Goal: Task Accomplishment & Management: Use online tool/utility

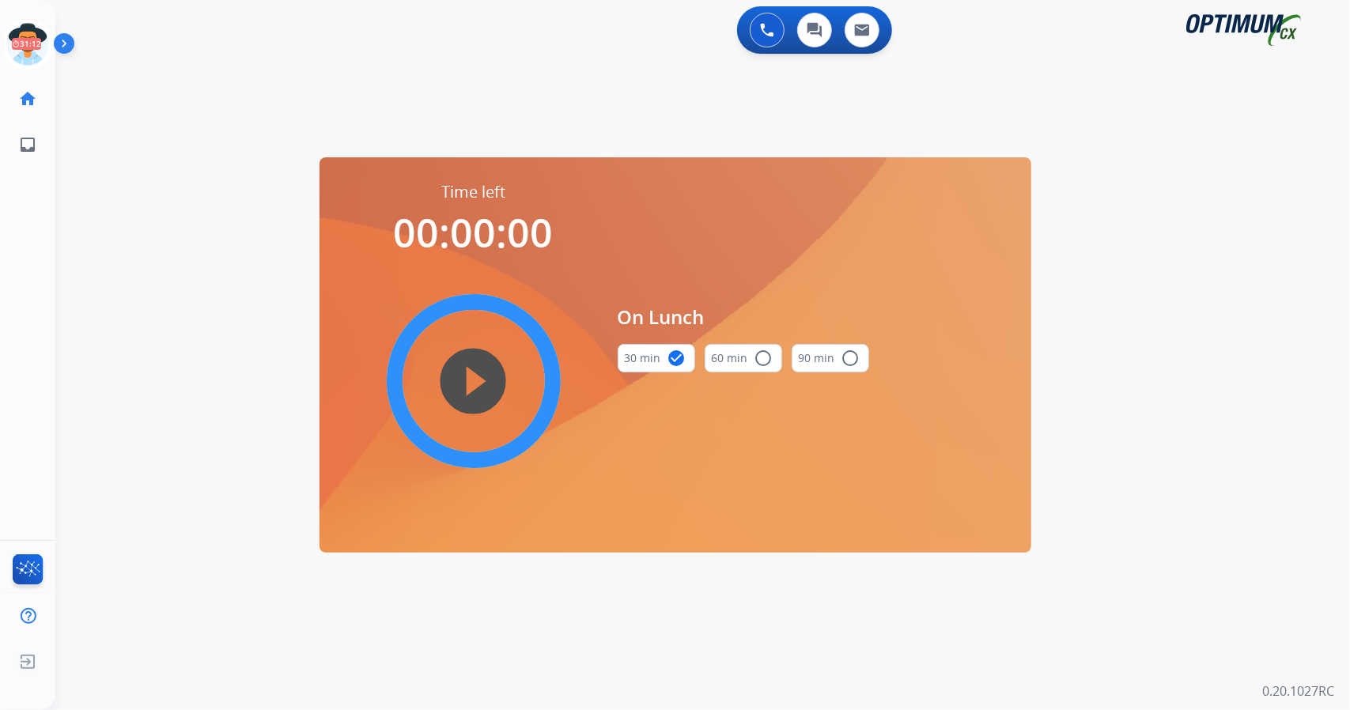
click at [1, 33] on div "[PERSON_NAME] Edit Avatar 31:12 Agent: [PERSON_NAME] Profile: OCX Training" at bounding box center [27, 44] width 55 height 51
click at [24, 39] on icon at bounding box center [27, 44] width 51 height 51
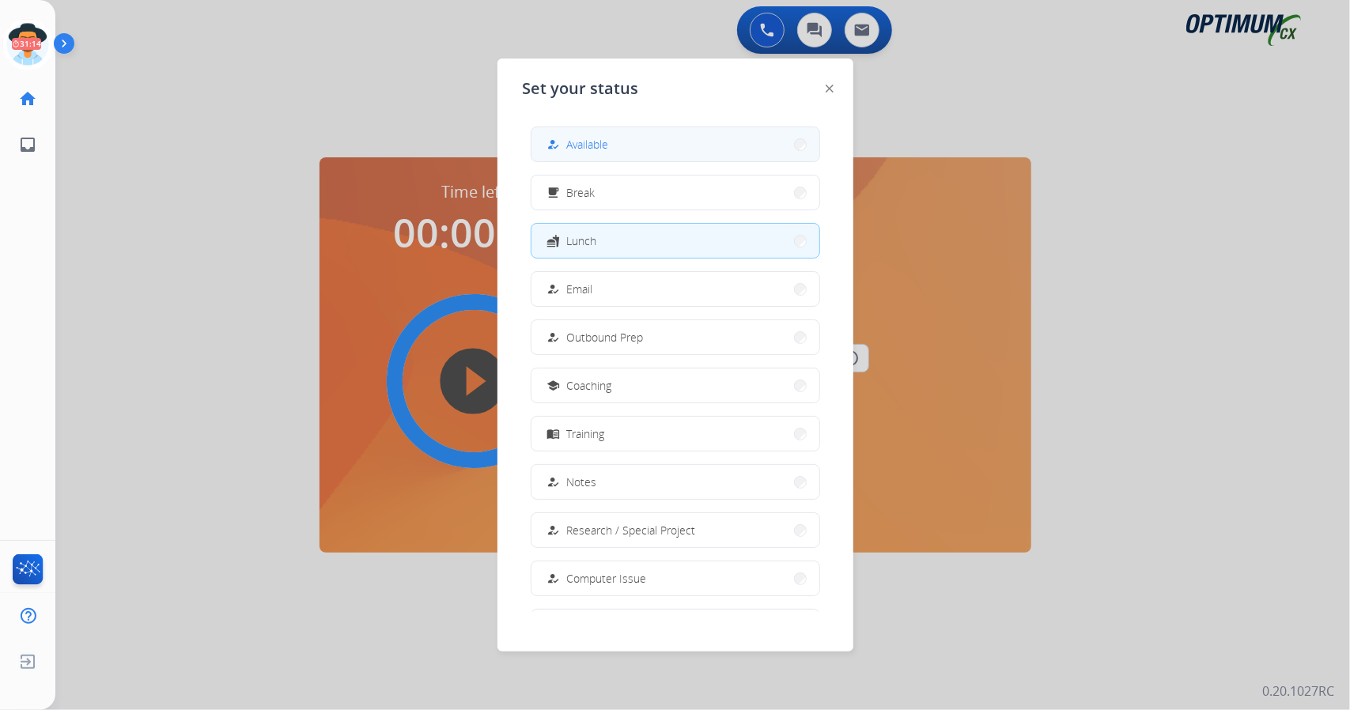
click at [626, 137] on button "how_to_reg Available" at bounding box center [675, 144] width 288 height 34
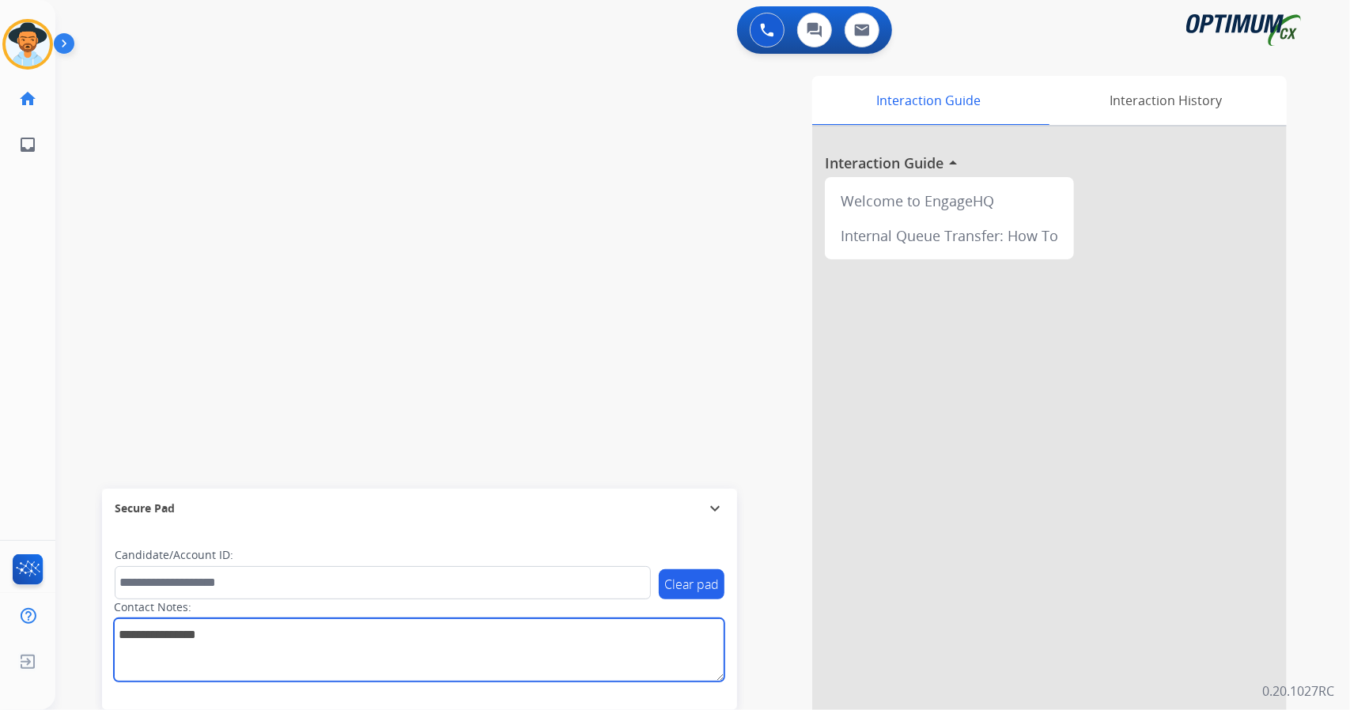
click at [525, 665] on textarea at bounding box center [419, 649] width 610 height 63
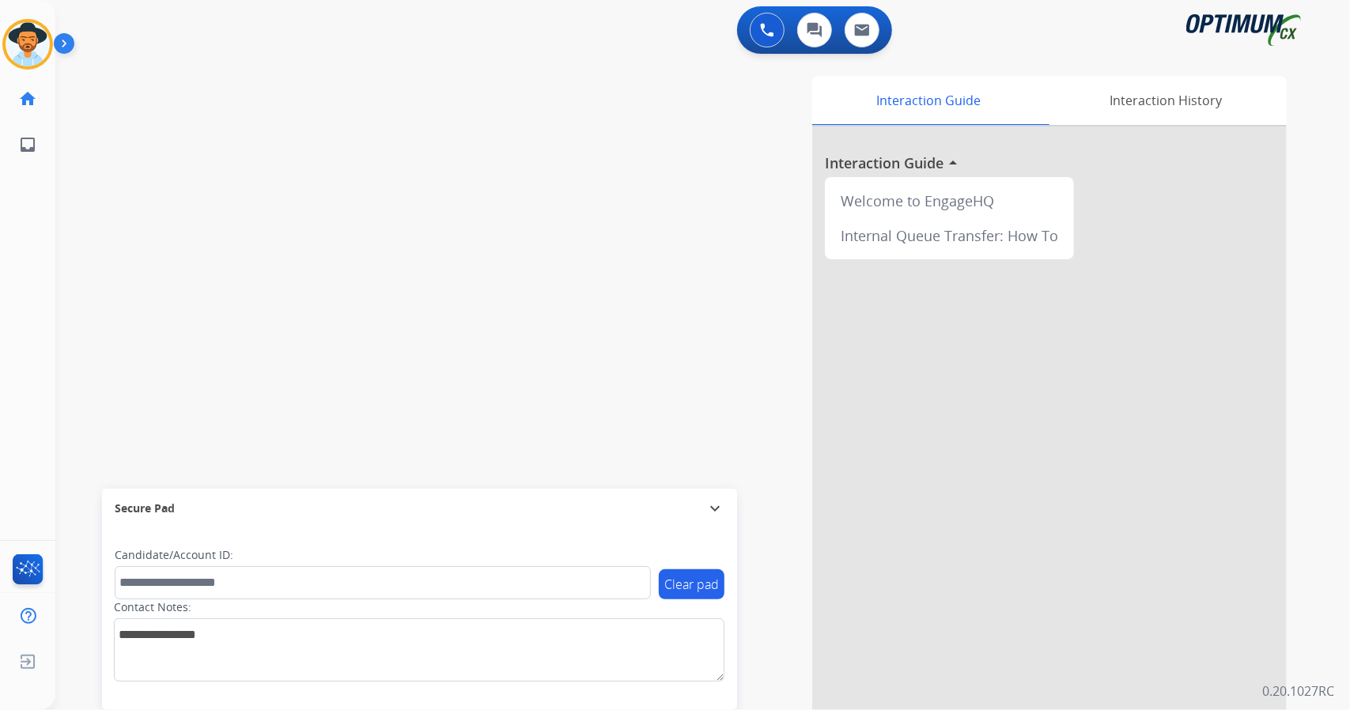
click at [416, 293] on div "swap_horiz Break voice bridge close_fullscreen Connect 3-Way Call merge_type Se…" at bounding box center [683, 386] width 1256 height 659
click at [36, 43] on img at bounding box center [28, 44] width 44 height 44
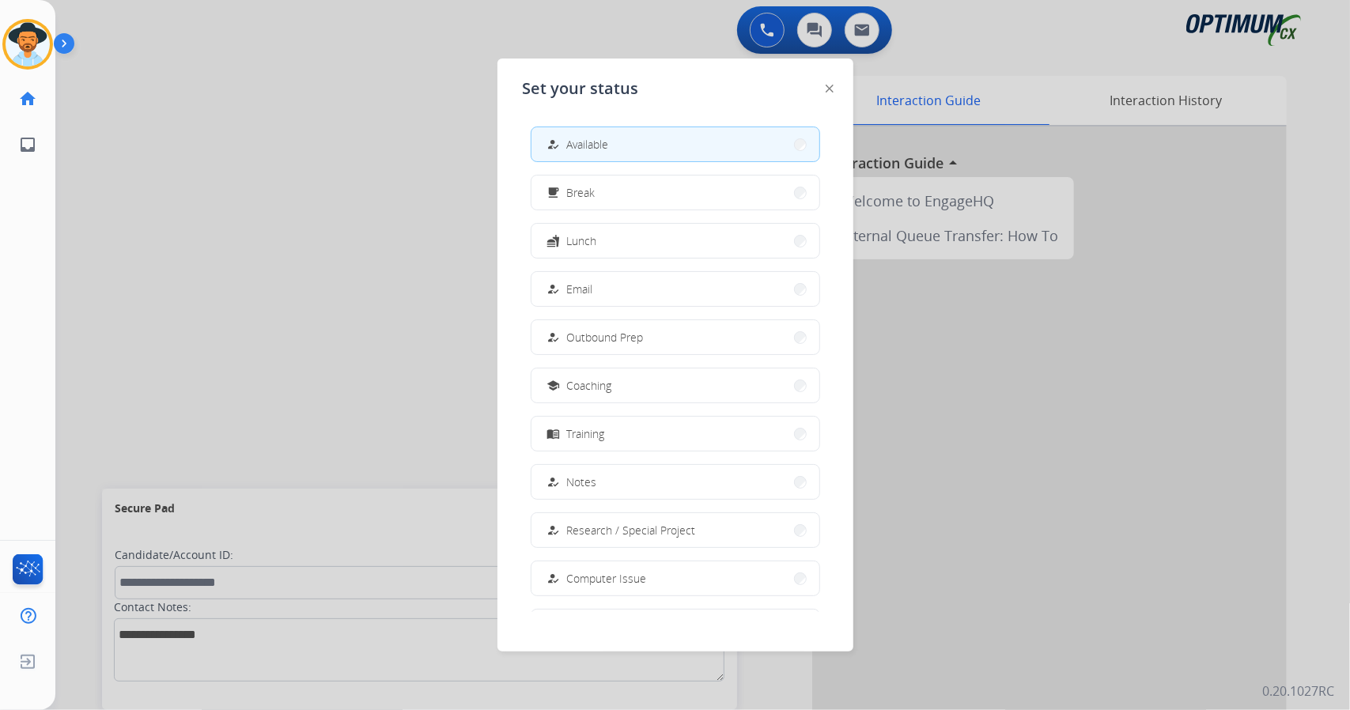
click at [370, 341] on div at bounding box center [675, 355] width 1350 height 710
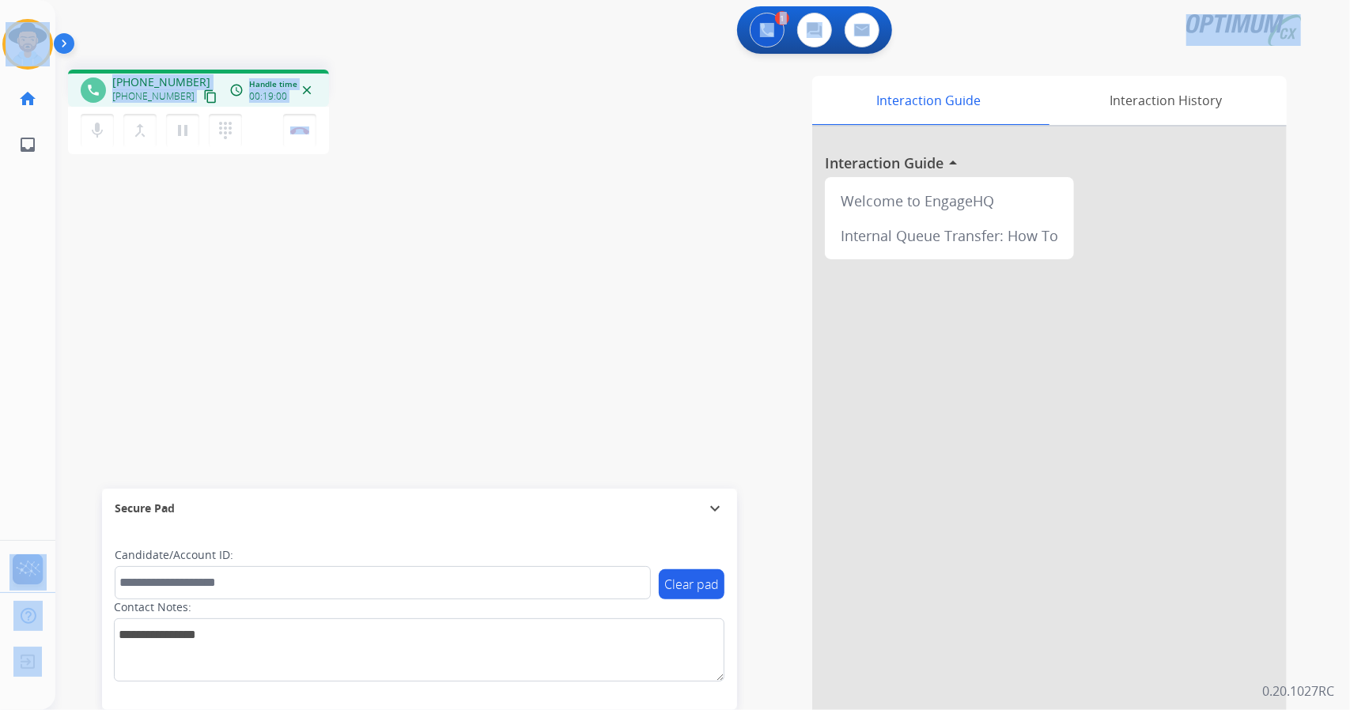
drag, startPoint x: 368, startPoint y: 127, endPoint x: 0, endPoint y: -14, distance: 394.7
click at [0, 0] on html "Outbound call Quit Outbound call Quit Schedule interaction + Add to my list Cus…" at bounding box center [675, 355] width 1350 height 710
click at [161, 48] on div "1 Voice Interactions 0 Chat Interactions 0 Email Interactions" at bounding box center [692, 31] width 1237 height 51
drag, startPoint x: 5, startPoint y: 6, endPoint x: 425, endPoint y: 276, distance: 499.4
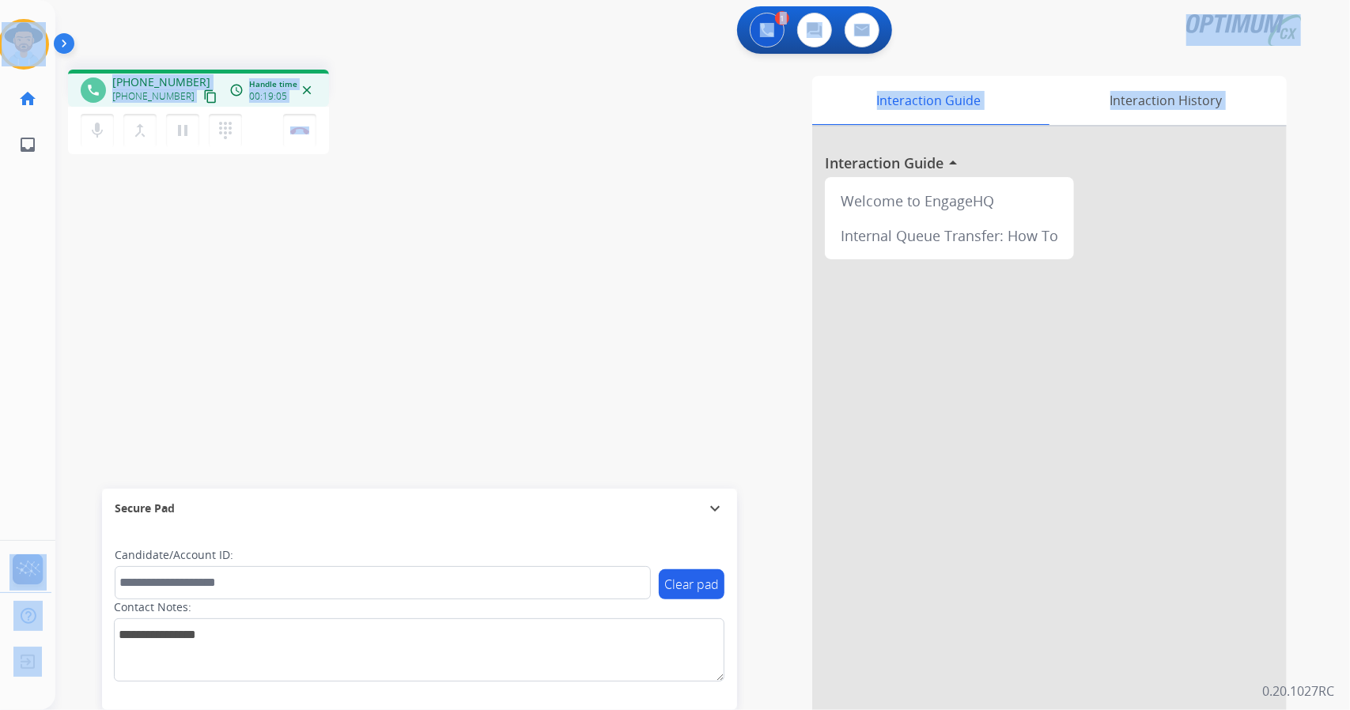
click at [425, 276] on div "Outbound call Quit Outbound call Quit Schedule interaction + Add to my list Cus…" at bounding box center [675, 355] width 1350 height 710
click at [425, 276] on div "phone [PHONE_NUMBER] [PHONE_NUMBER] content_copy access_time Call metrics Queue…" at bounding box center [683, 386] width 1256 height 659
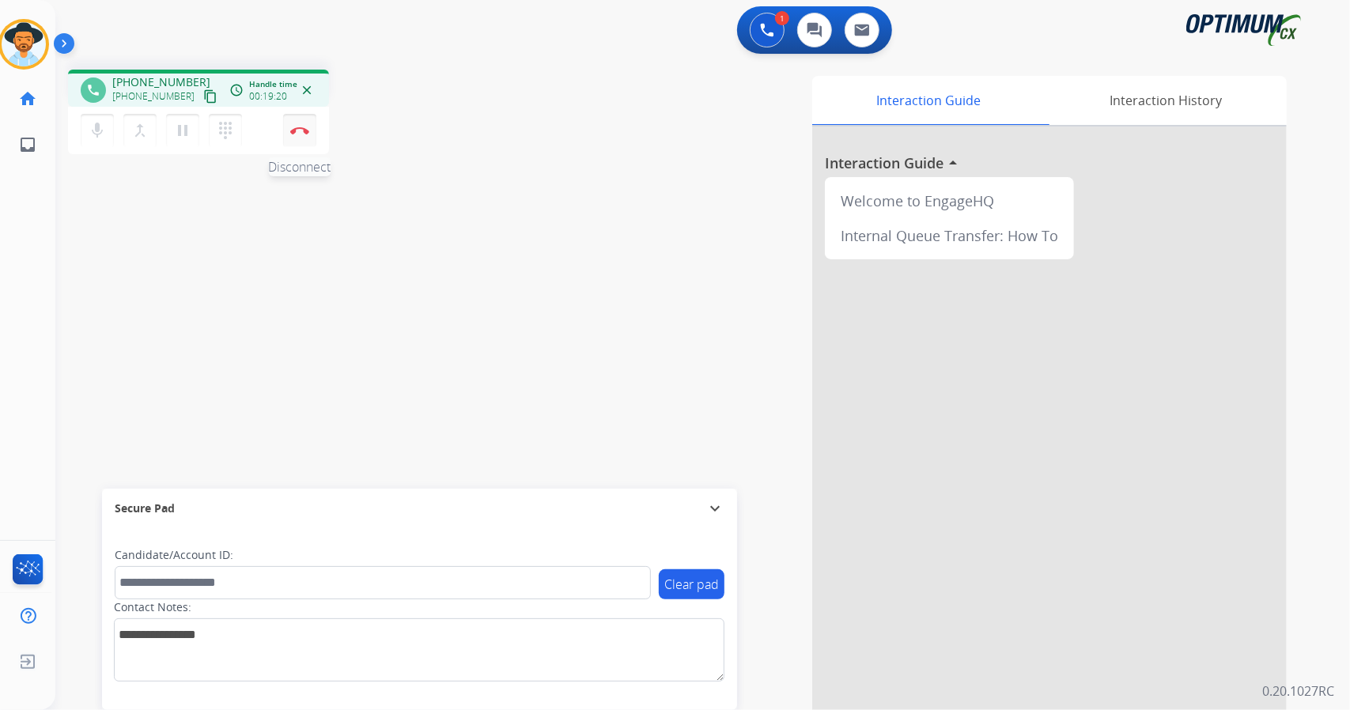
click at [301, 123] on button "Disconnect" at bounding box center [299, 130] width 33 height 33
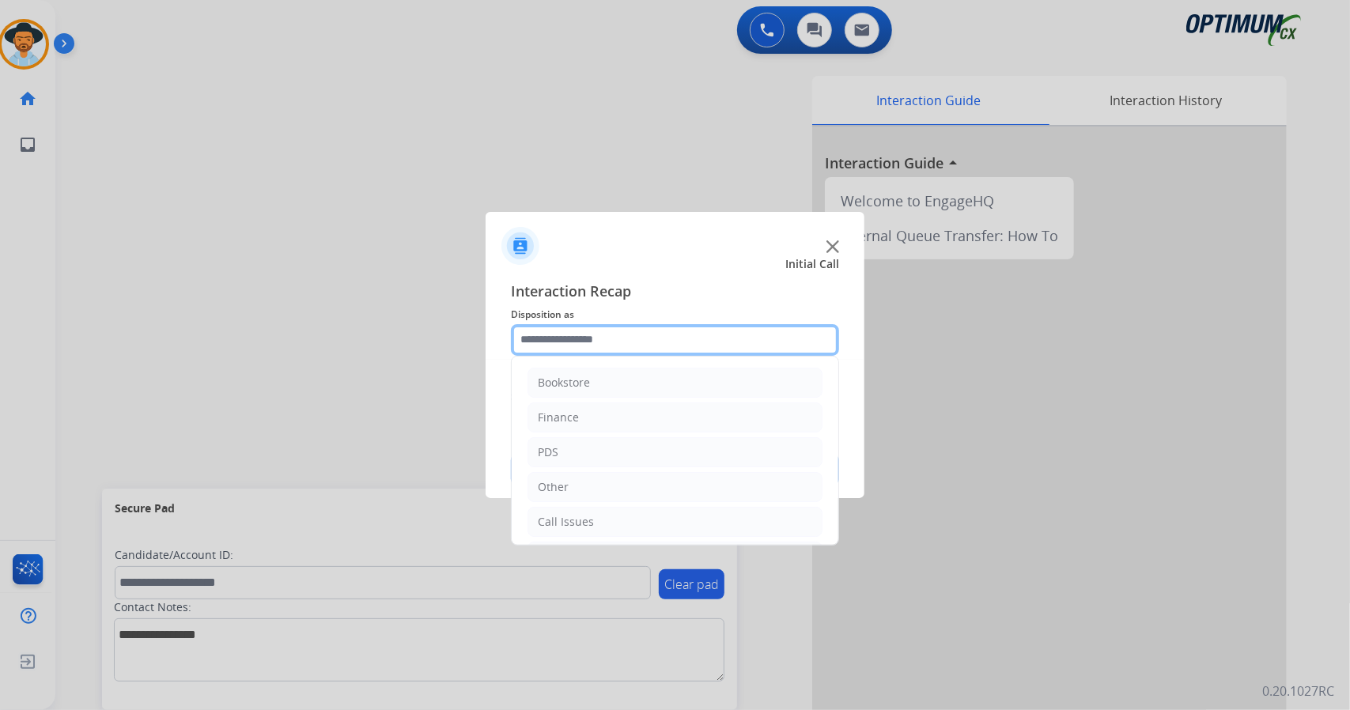
click at [630, 338] on input "text" at bounding box center [675, 340] width 328 height 32
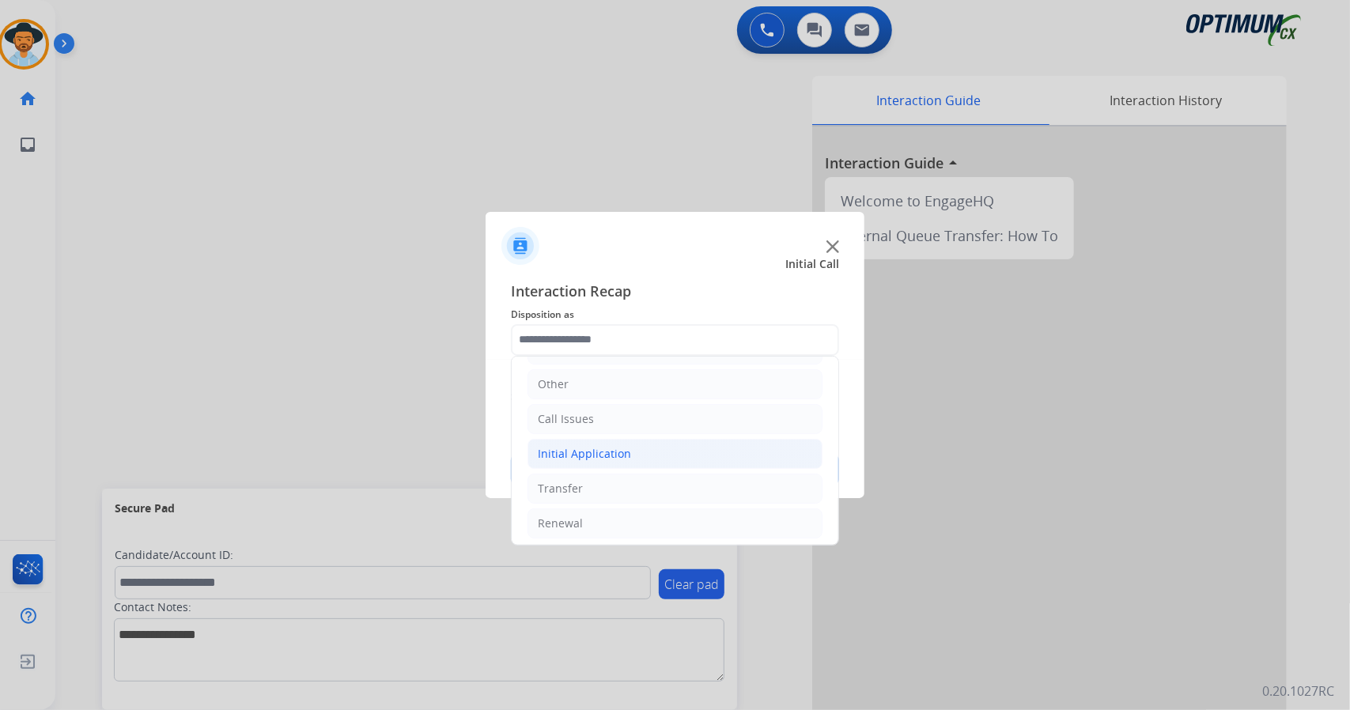
click at [566, 457] on div "Initial Application" at bounding box center [584, 454] width 93 height 16
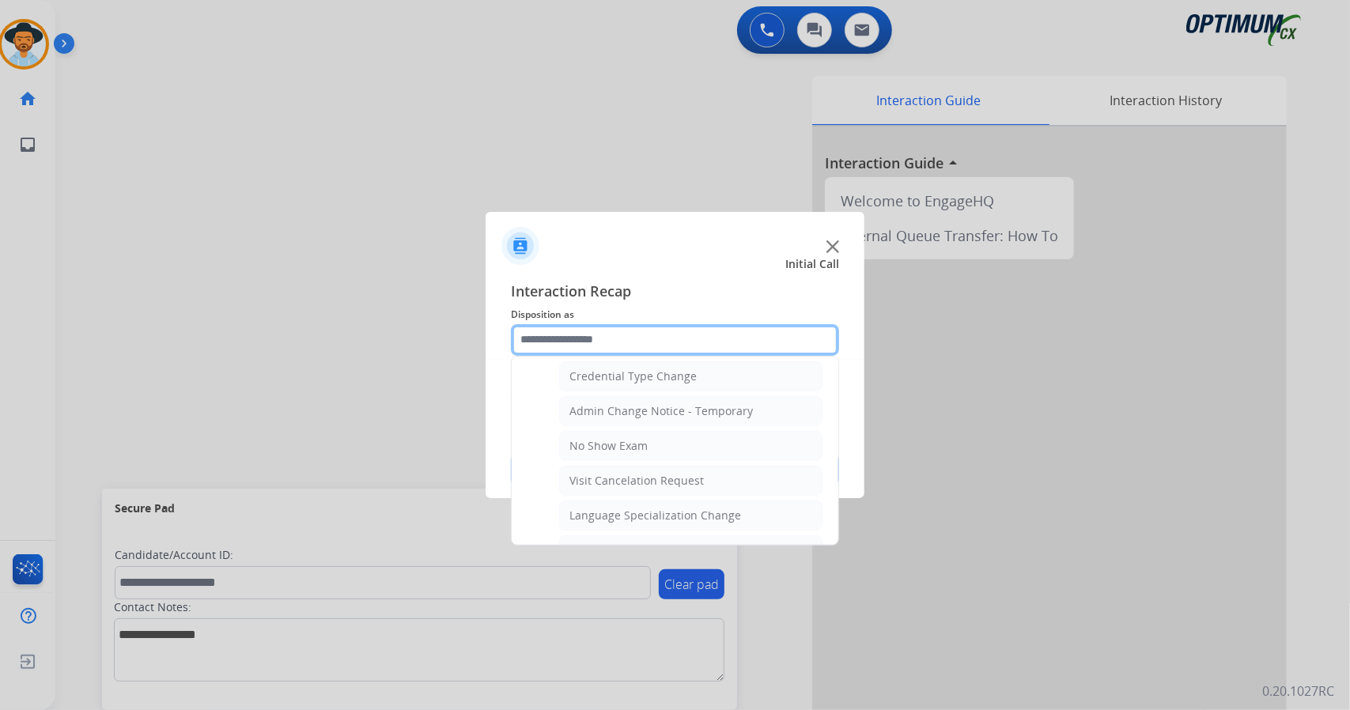
scroll to position [941, 0]
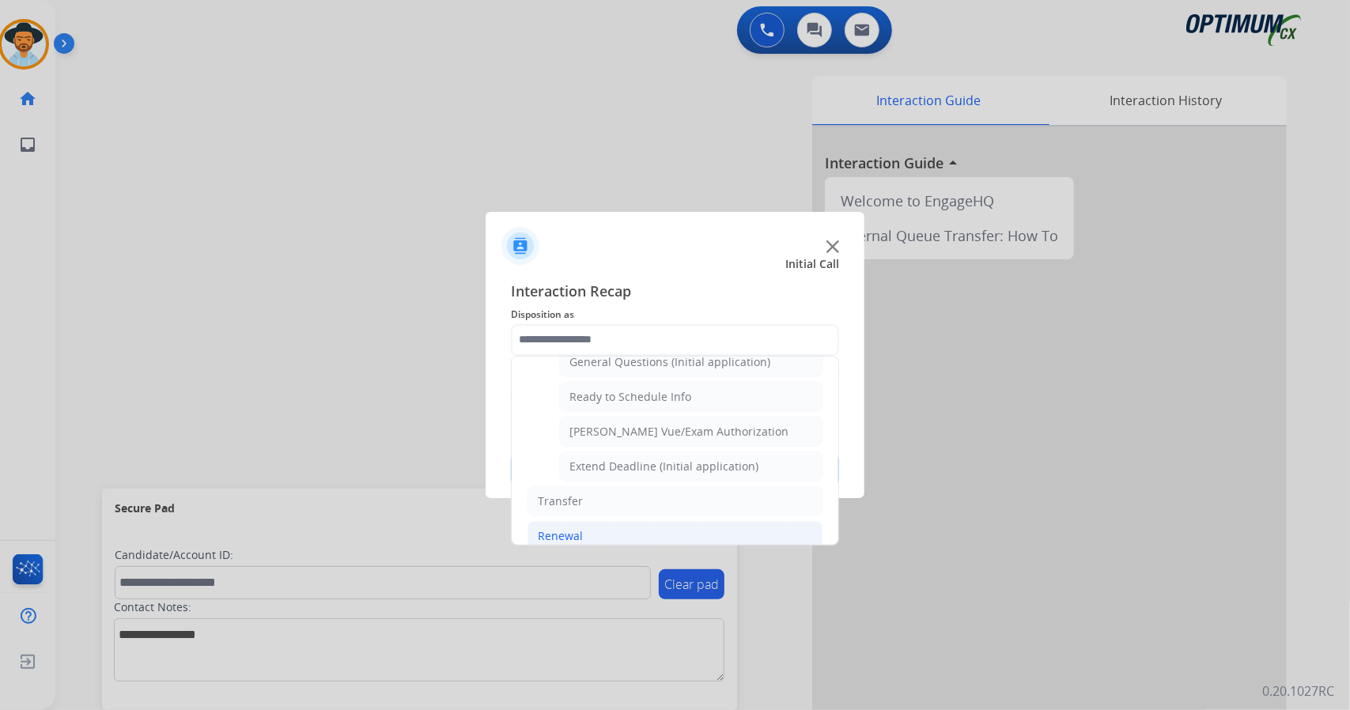
click at [653, 521] on li "Renewal" at bounding box center [674, 536] width 295 height 30
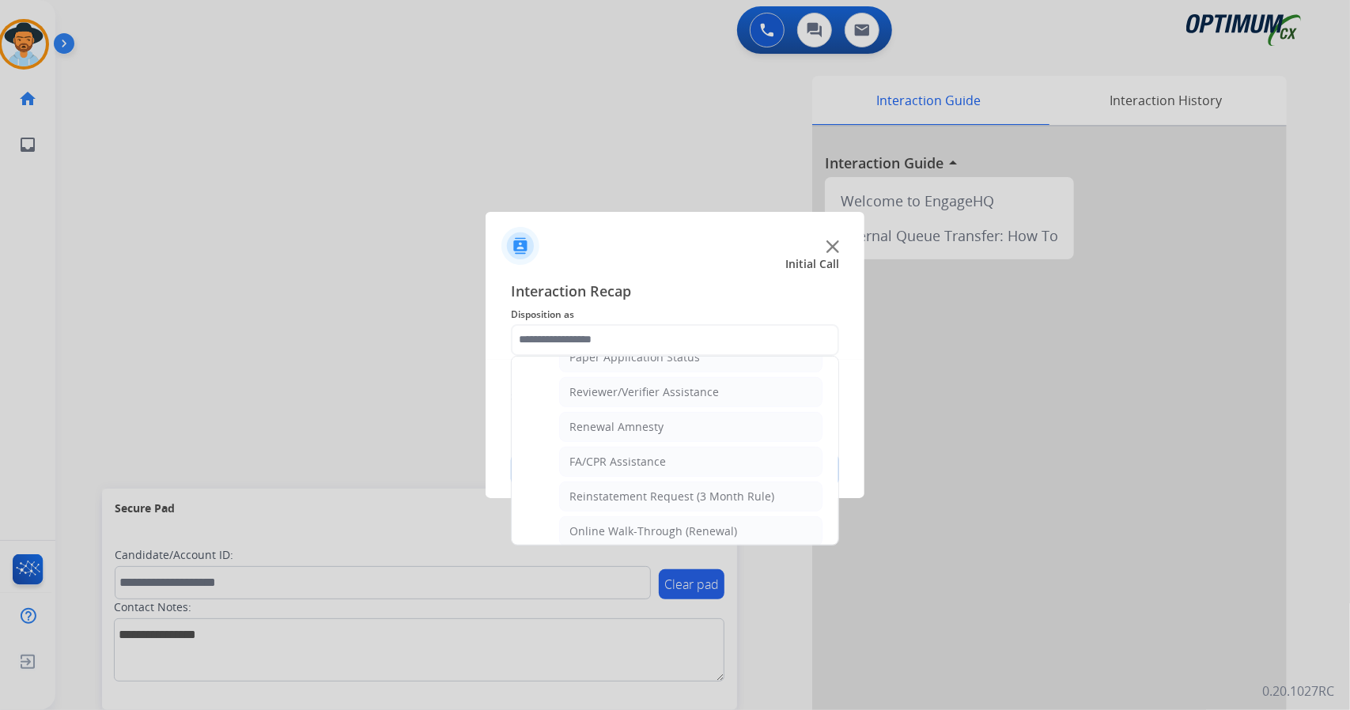
click at [653, 523] on div "Online Walk-Through (Renewal)" at bounding box center [653, 531] width 168 height 16
type input "**********"
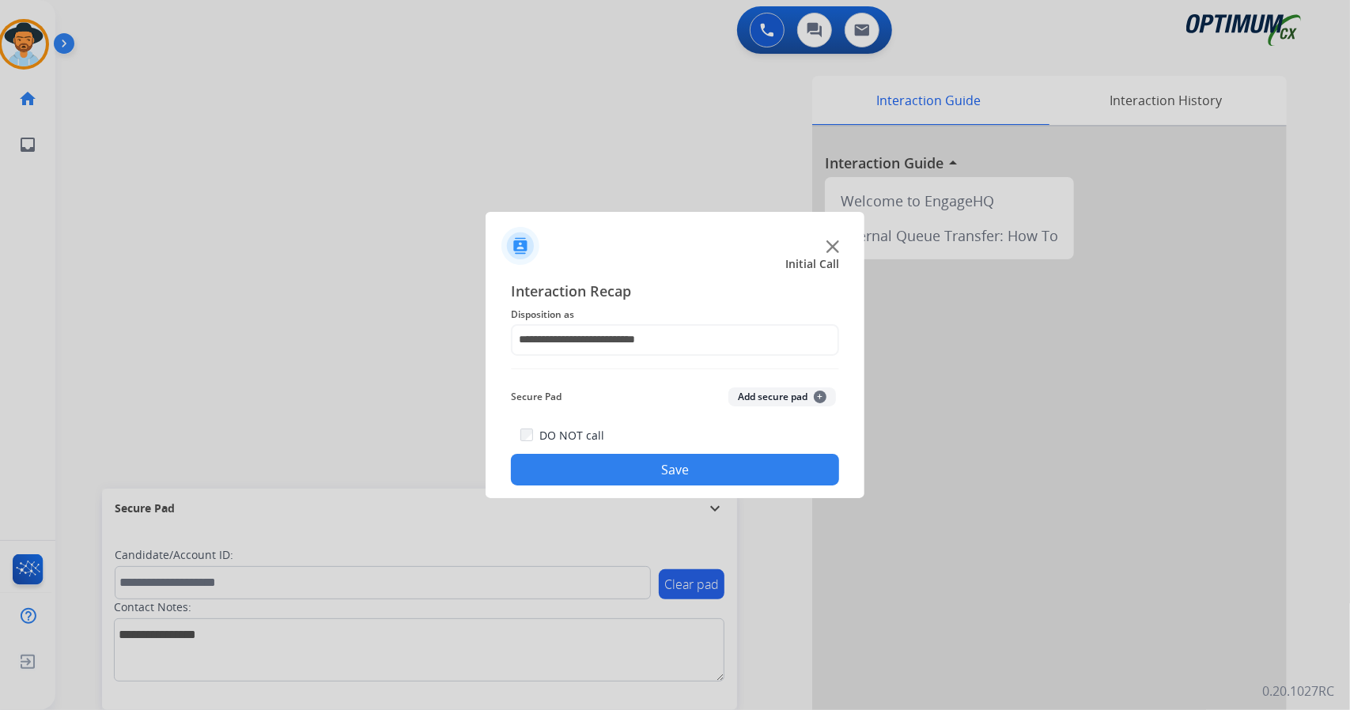
click at [640, 469] on button "Save" at bounding box center [675, 470] width 328 height 32
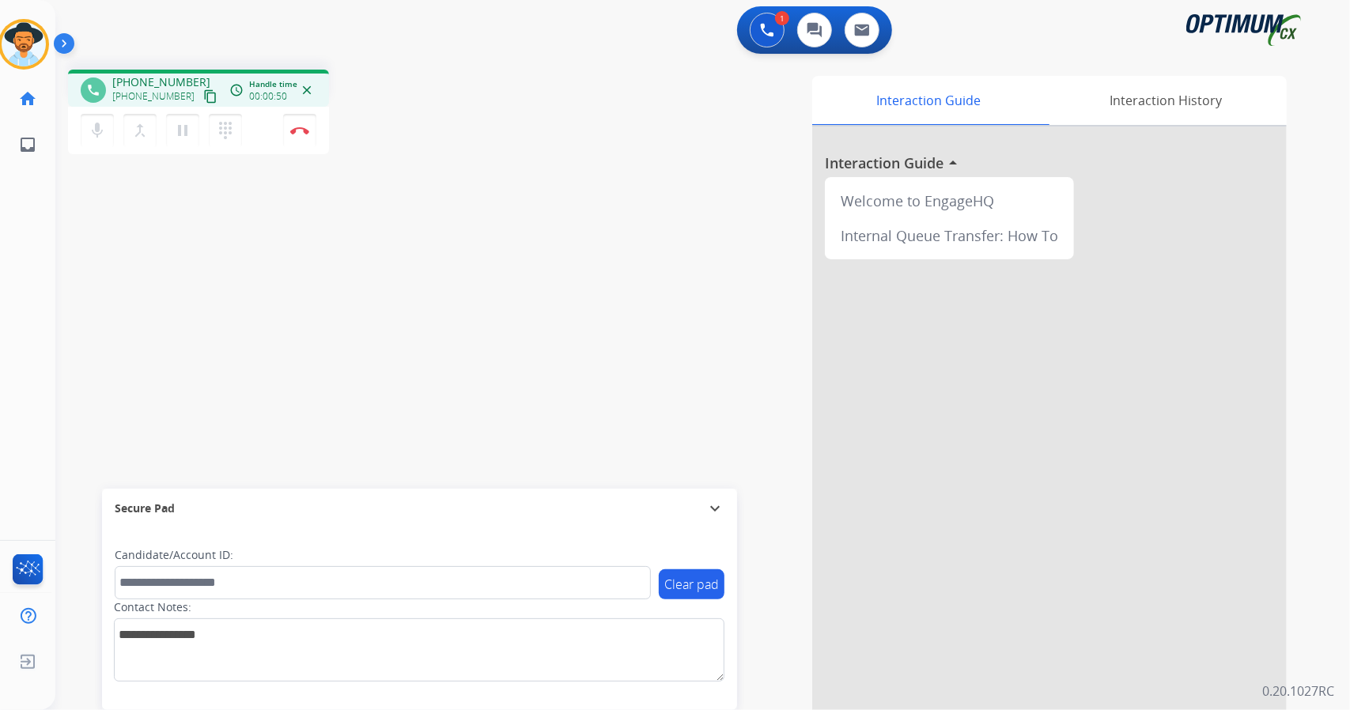
click at [0, 283] on div "[PERSON_NAME] Edit Avatar Agent: [PERSON_NAME] Profile: OCX Training home Home …" at bounding box center [27, 355] width 55 height 710
click at [646, 696] on div "Clear pad Candidate/Account ID: Contact Notes:" at bounding box center [419, 619] width 635 height 182
click at [285, 132] on button "Disconnect" at bounding box center [299, 130] width 33 height 33
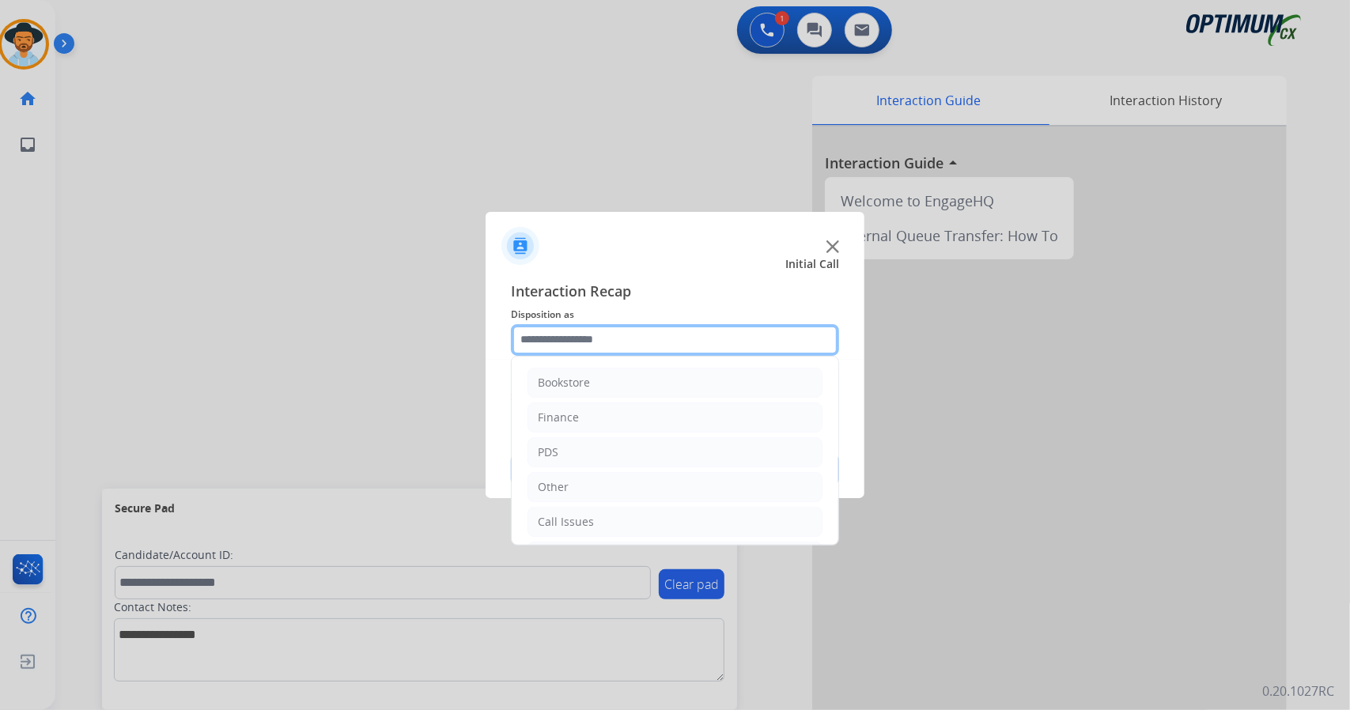
click at [575, 336] on input "text" at bounding box center [675, 340] width 328 height 32
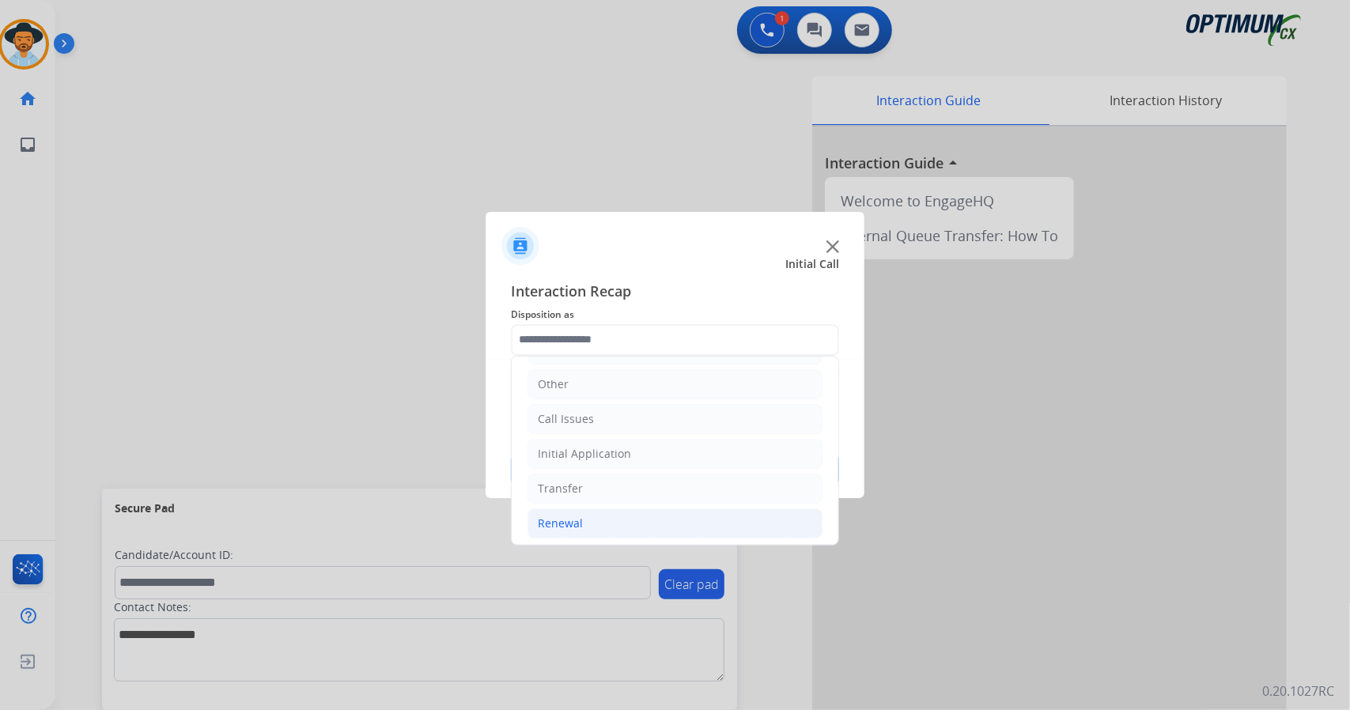
click at [596, 508] on li "Renewal" at bounding box center [674, 523] width 295 height 30
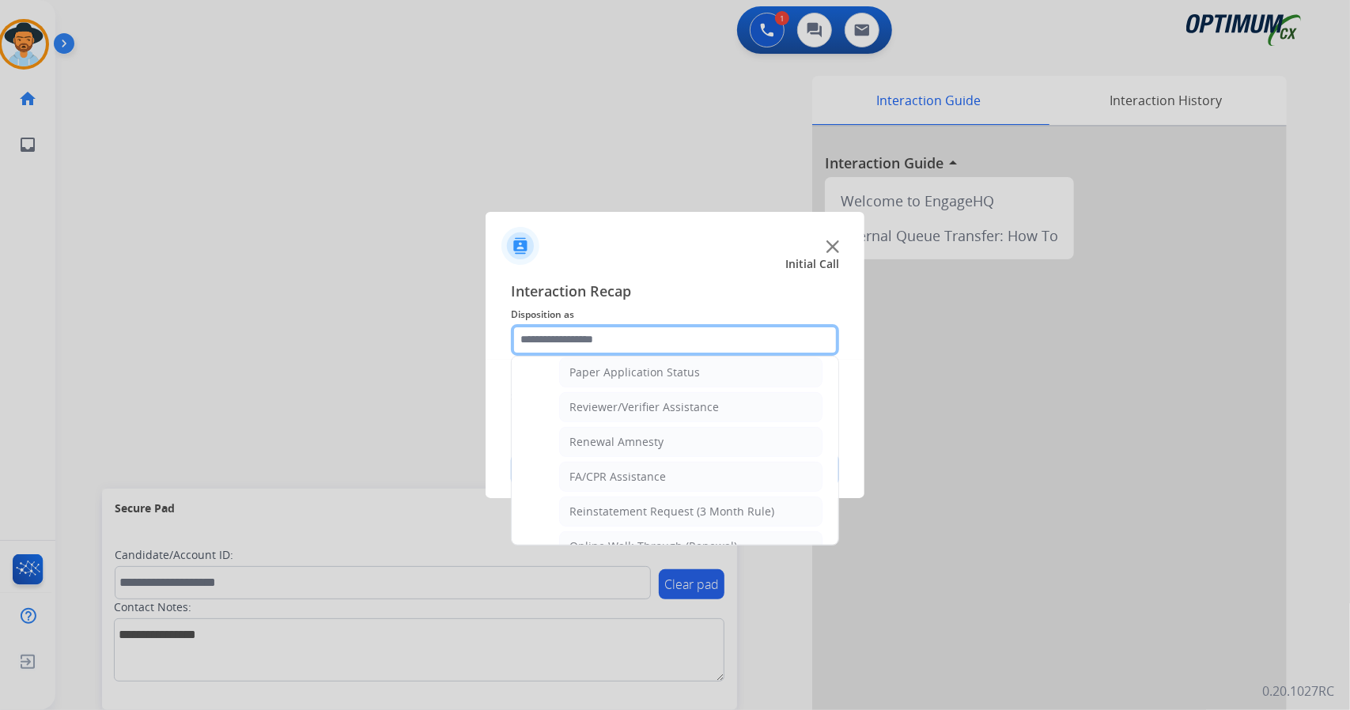
scroll to position [598, 0]
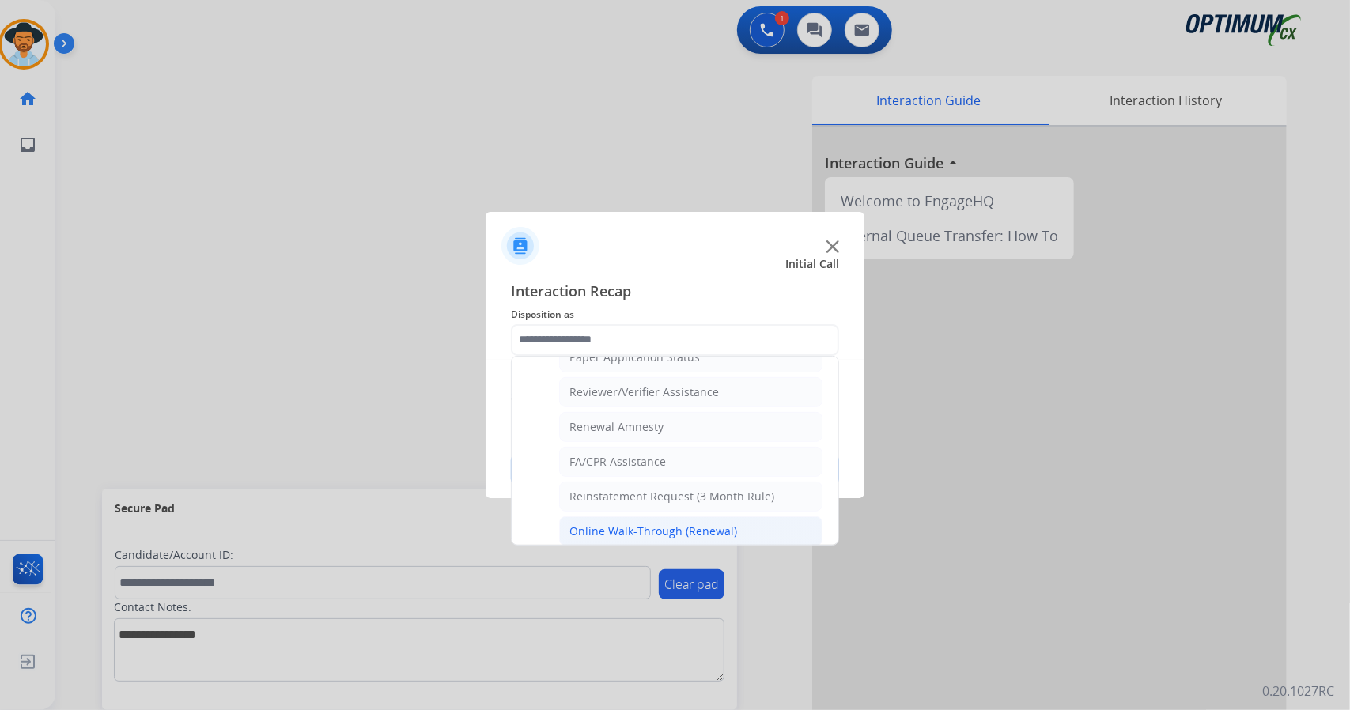
click at [576, 523] on div "Online Walk-Through (Renewal)" at bounding box center [653, 531] width 168 height 16
type input "**********"
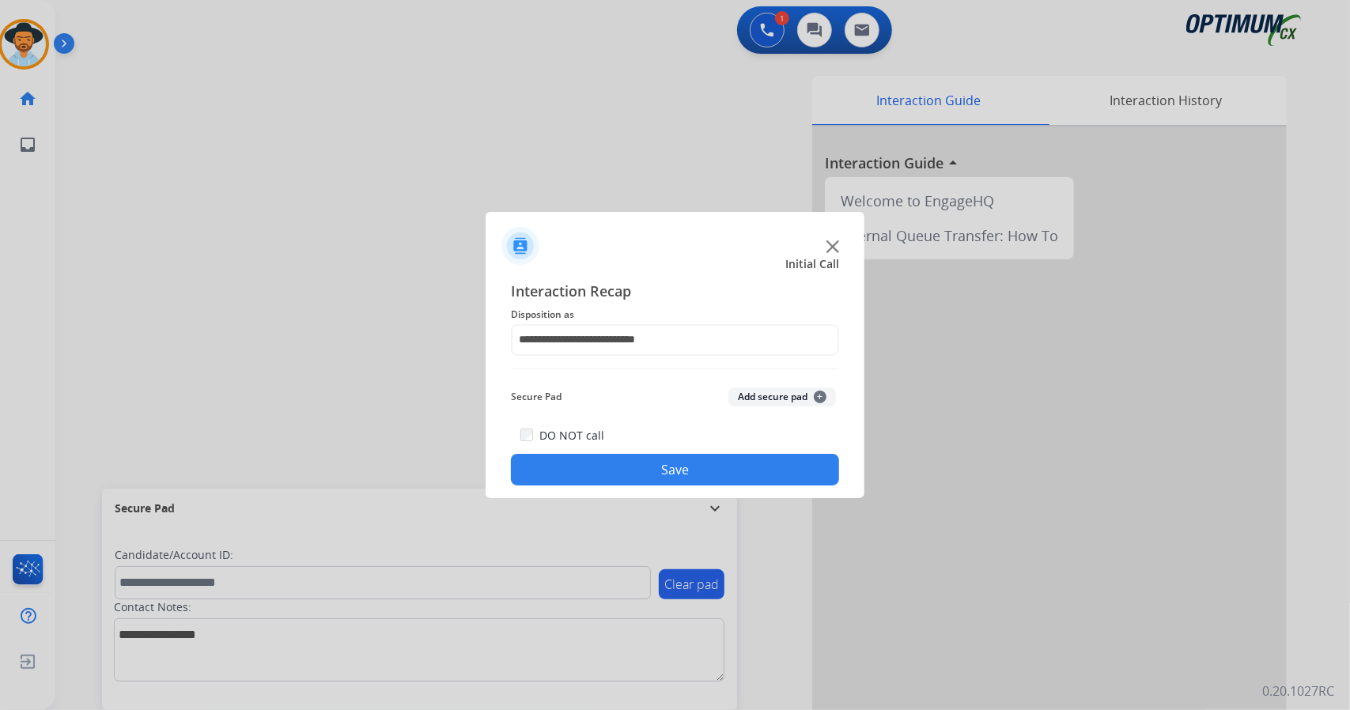
click at [597, 482] on button "Save" at bounding box center [675, 470] width 328 height 32
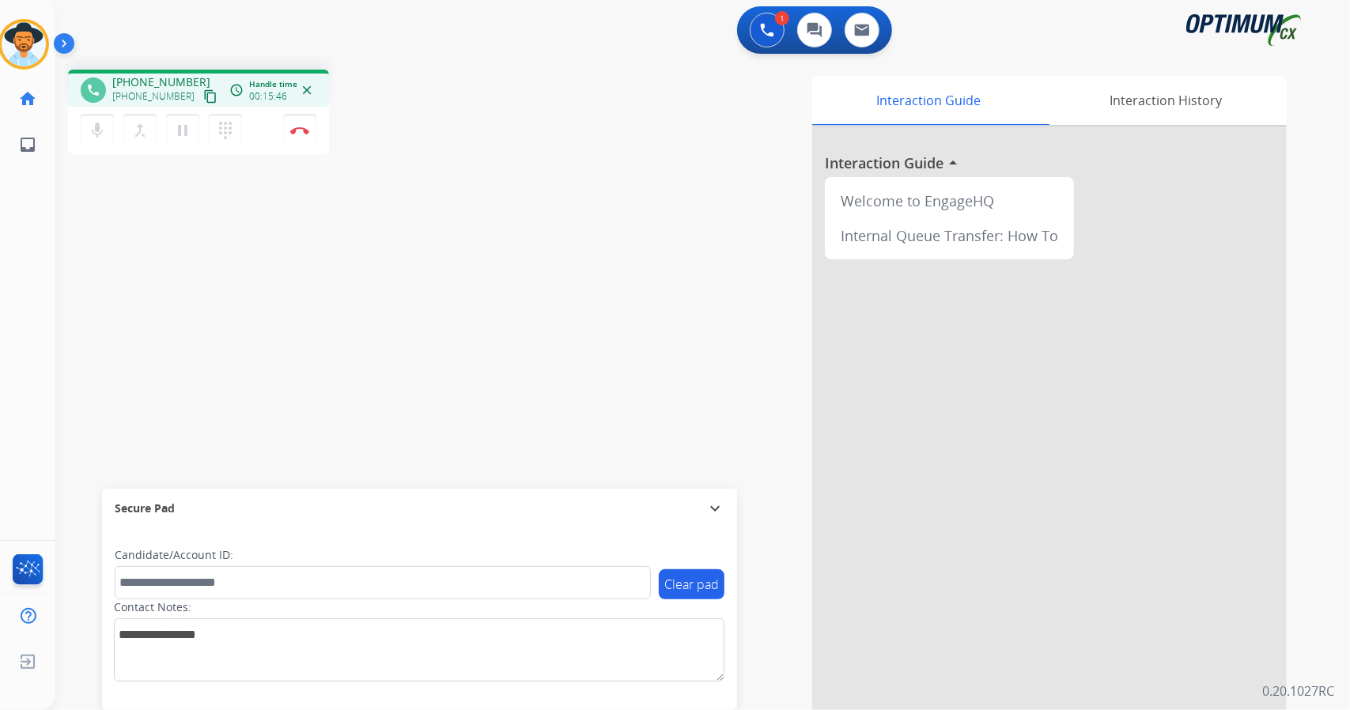
click at [574, 351] on div "Interaction Guide Interaction History Interaction Guide arrow_drop_up Welcome t…" at bounding box center [895, 396] width 783 height 640
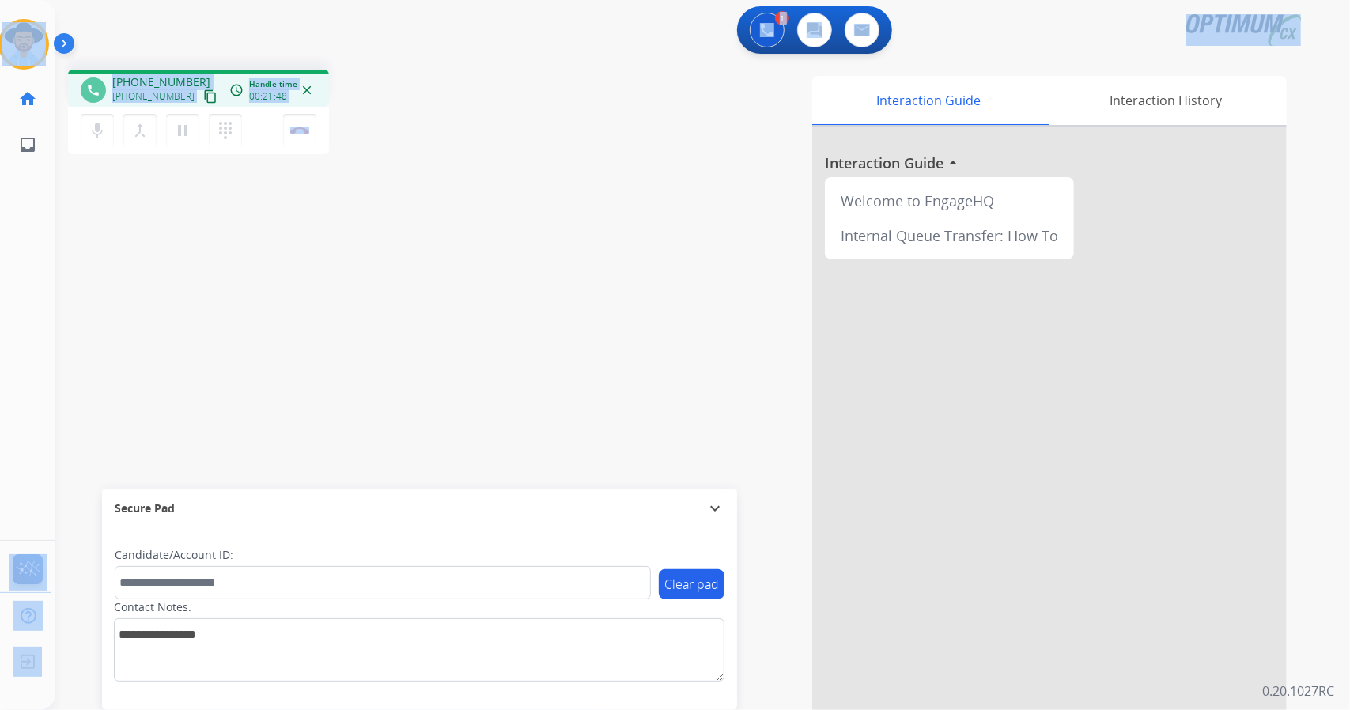
drag, startPoint x: 353, startPoint y: 129, endPoint x: 0, endPoint y: 7, distance: 373.1
click at [0, 7] on div "Outbound call Quit Outbound call Quit Schedule interaction + Add to my list Cus…" at bounding box center [675, 355] width 1350 height 710
click at [446, 204] on div "phone [PHONE_NUMBER] [PHONE_NUMBER] content_copy access_time Call metrics Queue…" at bounding box center [683, 386] width 1256 height 659
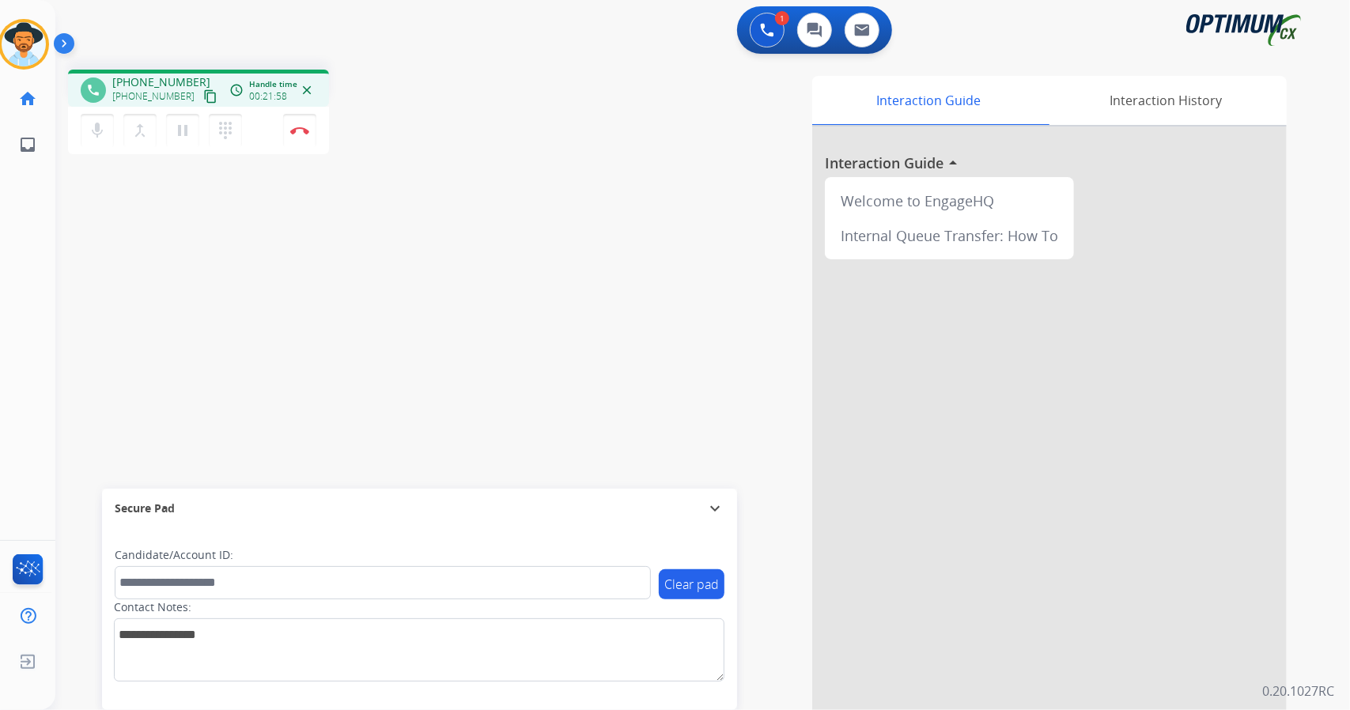
click at [2, 5] on div "[PERSON_NAME] Edit Avatar Agent: [PERSON_NAME] Profile: OCX Training home Home …" at bounding box center [23, 84] width 55 height 168
drag, startPoint x: 1340, startPoint y: 13, endPoint x: 25, endPoint y: 415, distance: 1374.8
click at [25, 415] on div "Outbound call Quit Outbound call Quit Schedule interaction + Add to my list Cus…" at bounding box center [675, 355] width 1350 height 710
click at [410, 331] on div "phone [PHONE_NUMBER] [PHONE_NUMBER] content_copy access_time Call metrics Queue…" at bounding box center [683, 386] width 1256 height 659
click at [299, 130] on img at bounding box center [299, 131] width 19 height 8
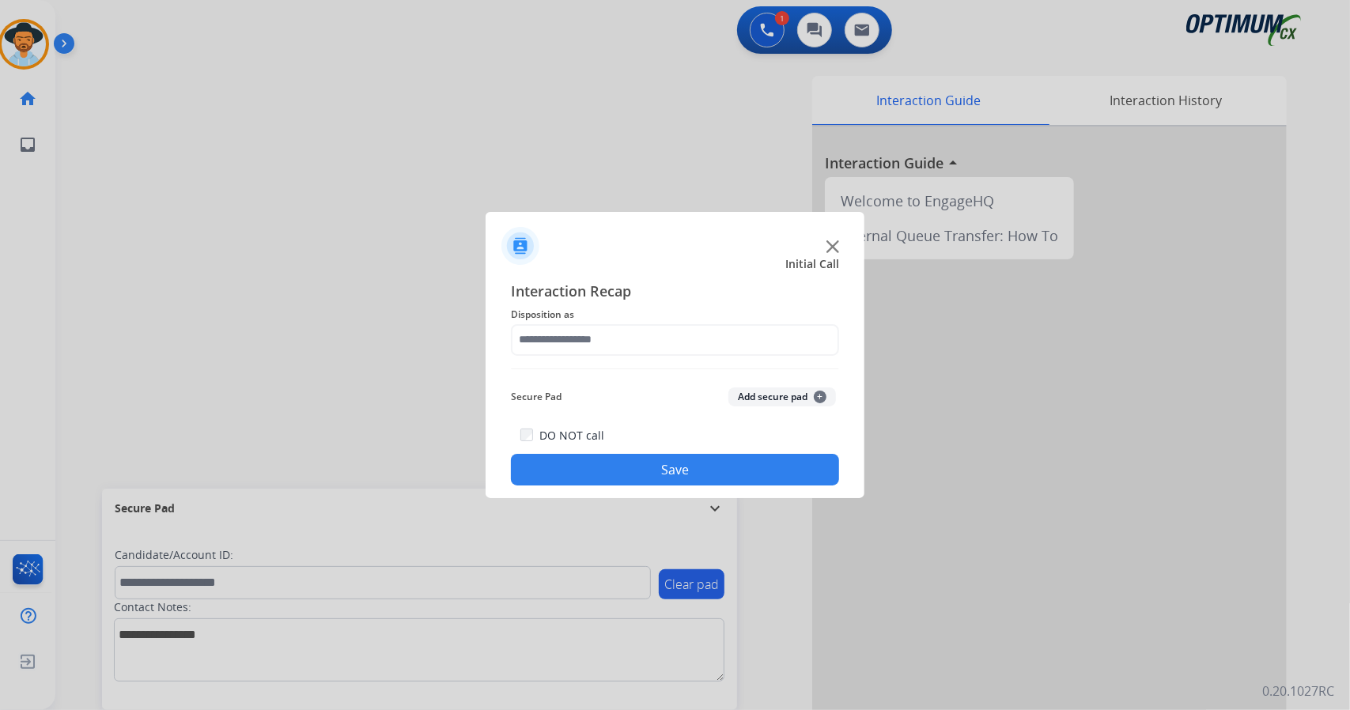
click at [620, 357] on div "Interaction Recap Disposition as Secure Pad Add secure pad + DO NOT call Save" at bounding box center [675, 383] width 328 height 206
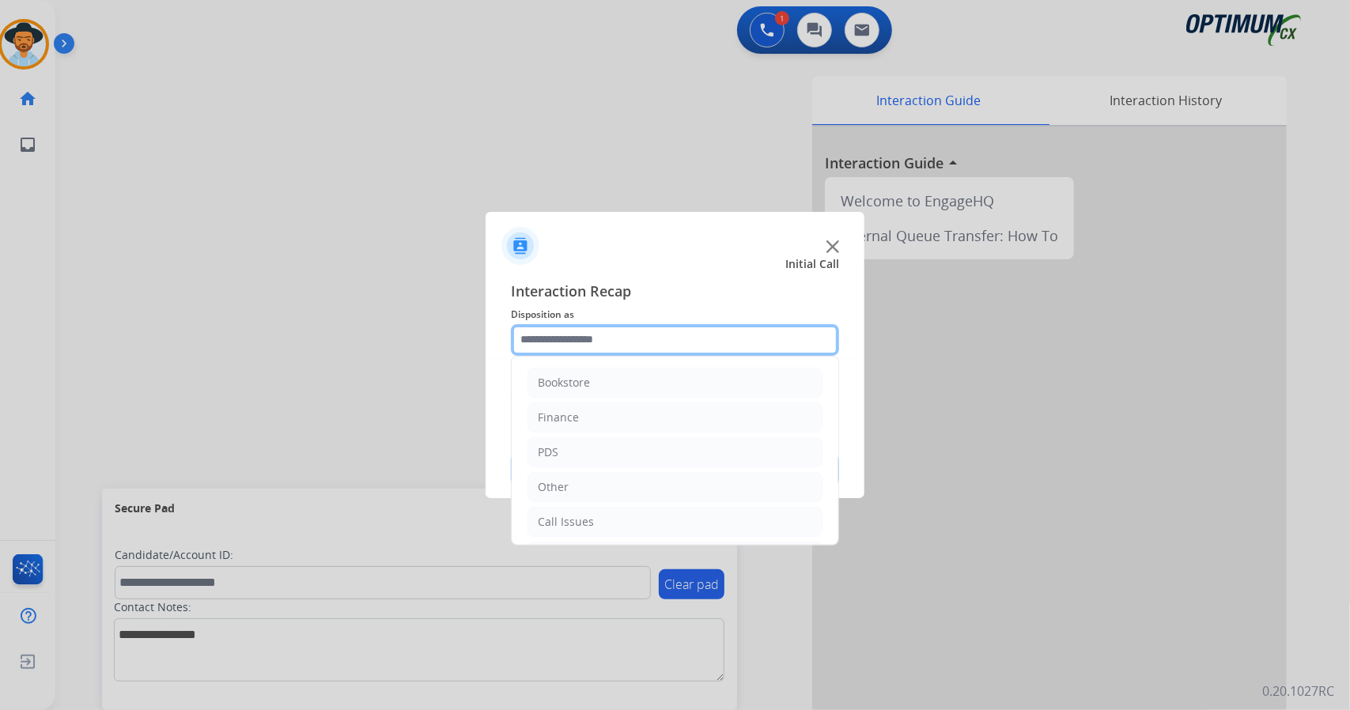
click at [644, 344] on input "text" at bounding box center [675, 340] width 328 height 32
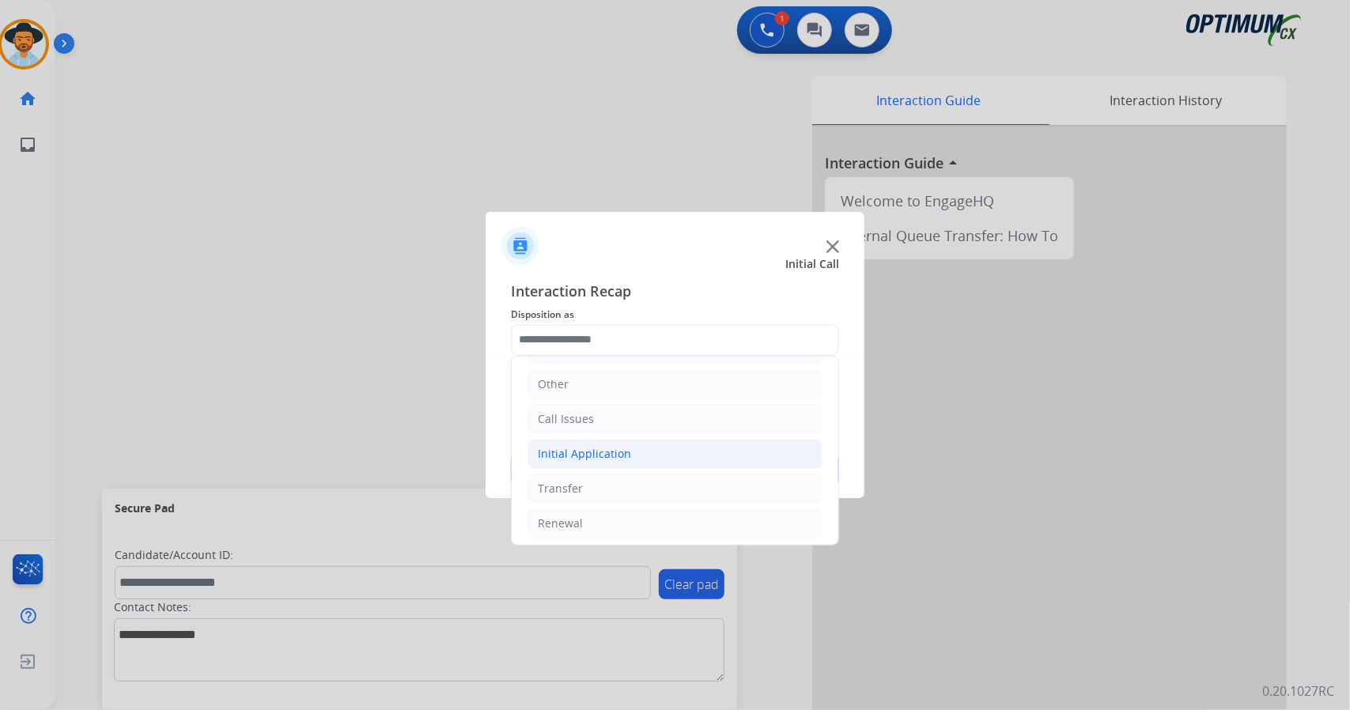
click at [659, 444] on li "Initial Application" at bounding box center [674, 454] width 295 height 30
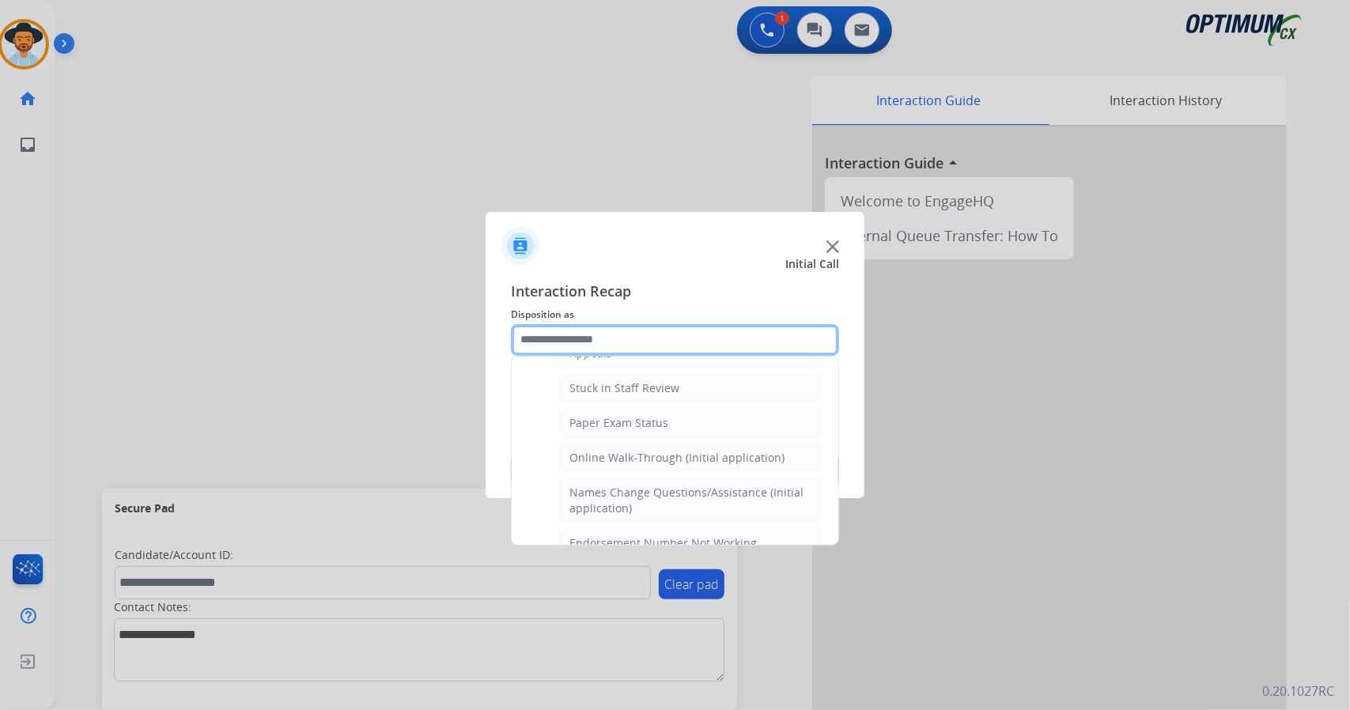
scroll to position [265, 0]
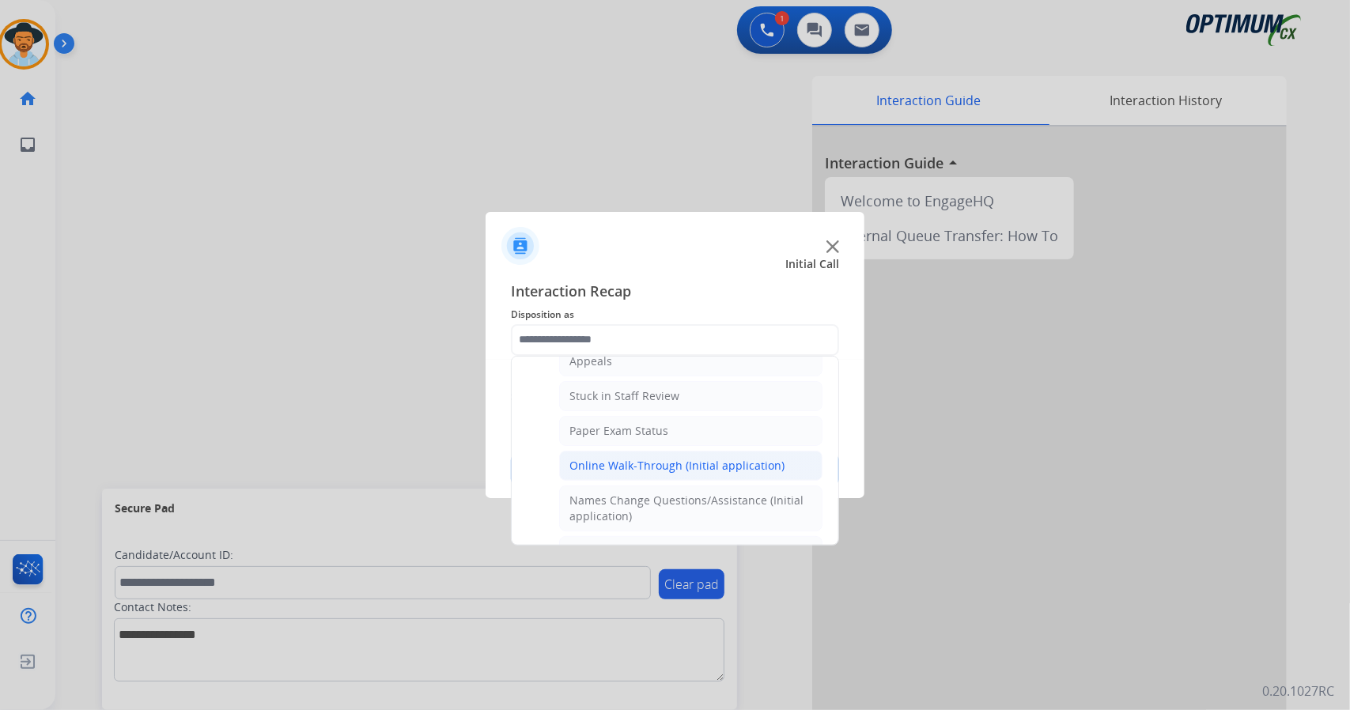
click at [660, 459] on div "Online Walk-Through (Initial application)" at bounding box center [676, 466] width 215 height 16
type input "**********"
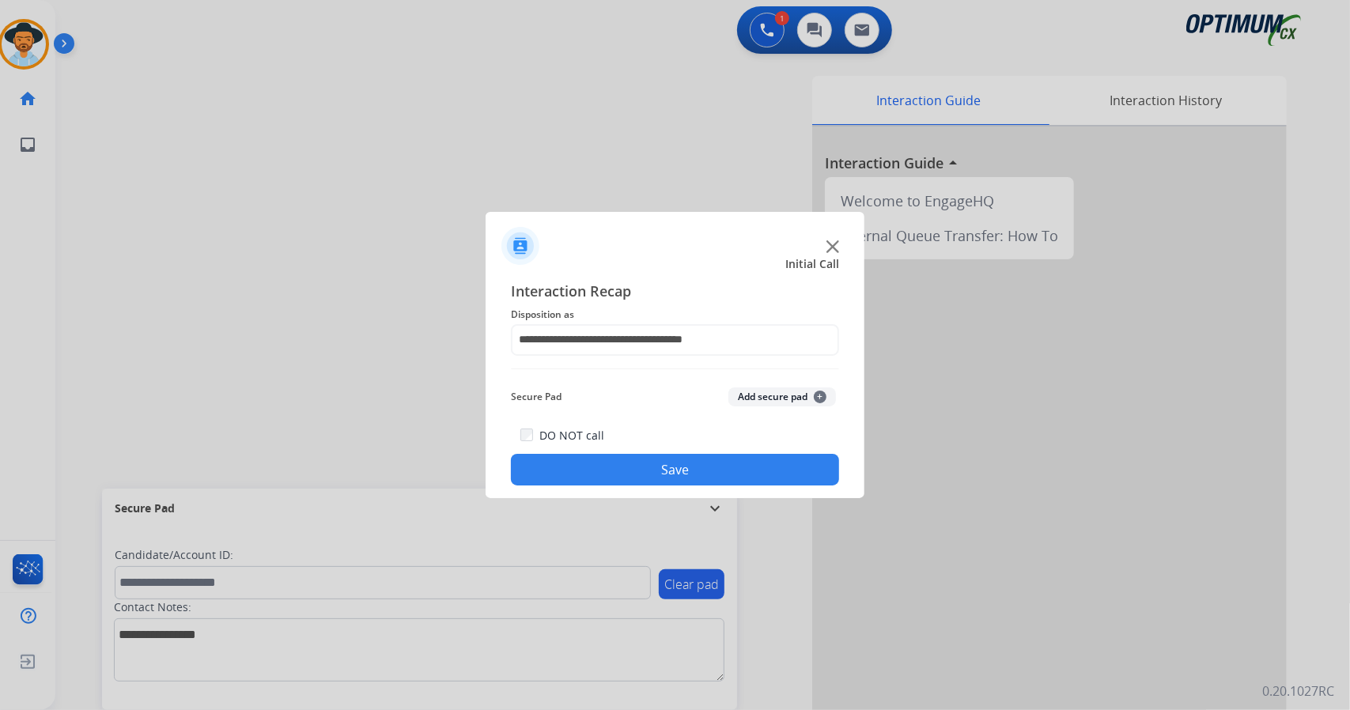
click at [666, 479] on button "Save" at bounding box center [675, 470] width 328 height 32
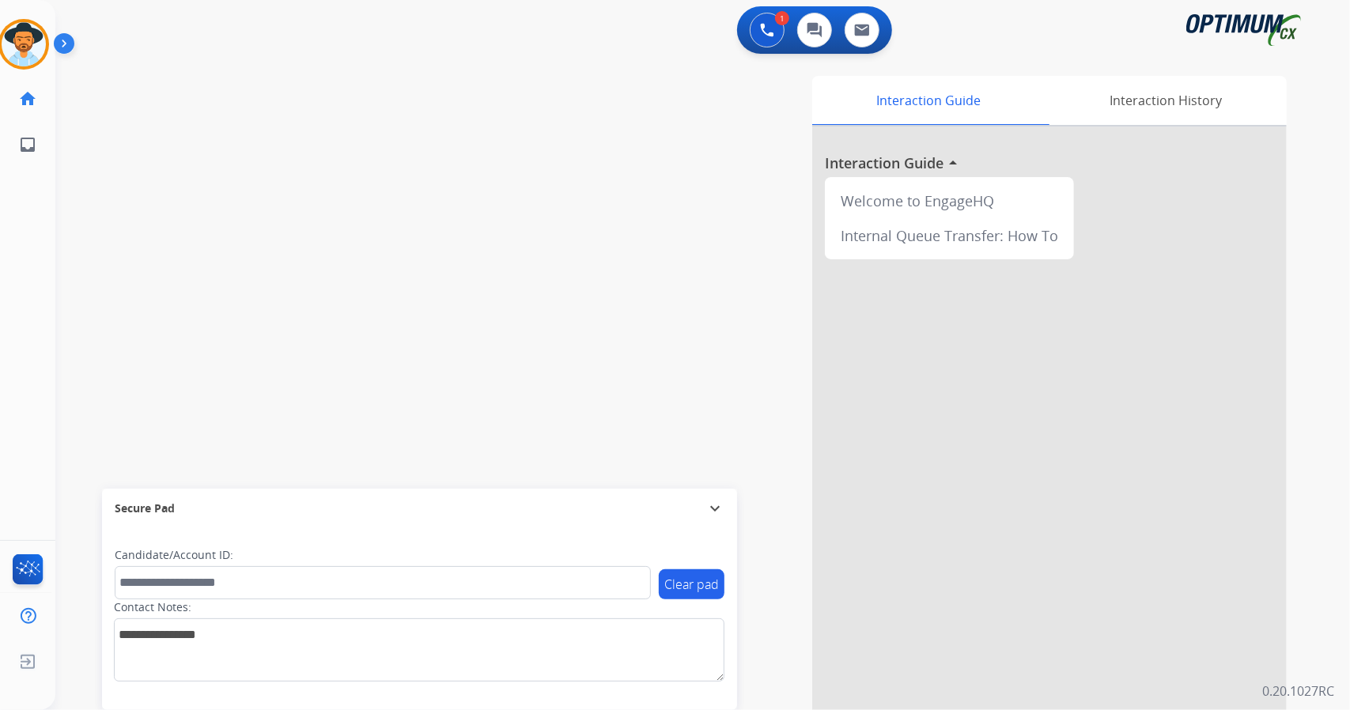
click at [277, 10] on div "1 Voice Interactions 0 Chat Interactions 0 Email Interactions" at bounding box center [692, 31] width 1237 height 51
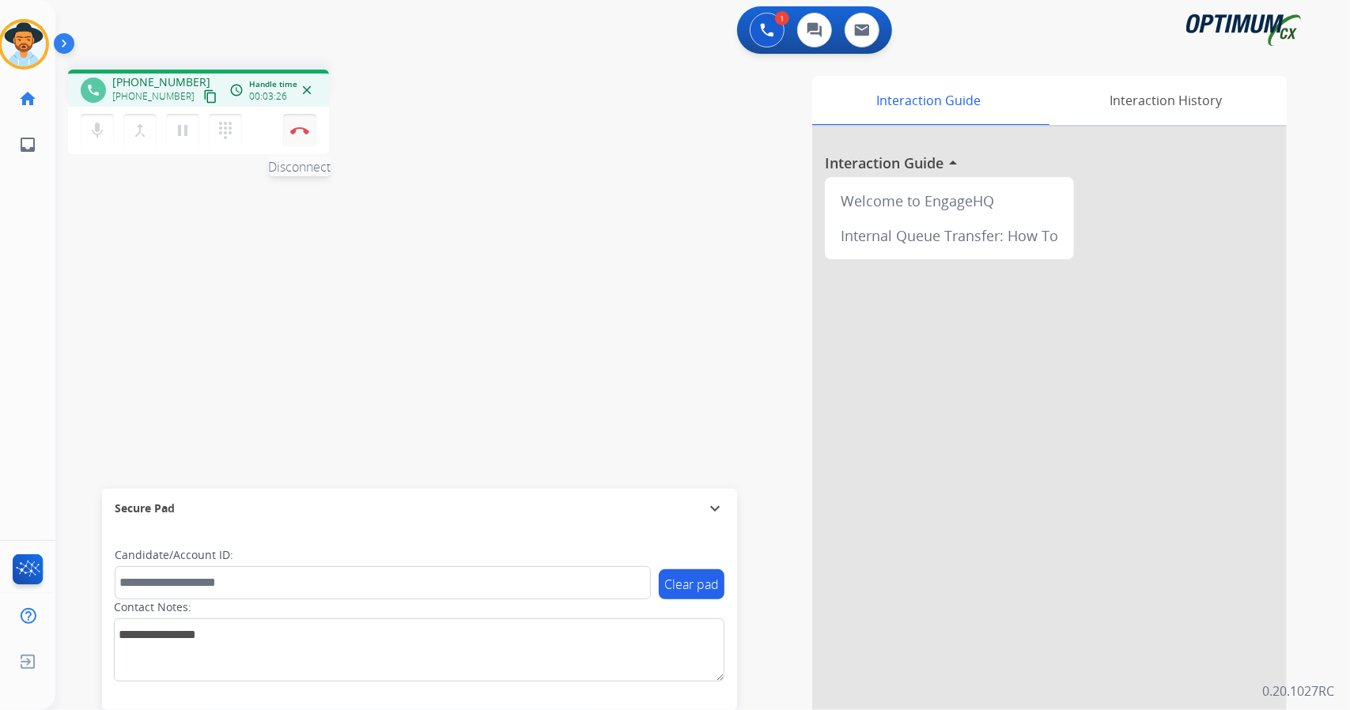
click at [296, 133] on img at bounding box center [299, 131] width 19 height 8
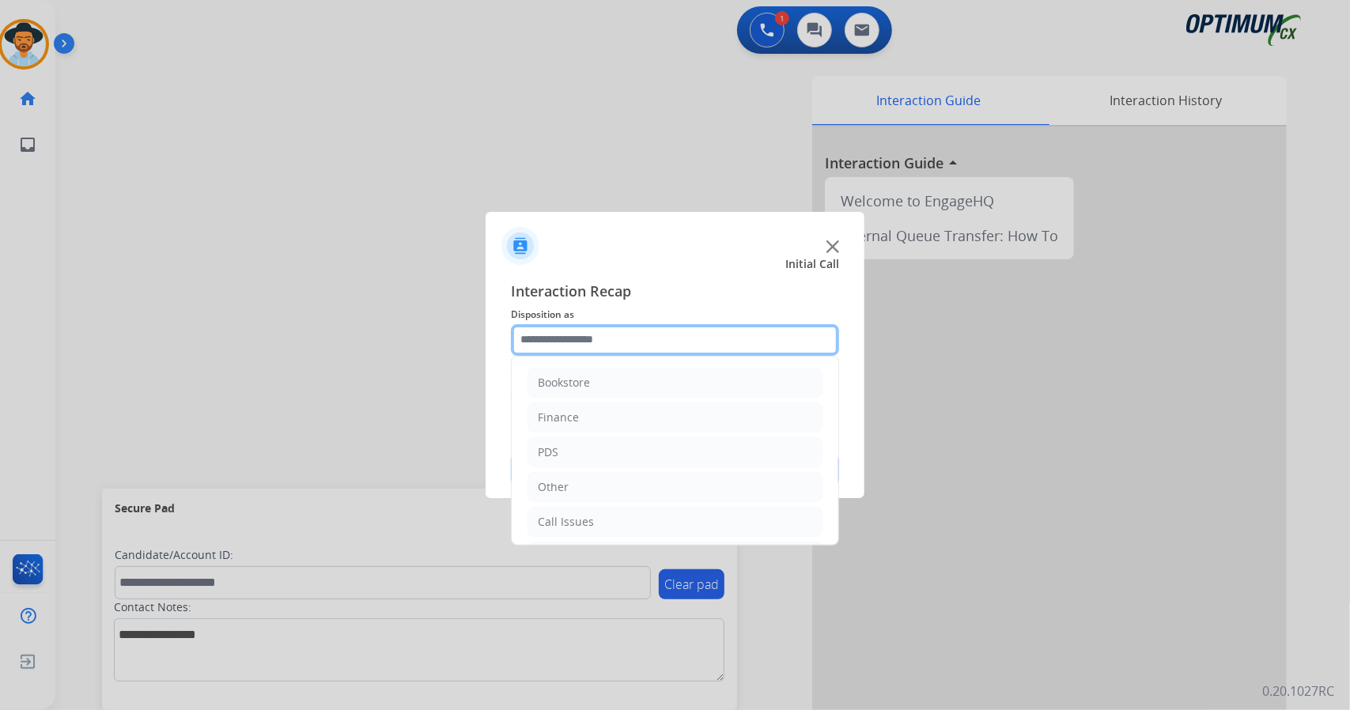
click at [616, 338] on input "text" at bounding box center [675, 340] width 328 height 32
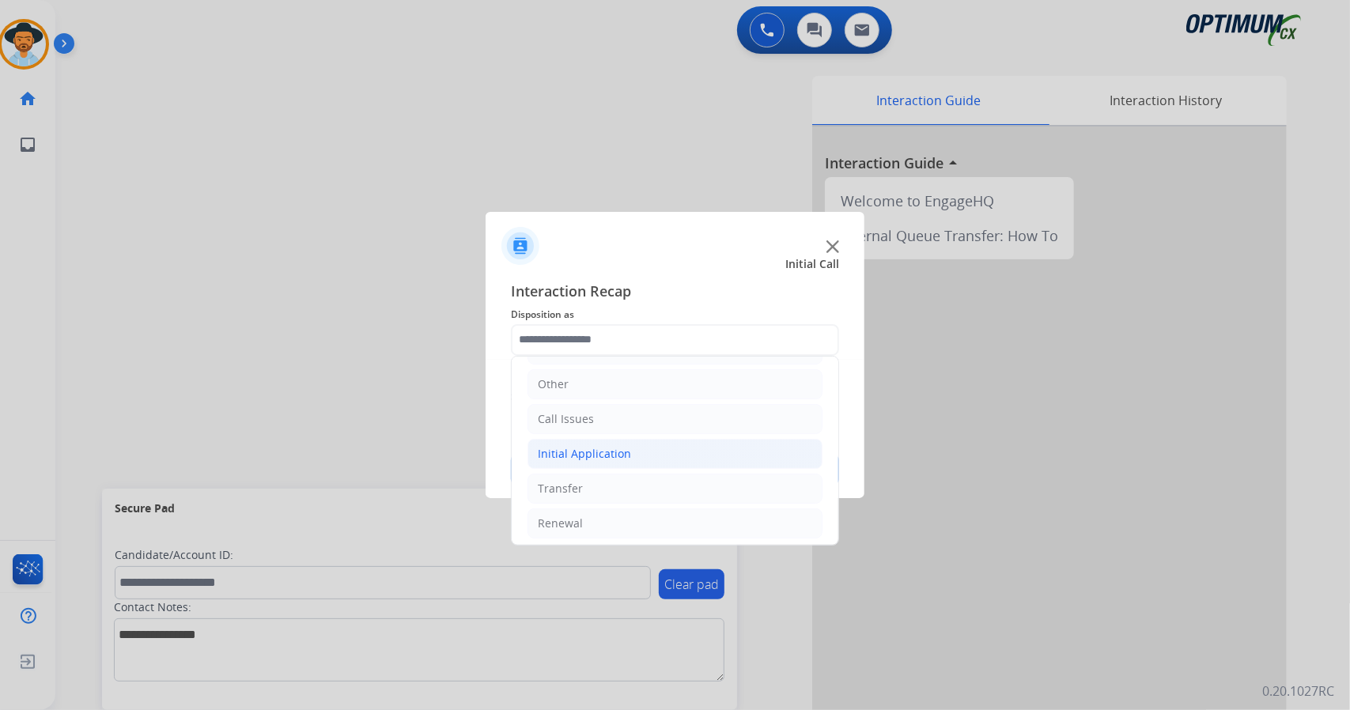
click at [636, 442] on li "Initial Application" at bounding box center [674, 454] width 295 height 30
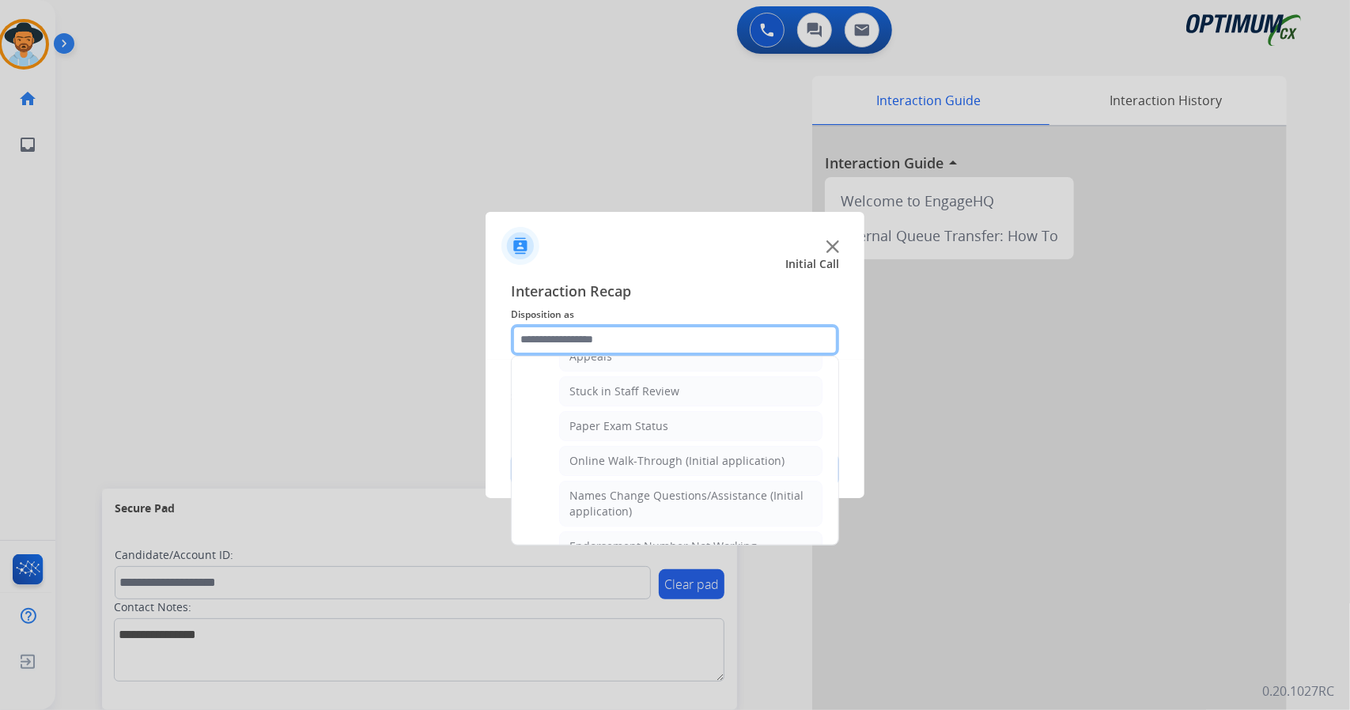
scroll to position [278, 0]
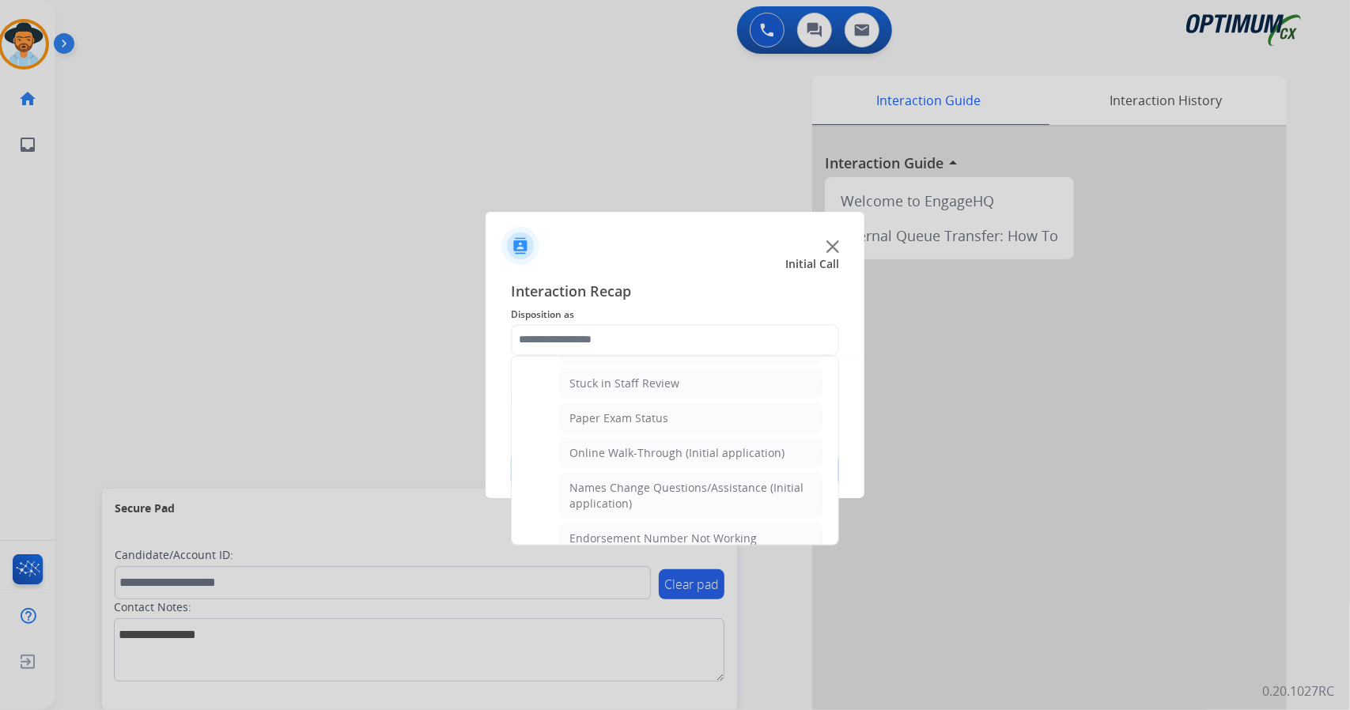
click at [636, 445] on div "Online Walk-Through (Initial application)" at bounding box center [676, 453] width 215 height 16
type input "**********"
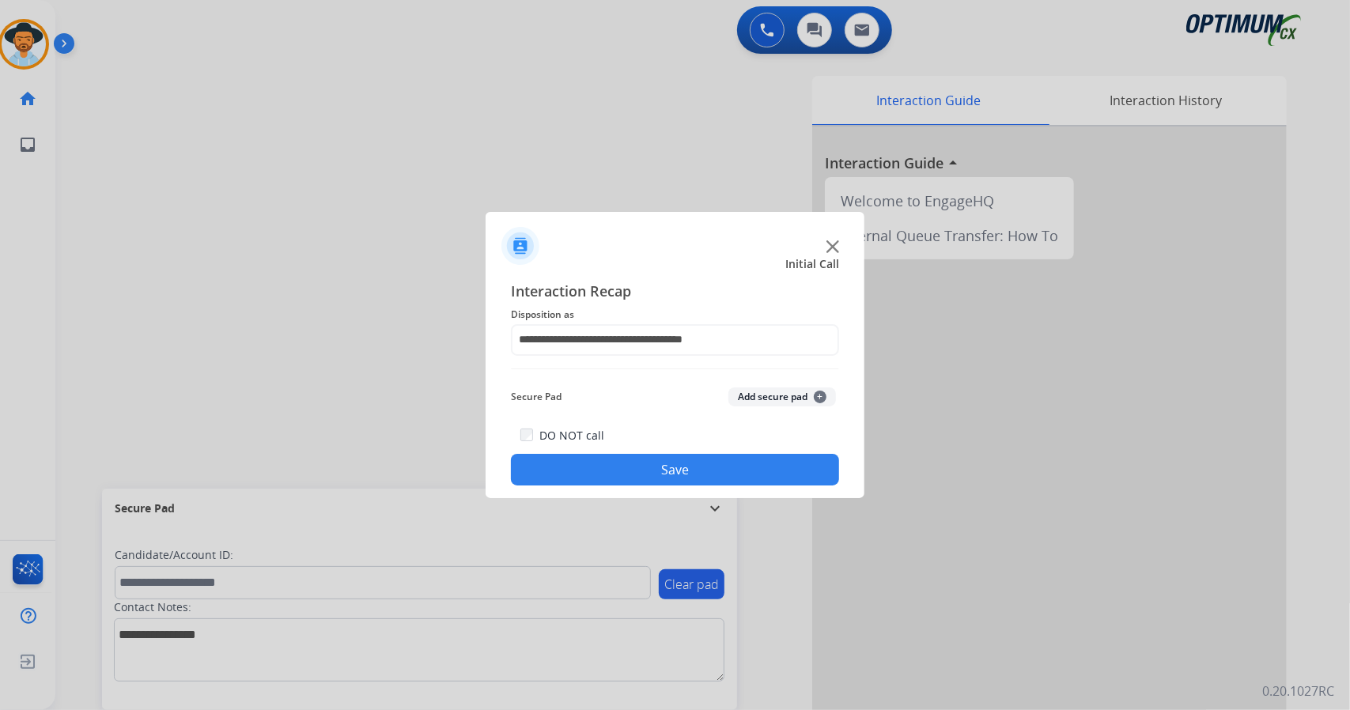
click at [644, 464] on button "Save" at bounding box center [675, 470] width 328 height 32
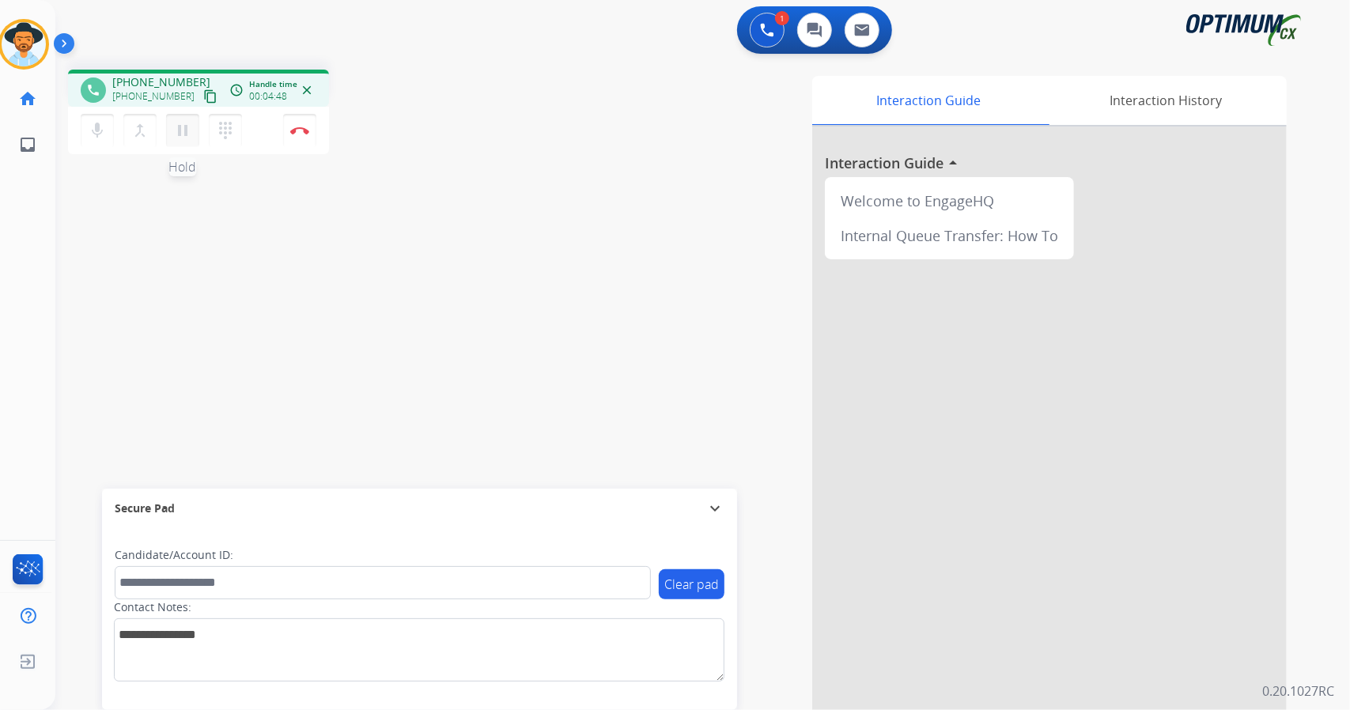
click at [187, 124] on mat-icon "pause" at bounding box center [182, 130] width 19 height 19
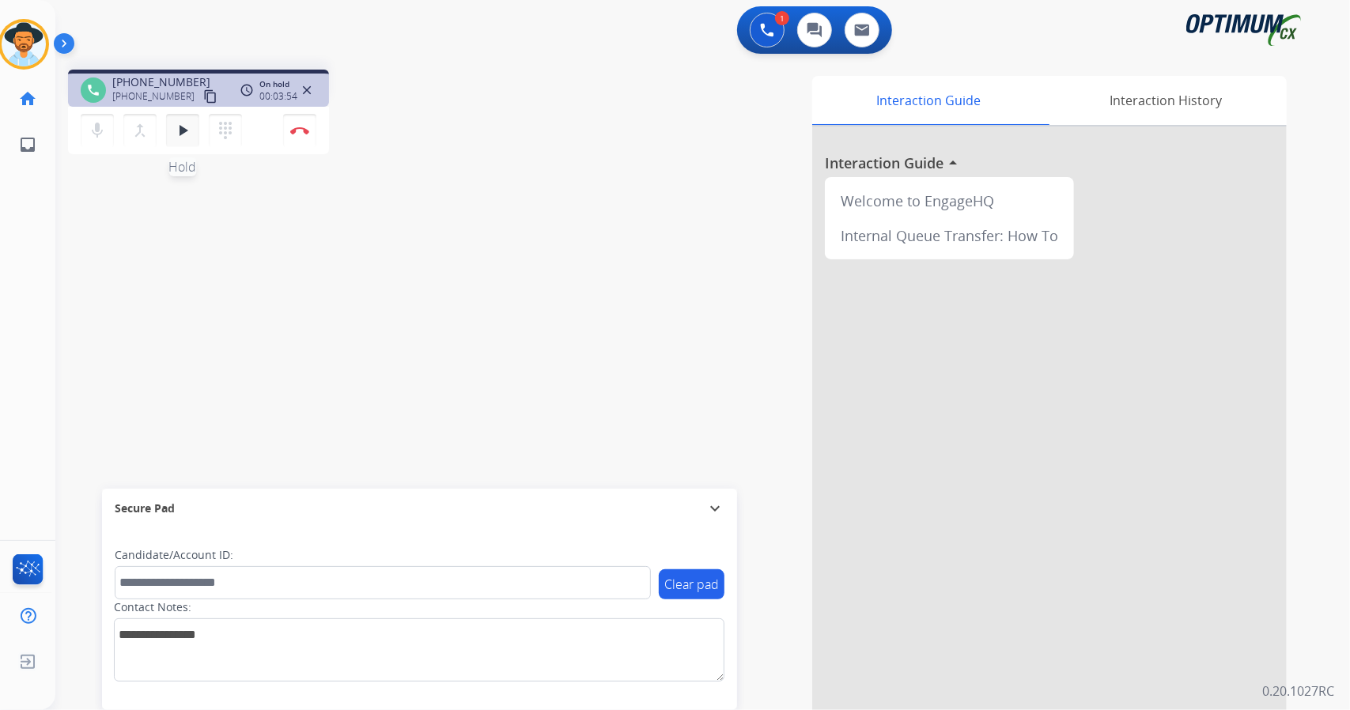
click at [187, 134] on mat-icon "play_arrow" at bounding box center [182, 130] width 19 height 19
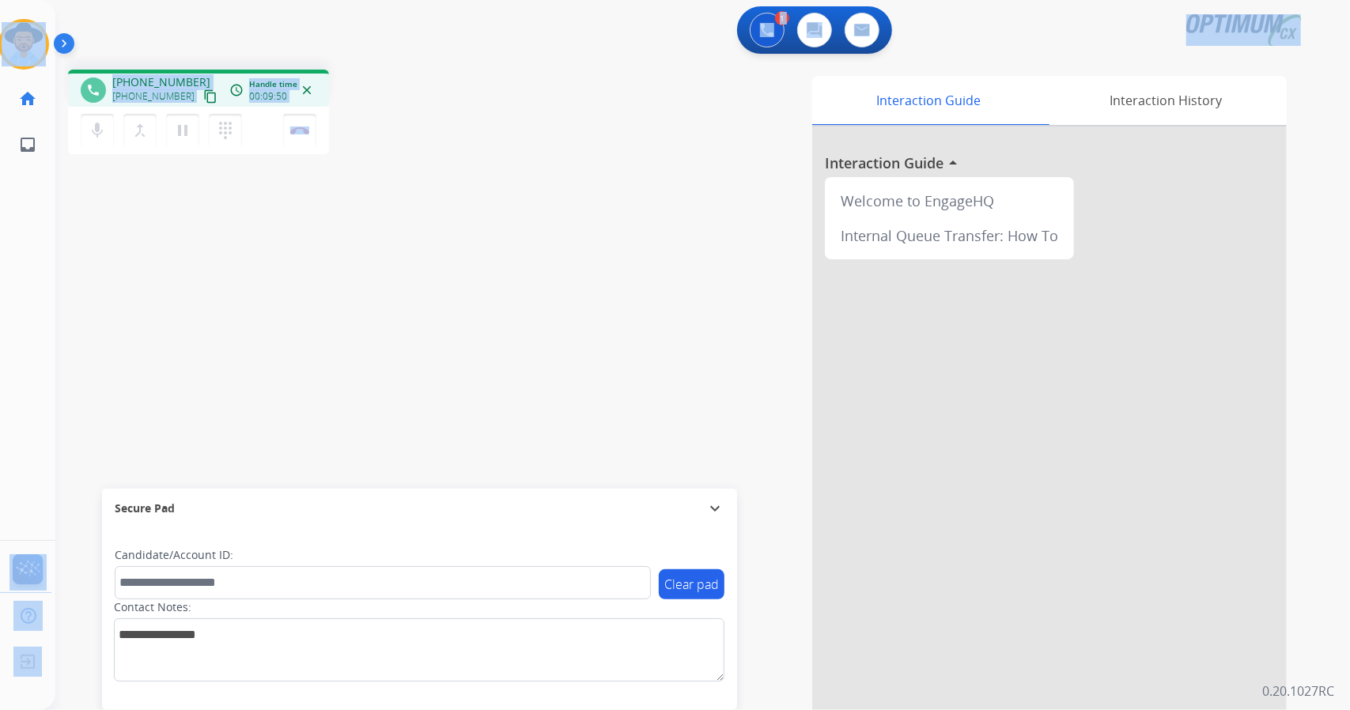
drag, startPoint x: 370, startPoint y: 142, endPoint x: 0, endPoint y: 4, distance: 394.8
click at [0, 4] on div "Outbound call Quit Outbound call Quit Schedule interaction + Add to my list Cus…" at bounding box center [675, 355] width 1350 height 710
click at [176, 34] on div "1 Voice Interactions 0 Chat Interactions 0 Email Interactions" at bounding box center [692, 31] width 1237 height 51
drag, startPoint x: 3, startPoint y: 4, endPoint x: 478, endPoint y: 217, distance: 520.9
click at [478, 217] on div "Outbound call Quit Outbound call Quit Schedule interaction + Add to my list Cus…" at bounding box center [675, 355] width 1350 height 710
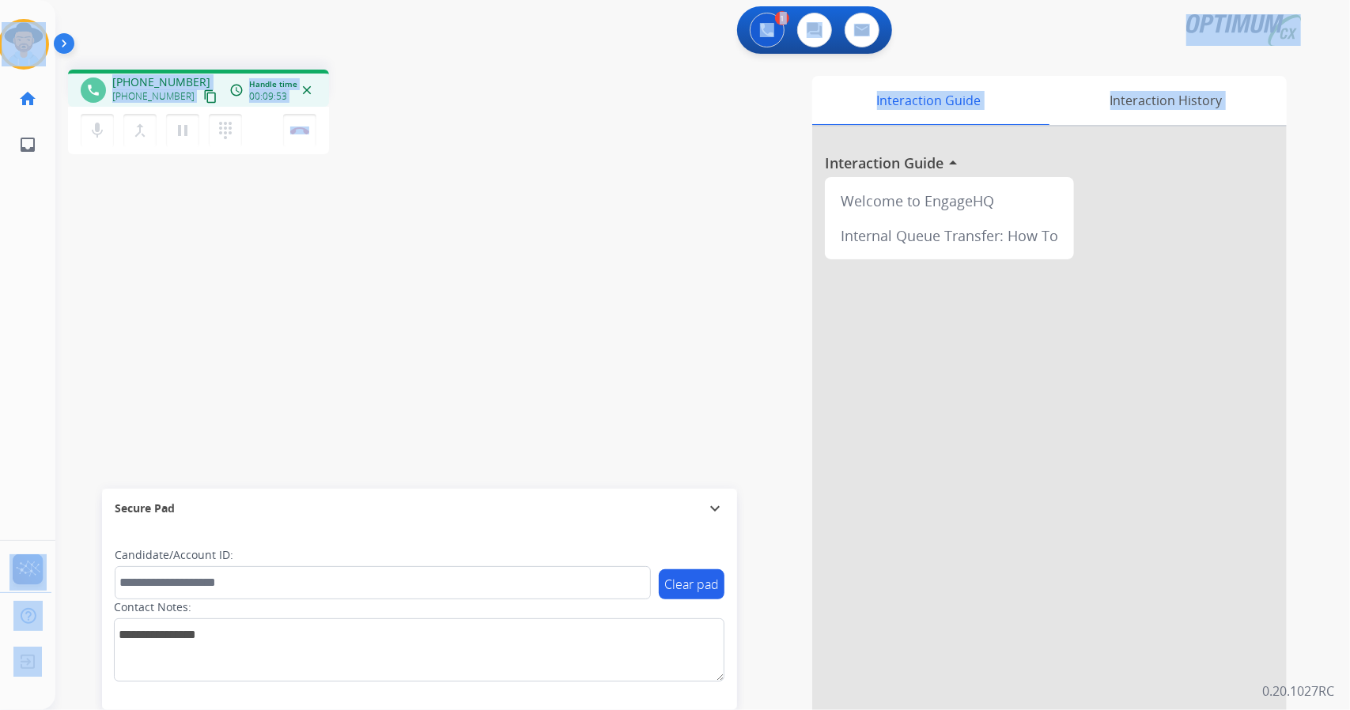
click at [478, 217] on div "phone [PHONE_NUMBER] [PHONE_NUMBER] content_copy access_time Call metrics Queue…" at bounding box center [683, 386] width 1256 height 659
drag, startPoint x: 370, startPoint y: 133, endPoint x: 27, endPoint y: -60, distance: 393.7
click at [27, 0] on html "Outbound call Quit Outbound call Quit Schedule interaction + Add to my list Cus…" at bounding box center [675, 355] width 1350 height 710
click at [135, 39] on div "1 Voice Interactions 0 Chat Interactions 0 Email Interactions" at bounding box center [692, 31] width 1237 height 51
drag, startPoint x: 5, startPoint y: 4, endPoint x: 586, endPoint y: 231, distance: 623.9
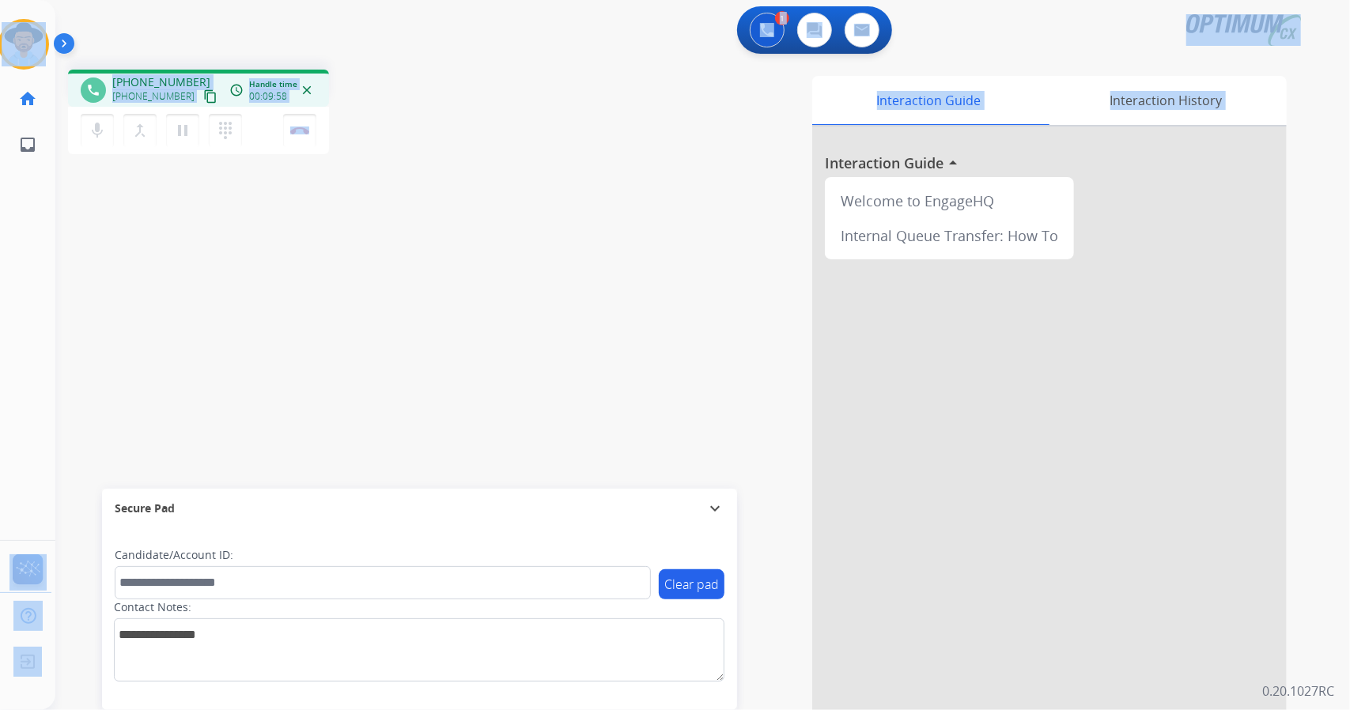
click at [586, 231] on div "Outbound call Quit Outbound call Quit Schedule interaction + Add to my list Cus…" at bounding box center [675, 355] width 1350 height 710
click at [474, 157] on div "phone [PHONE_NUMBER] [PHONE_NUMBER] content_copy access_time Call metrics Queue…" at bounding box center [282, 114] width 429 height 89
drag, startPoint x: 0, startPoint y: 4, endPoint x: 379, endPoint y: 361, distance: 520.7
click at [379, 361] on div "Outbound call Quit Outbound call Quit Schedule interaction + Add to my list Cus…" at bounding box center [675, 355] width 1350 height 710
click at [379, 361] on div "phone [PHONE_NUMBER] [PHONE_NUMBER] content_copy access_time Call metrics Queue…" at bounding box center [683, 386] width 1256 height 659
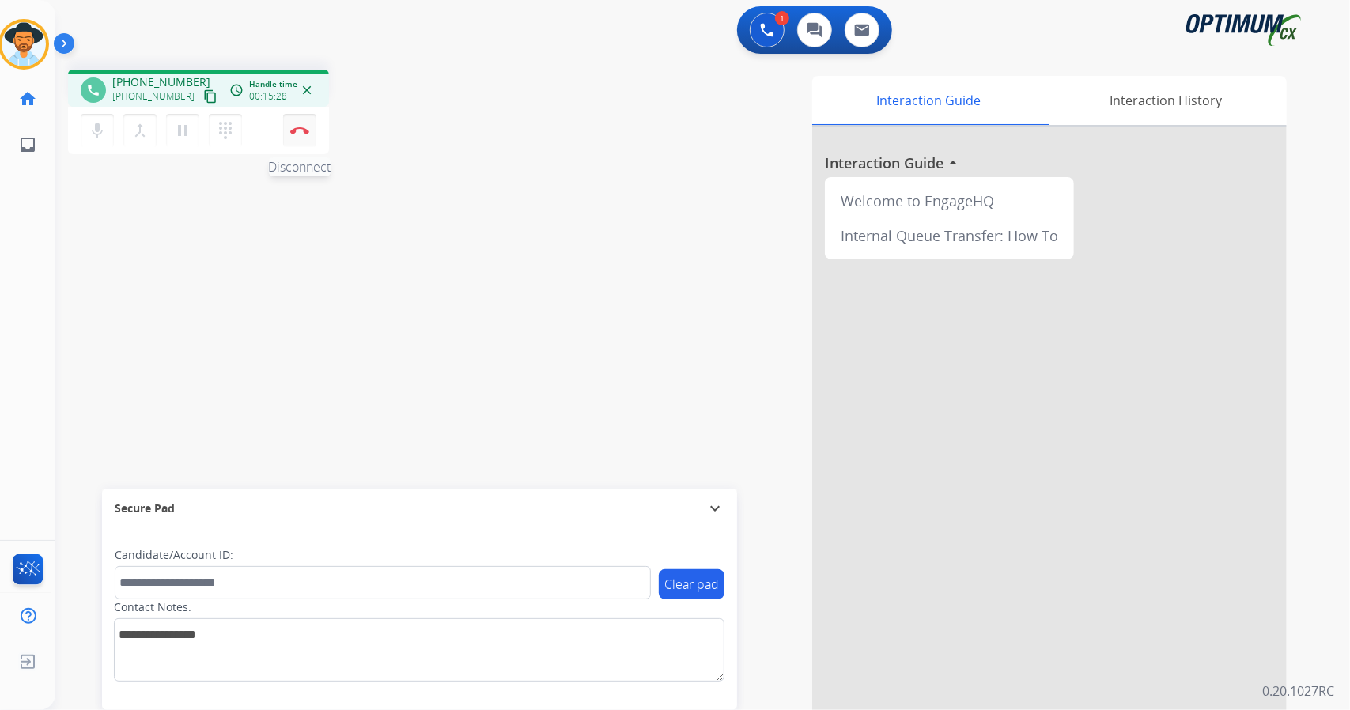
click at [304, 133] on img at bounding box center [299, 131] width 19 height 8
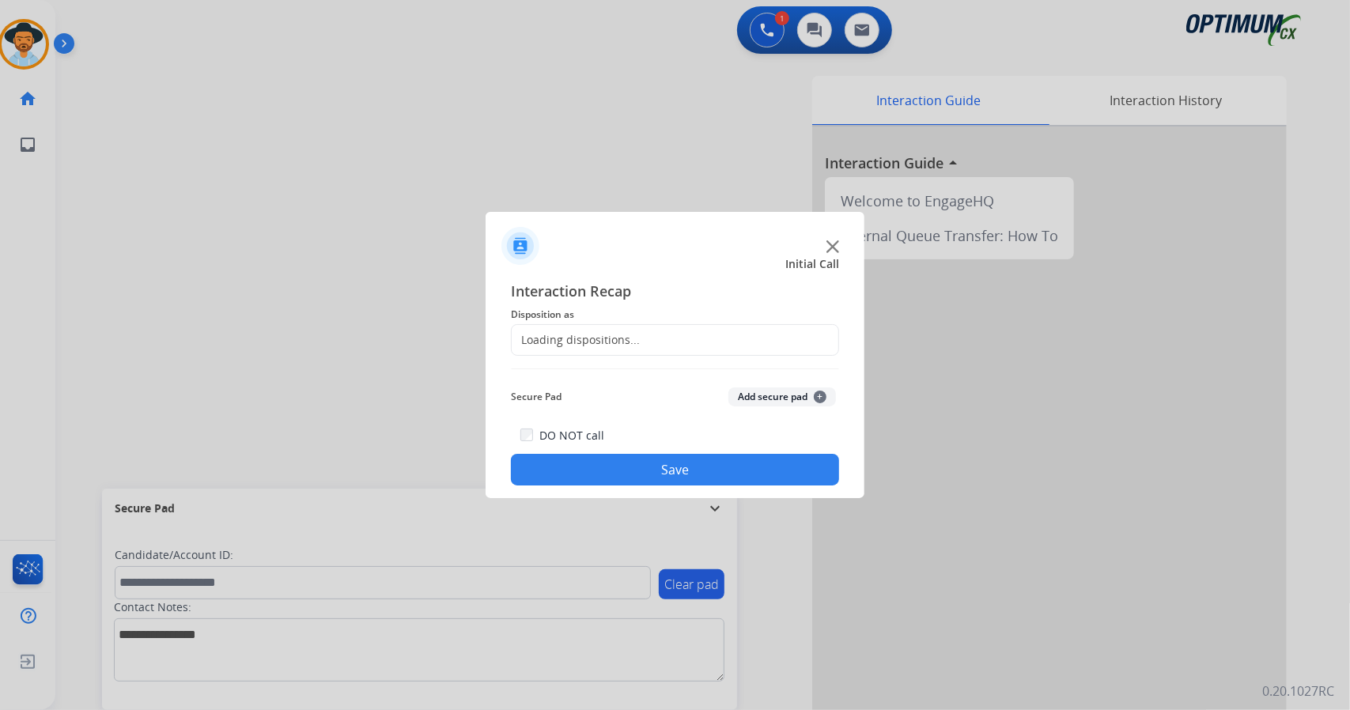
click at [626, 332] on div "Loading dispositions..." at bounding box center [576, 340] width 128 height 16
click at [647, 338] on input "text" at bounding box center [675, 340] width 328 height 32
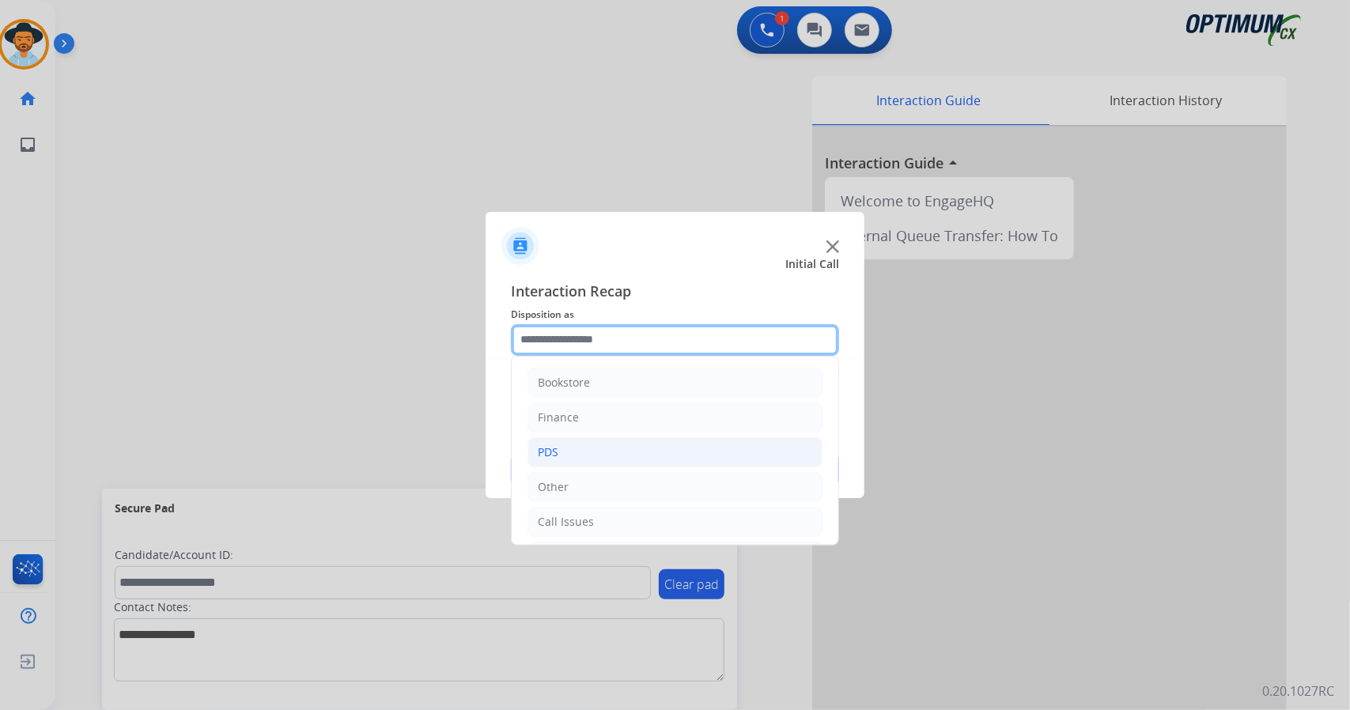
scroll to position [103, 0]
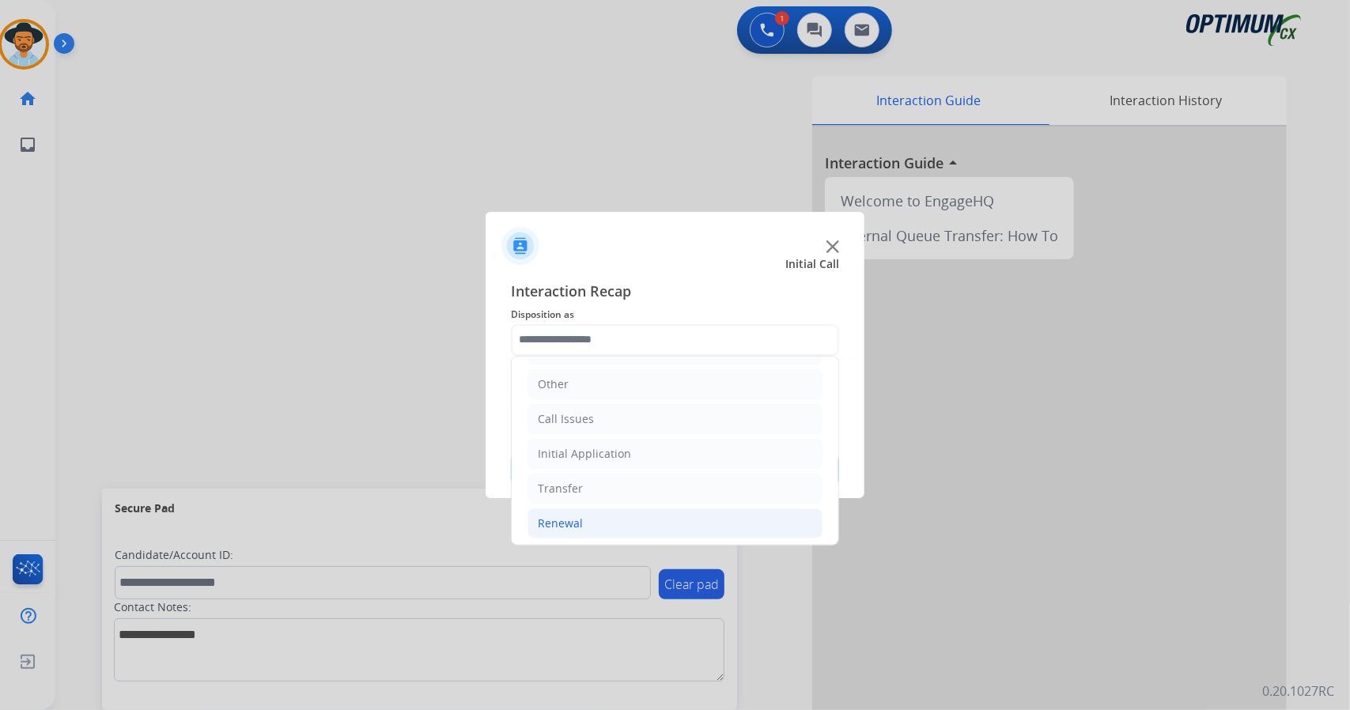
click at [590, 509] on li "Renewal" at bounding box center [674, 523] width 295 height 30
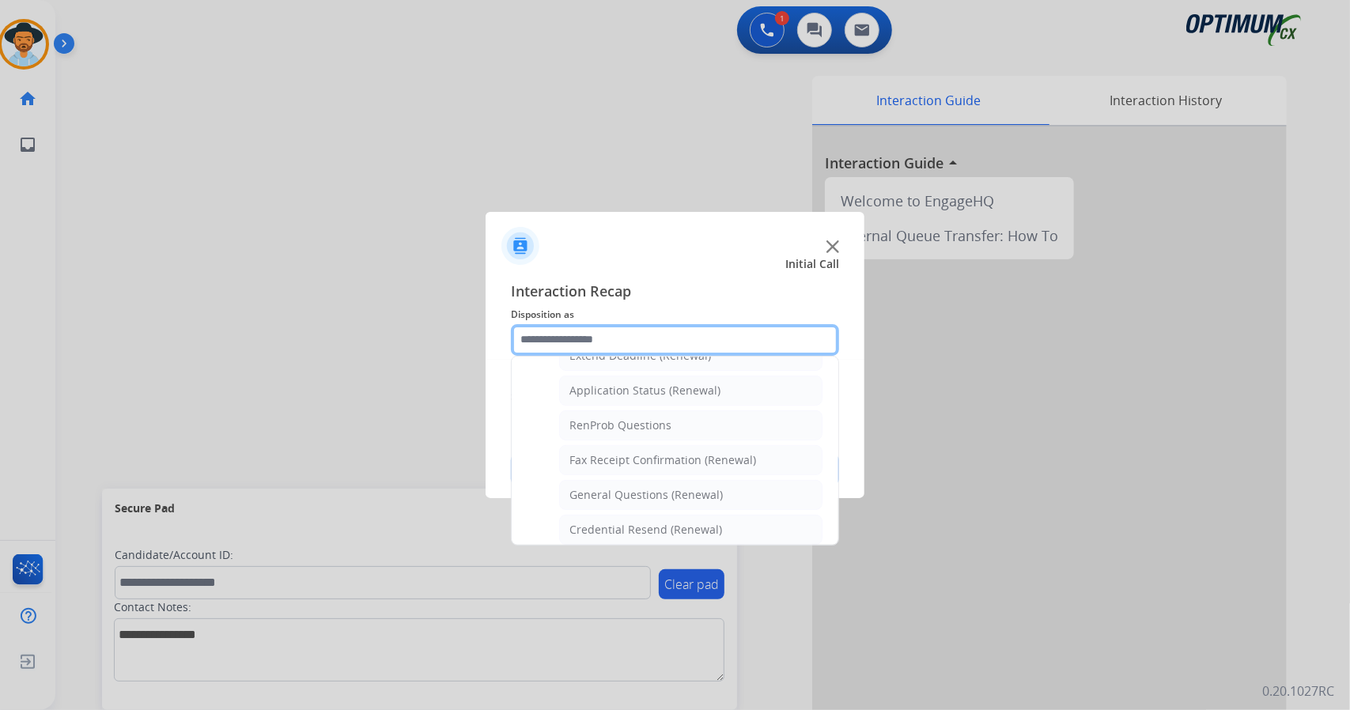
scroll to position [357, 0]
click at [590, 514] on li "Credential Resend (Renewal)" at bounding box center [690, 529] width 263 height 30
type input "**********"
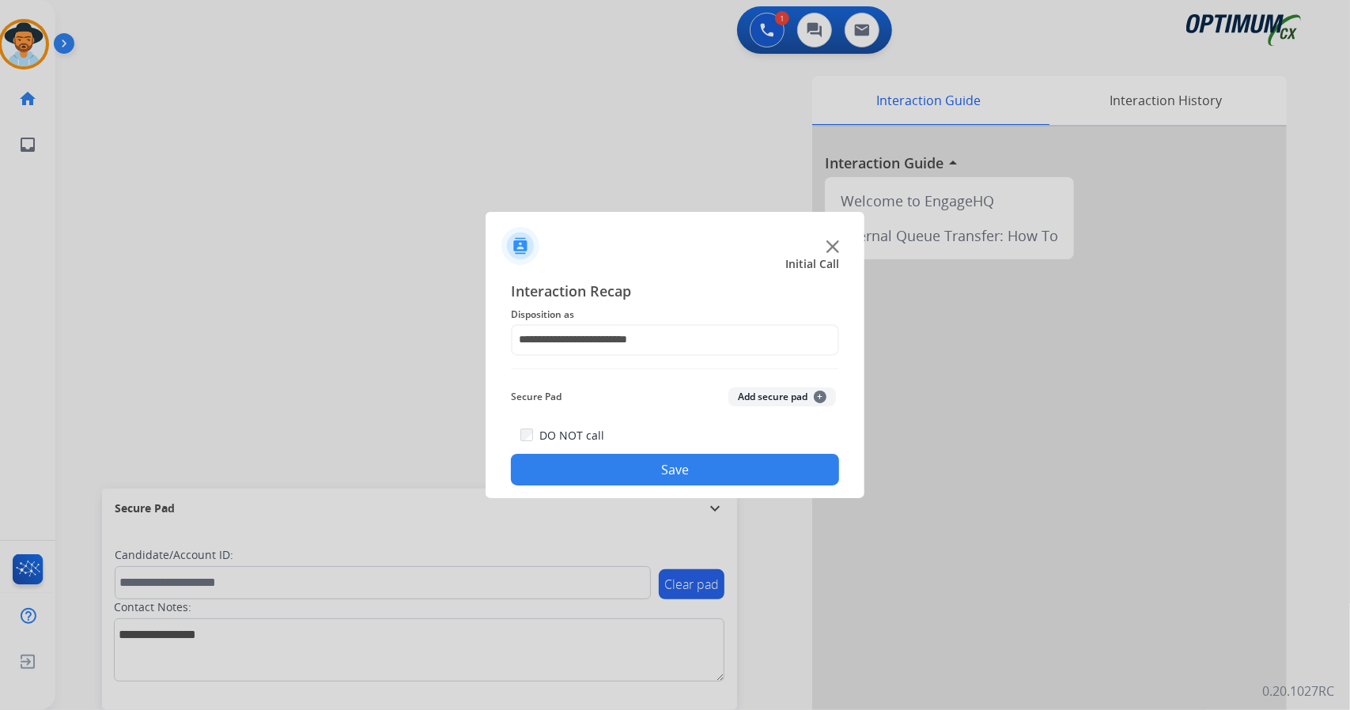
click at [574, 474] on button "Save" at bounding box center [675, 470] width 328 height 32
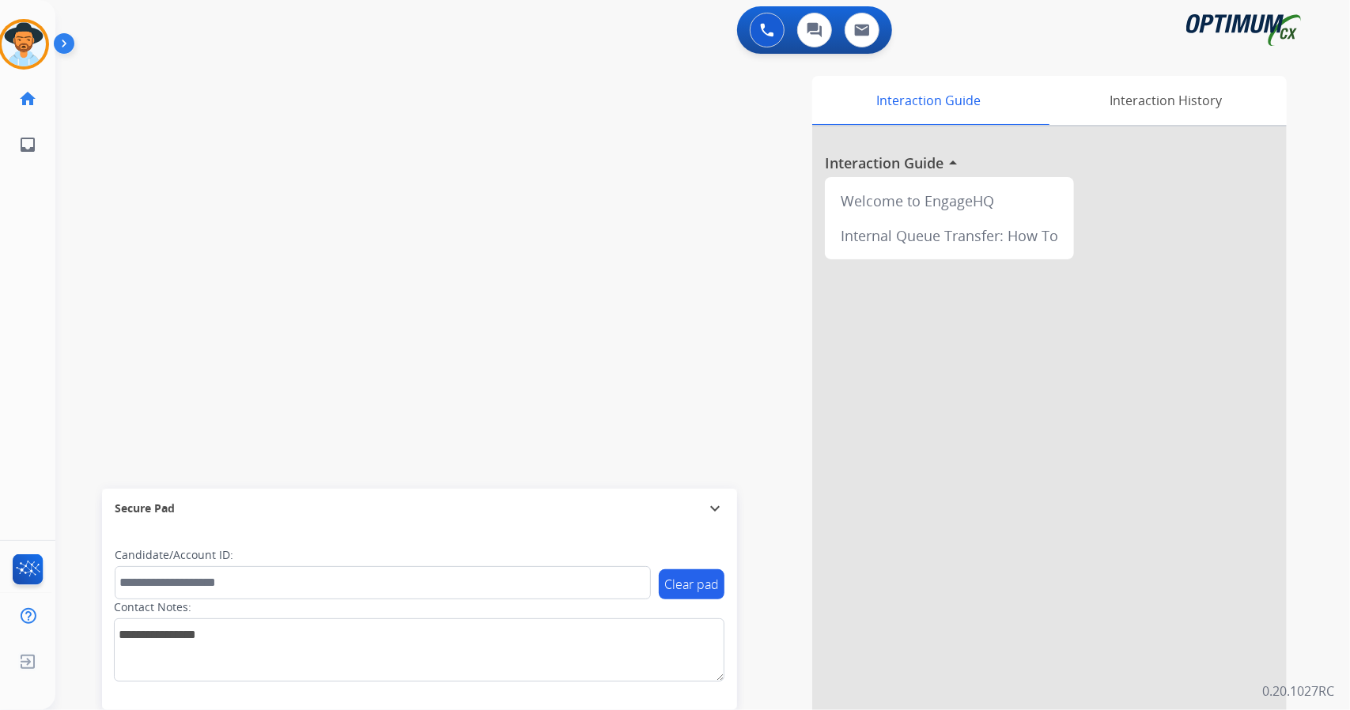
click at [93, 668] on div "swap_horiz Break voice bridge close_fullscreen Connect 3-Way Call merge_type Se…" at bounding box center [683, 386] width 1256 height 659
click at [103, 214] on div "swap_horiz Break voice bridge close_fullscreen Connect 3-Way Call merge_type Se…" at bounding box center [683, 386] width 1256 height 659
click at [81, 164] on div "swap_horiz Break voice bridge close_fullscreen Connect 3-Way Call merge_type Se…" at bounding box center [683, 386] width 1256 height 659
click at [0, 406] on div "[PERSON_NAME] Available Edit Avatar Agent: [PERSON_NAME] Profile: OCX Training …" at bounding box center [27, 355] width 55 height 710
click at [376, 298] on div "swap_horiz Break voice bridge close_fullscreen Connect 3-Way Call merge_type Se…" at bounding box center [683, 386] width 1256 height 659
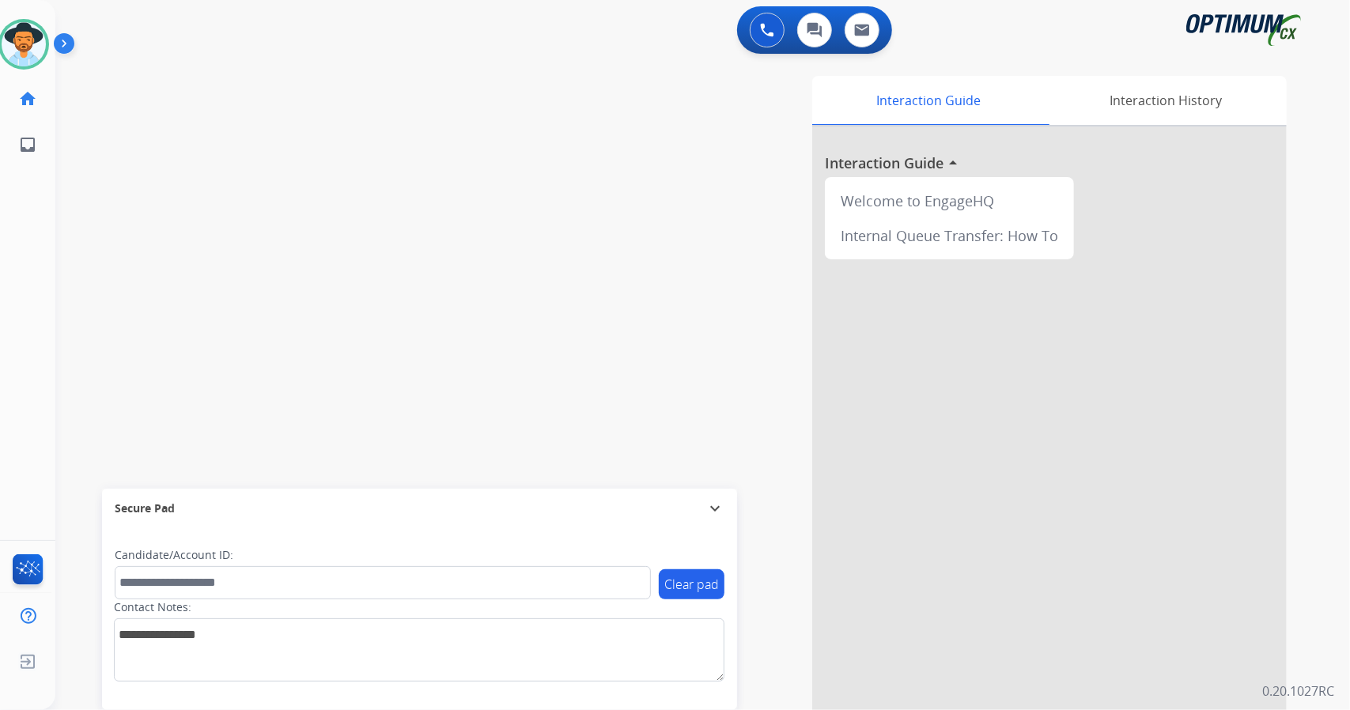
click at [770, 671] on div "Interaction Guide Interaction History Interaction Guide arrow_drop_up Welcome t…" at bounding box center [895, 396] width 783 height 640
click at [776, 660] on div "Interaction Guide Interaction History Interaction Guide arrow_drop_up Welcome t…" at bounding box center [895, 396] width 783 height 640
click at [19, 33] on img at bounding box center [24, 44] width 44 height 44
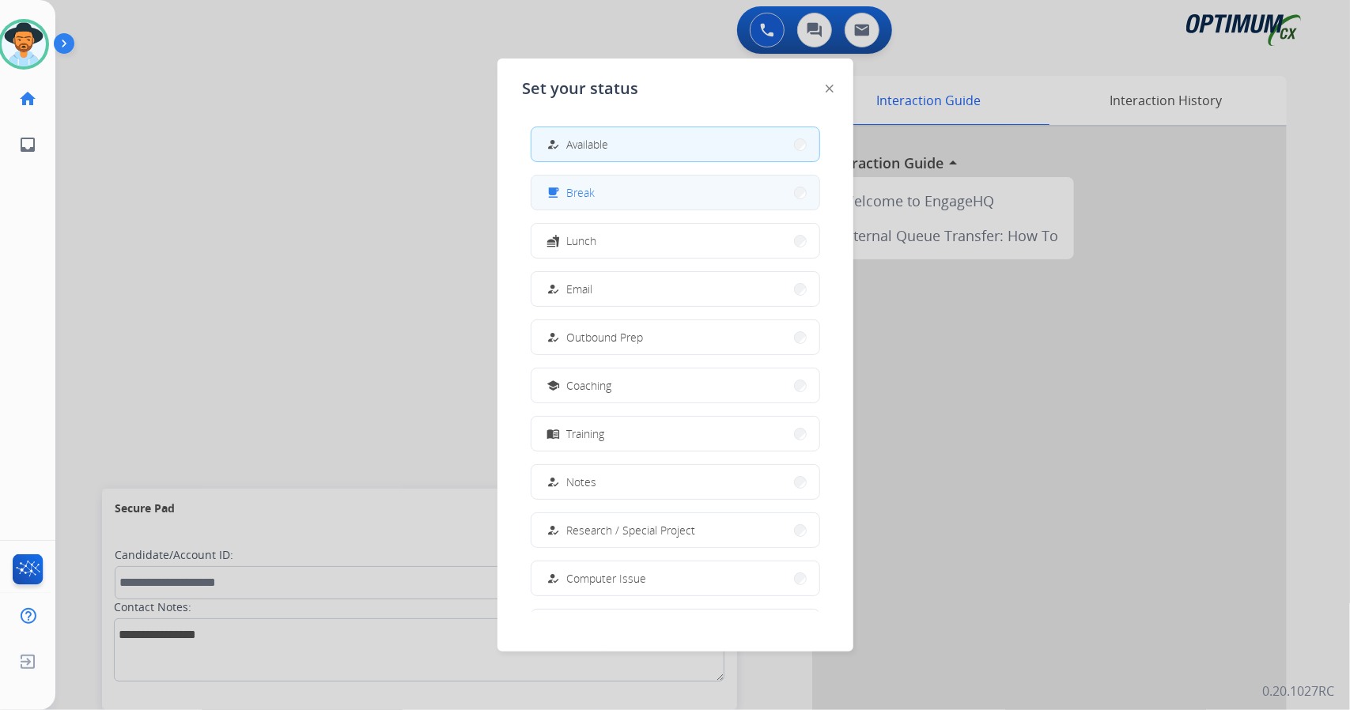
click at [667, 179] on button "free_breakfast Break" at bounding box center [675, 193] width 288 height 34
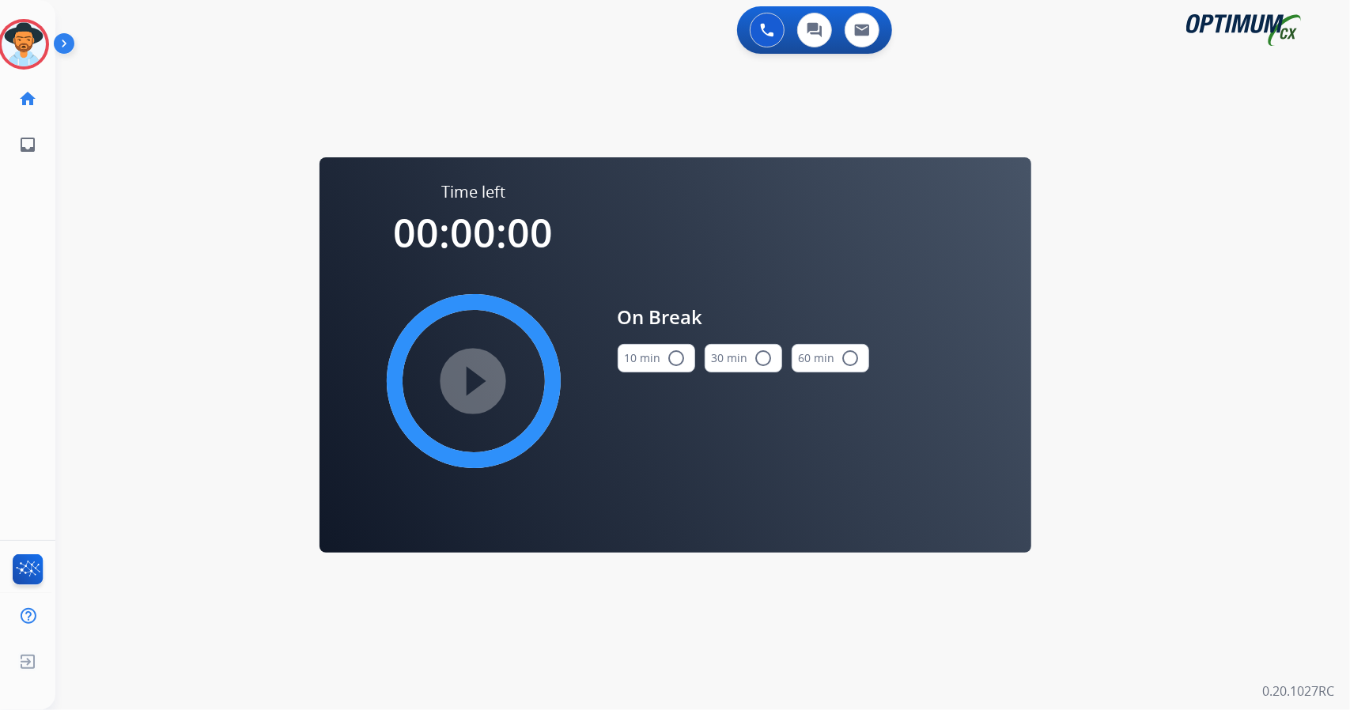
click at [1140, 353] on div "0 Voice Interactions 0 Chat Interactions 0 Email Interactions swap_horiz Break …" at bounding box center [702, 355] width 1294 height 710
click at [669, 352] on mat-icon "radio_button_unchecked" at bounding box center [676, 358] width 19 height 19
click at [464, 387] on mat-icon "play_circle_filled" at bounding box center [473, 381] width 19 height 19
click at [26, 60] on icon at bounding box center [23, 44] width 51 height 51
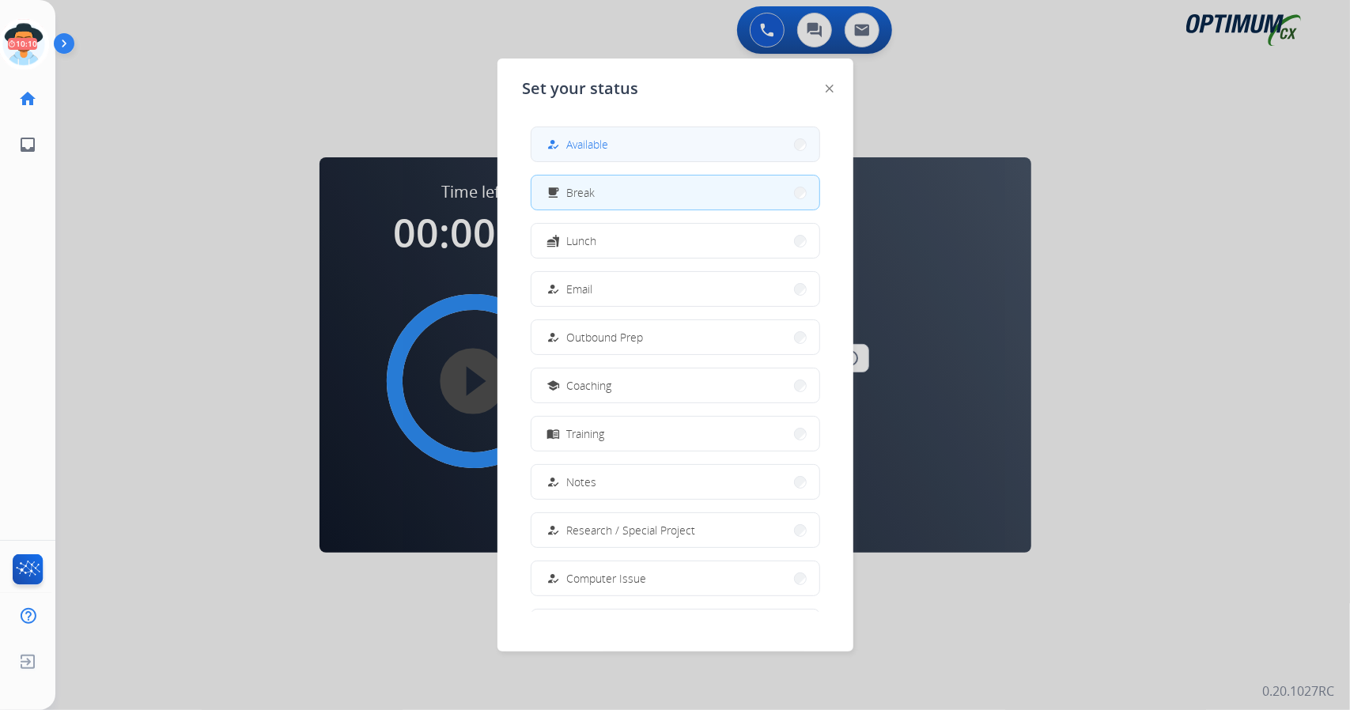
click at [555, 149] on mat-icon "how_to_reg" at bounding box center [552, 144] width 13 height 13
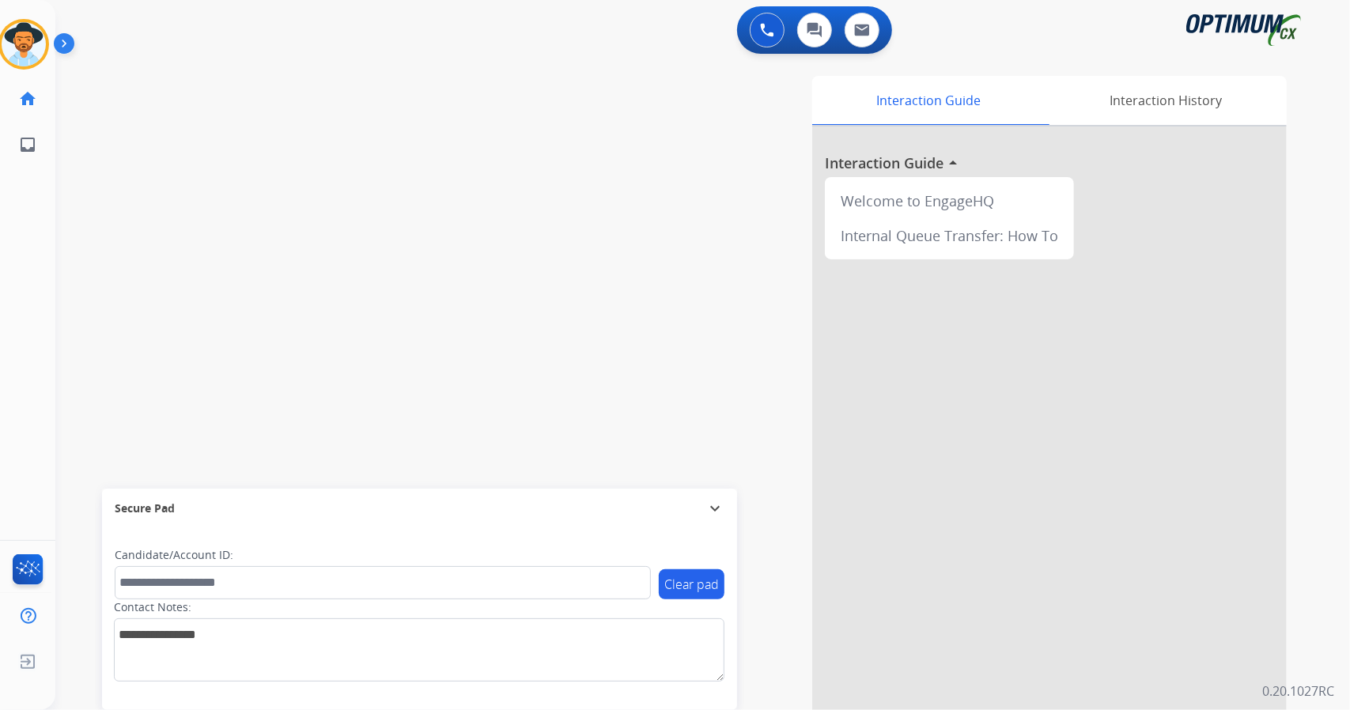
click at [151, 9] on div "0 Voice Interactions 0 Chat Interactions 0 Email Interactions" at bounding box center [692, 31] width 1237 height 51
click at [338, 266] on div "swap_horiz Break voice bridge close_fullscreen Connect 3-Way Call merge_type Se…" at bounding box center [683, 386] width 1256 height 659
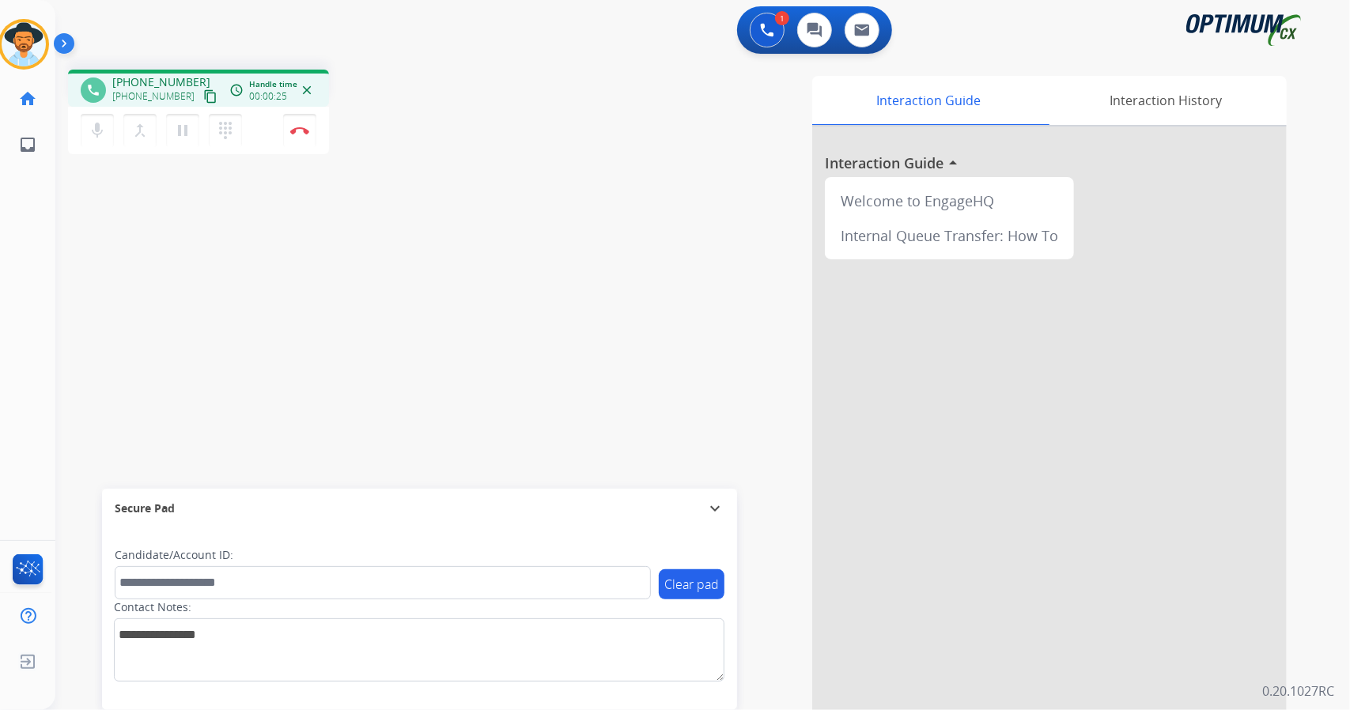
click at [441, 9] on div "1 Voice Interactions 0 Chat Interactions 0 Email Interactions" at bounding box center [692, 31] width 1237 height 51
click at [304, 138] on button "Disconnect" at bounding box center [299, 130] width 33 height 33
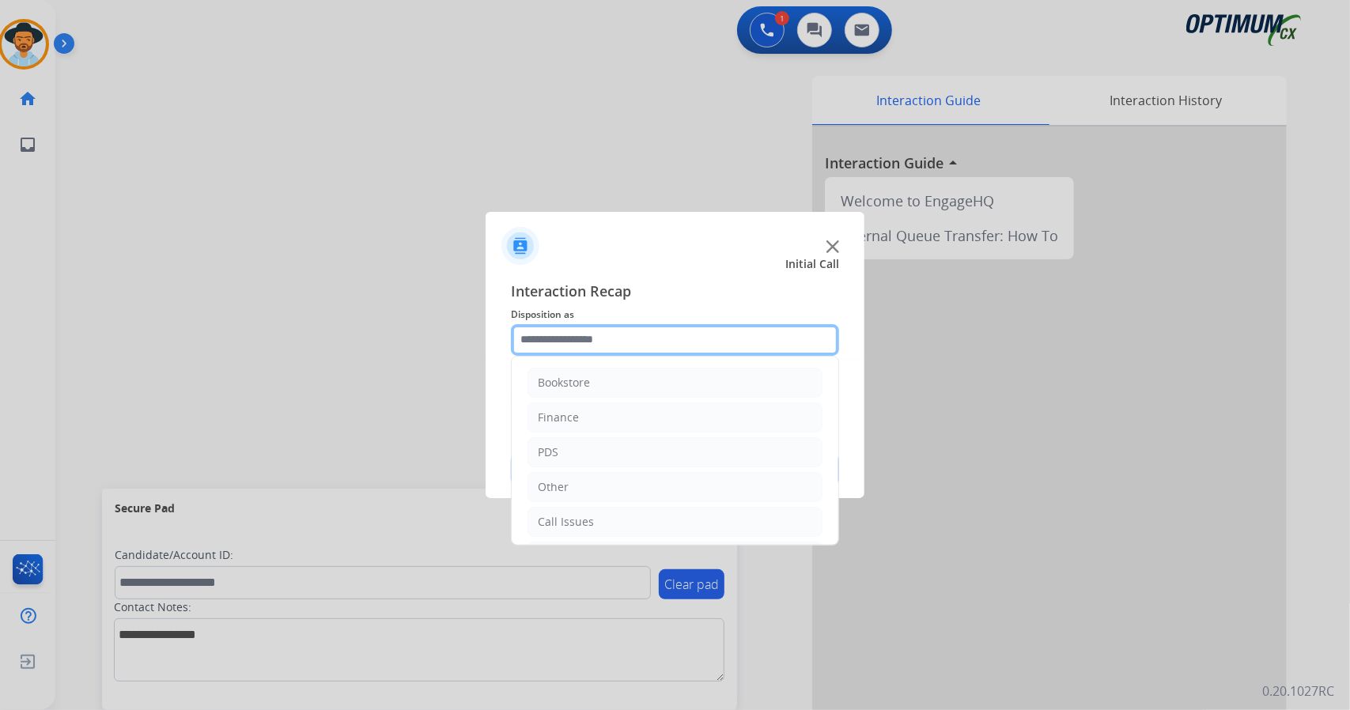
click at [582, 327] on input "text" at bounding box center [675, 340] width 328 height 32
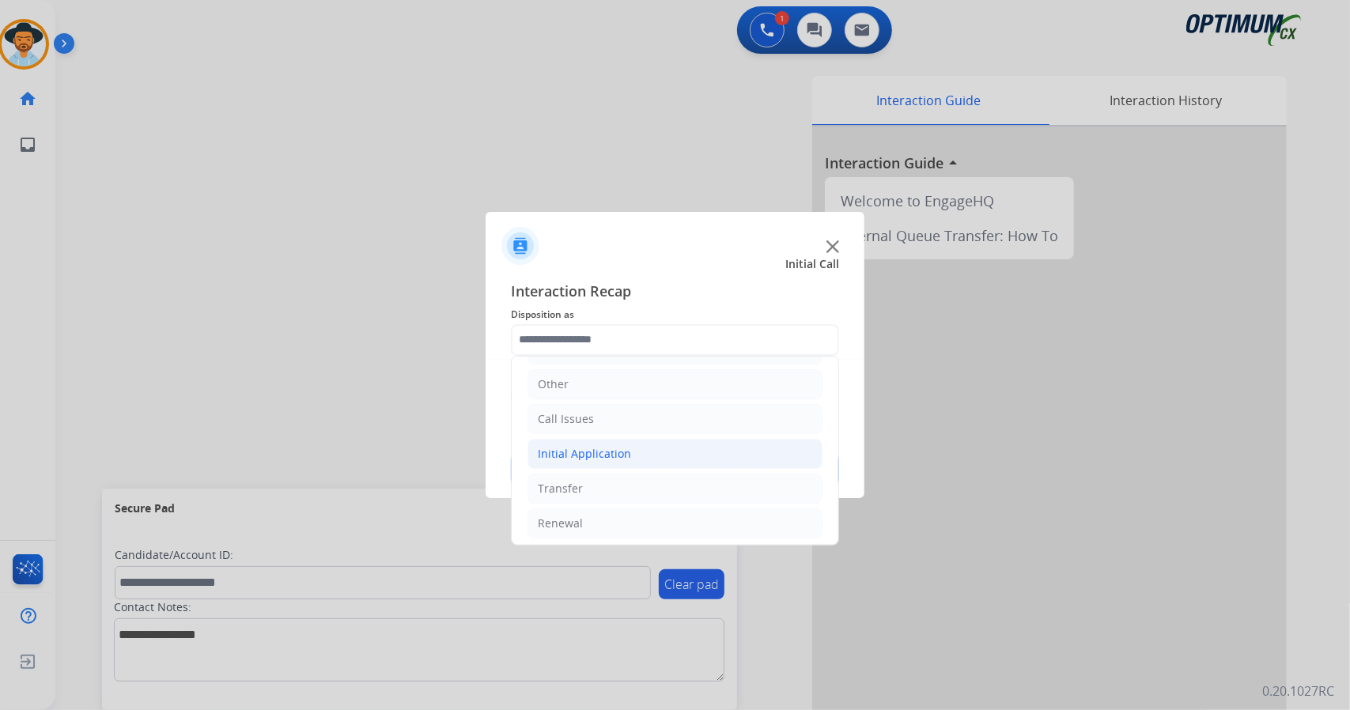
click at [642, 444] on li "Initial Application" at bounding box center [674, 454] width 295 height 30
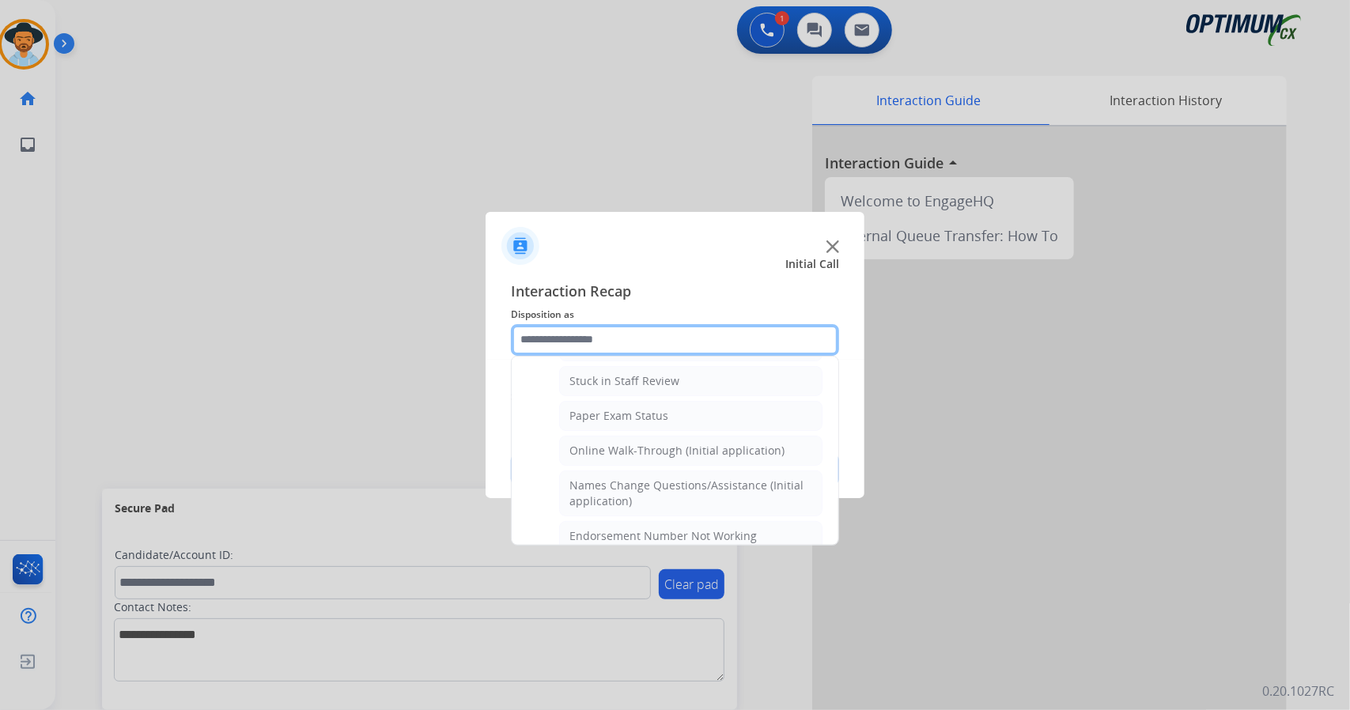
scroll to position [288, 0]
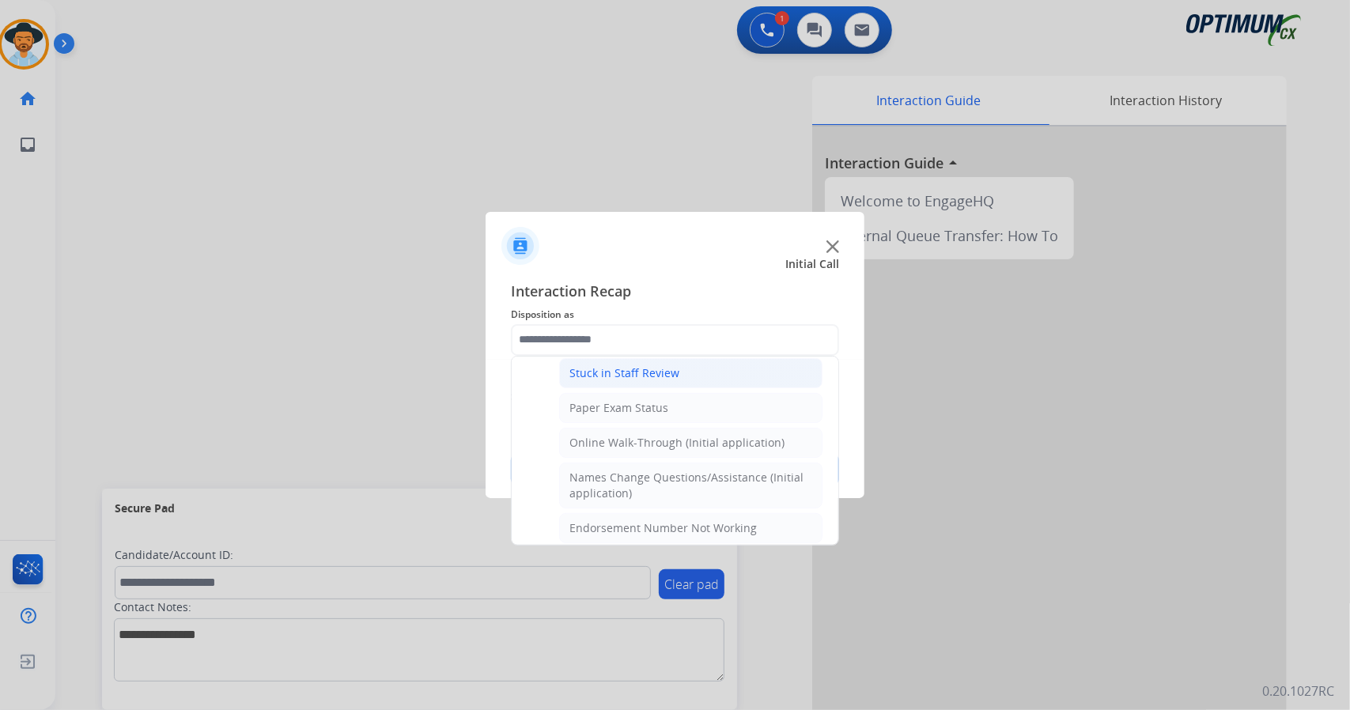
click at [606, 366] on div "Stuck in Staff Review" at bounding box center [624, 373] width 110 height 16
type input "**********"
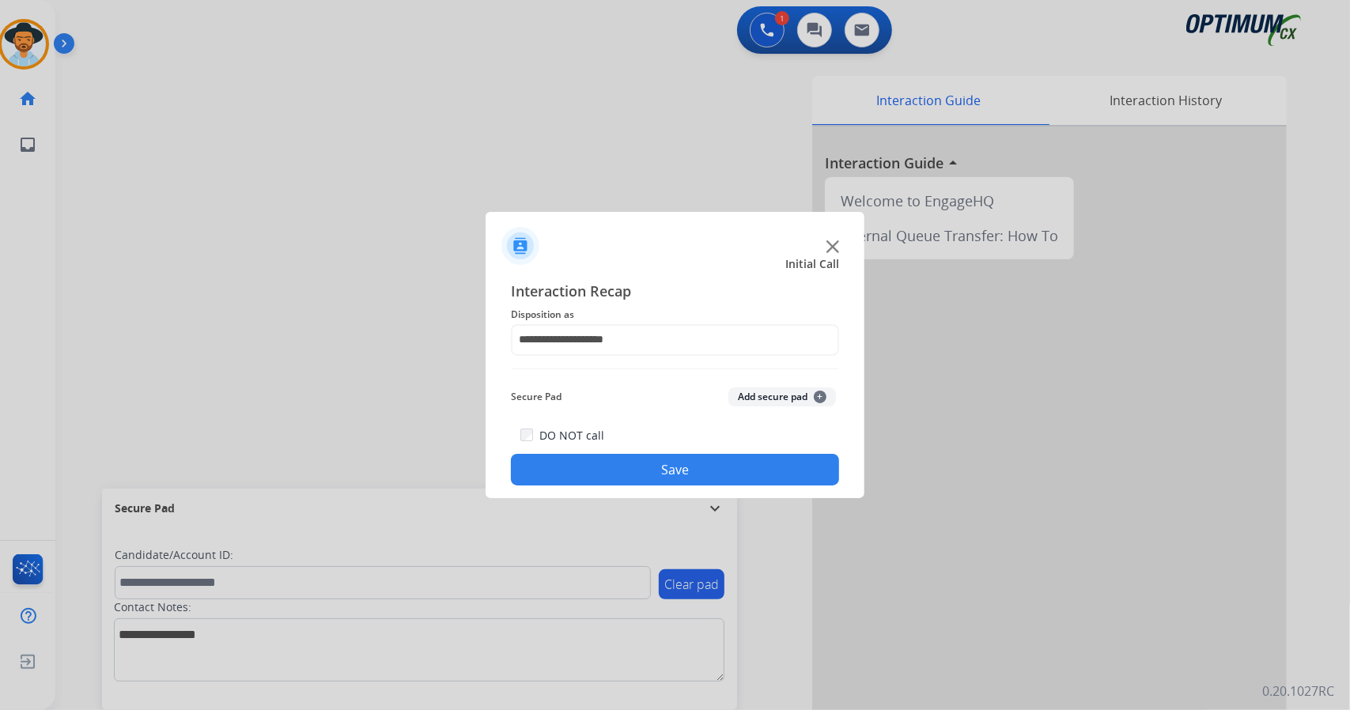
click at [641, 473] on button "Save" at bounding box center [675, 470] width 328 height 32
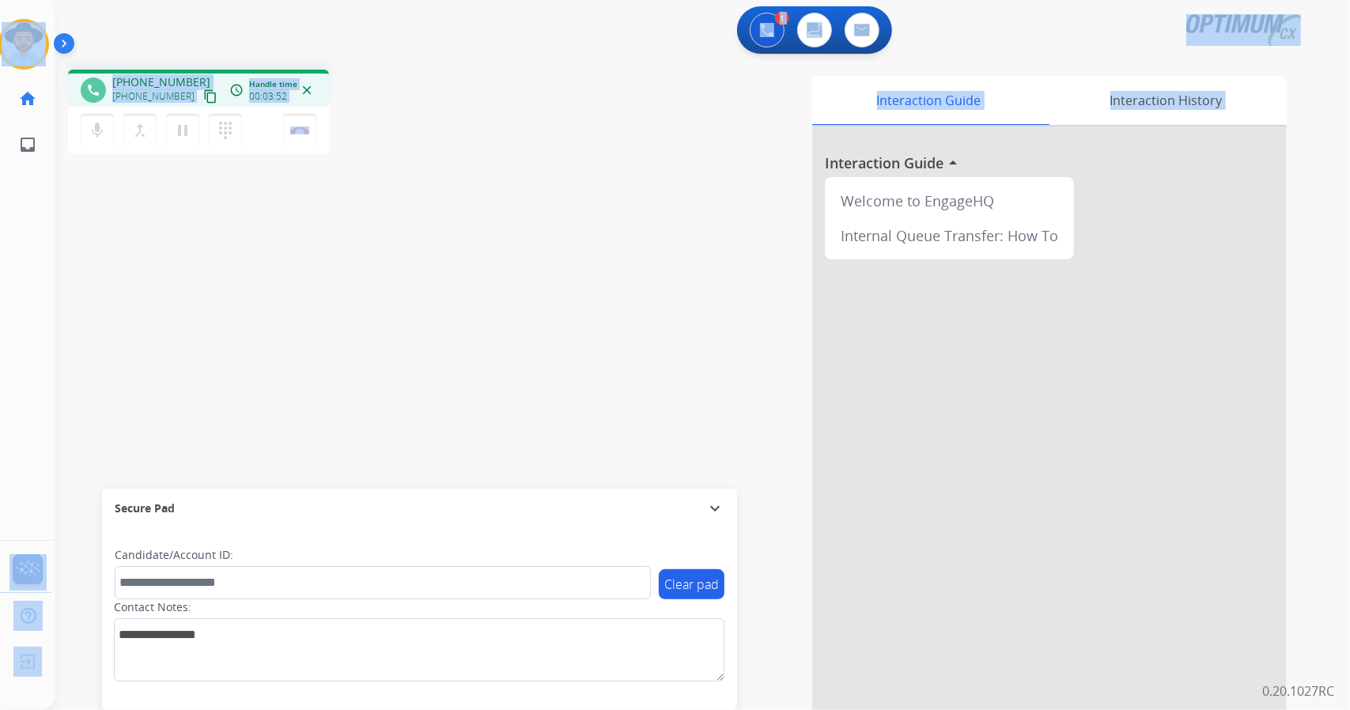
drag, startPoint x: 7, startPoint y: 10, endPoint x: 492, endPoint y: 260, distance: 545.3
click at [492, 260] on div "Outbound call Quit Outbound call Quit Schedule interaction + Add to my list Cus…" at bounding box center [675, 355] width 1350 height 710
click at [405, 113] on div "phone [PHONE_NUMBER] [PHONE_NUMBER] content_copy access_time Call metrics Queue…" at bounding box center [282, 114] width 429 height 89
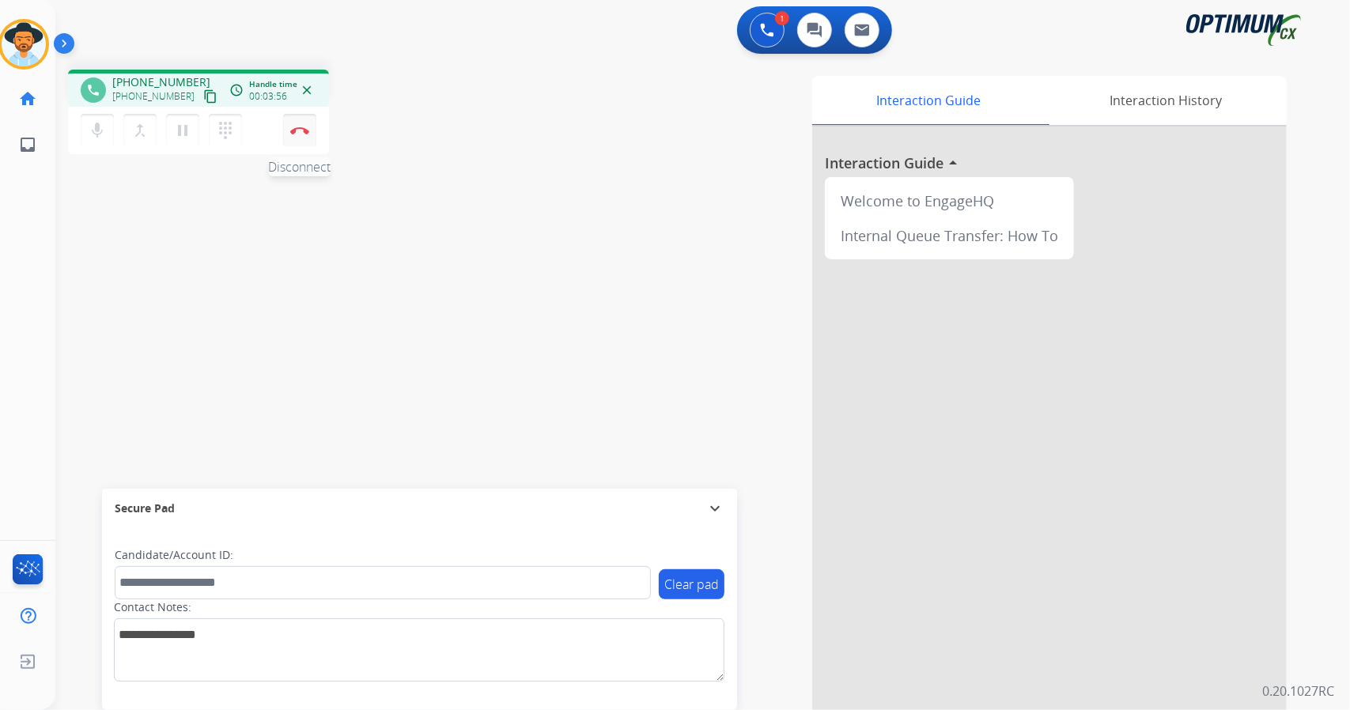
click at [302, 138] on button "Disconnect" at bounding box center [299, 130] width 33 height 33
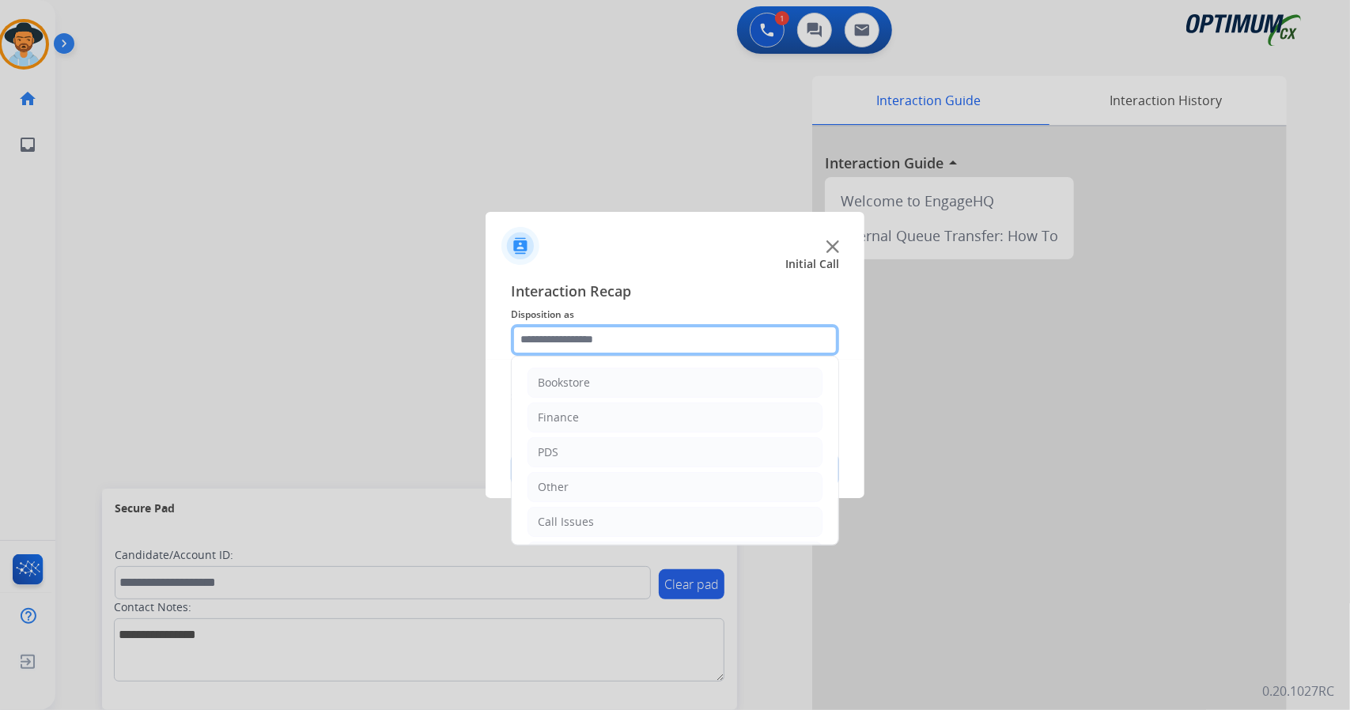
click at [594, 347] on input "text" at bounding box center [675, 340] width 328 height 32
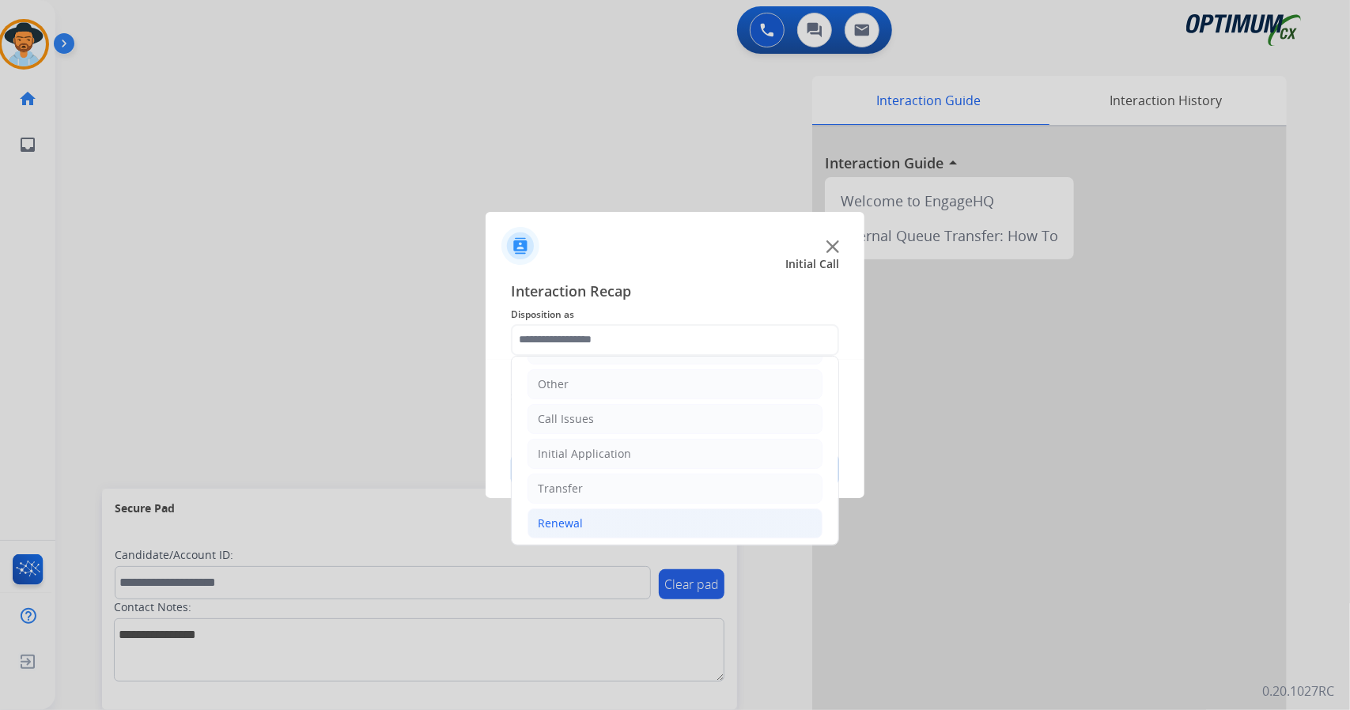
click at [579, 517] on div "Renewal" at bounding box center [560, 524] width 45 height 16
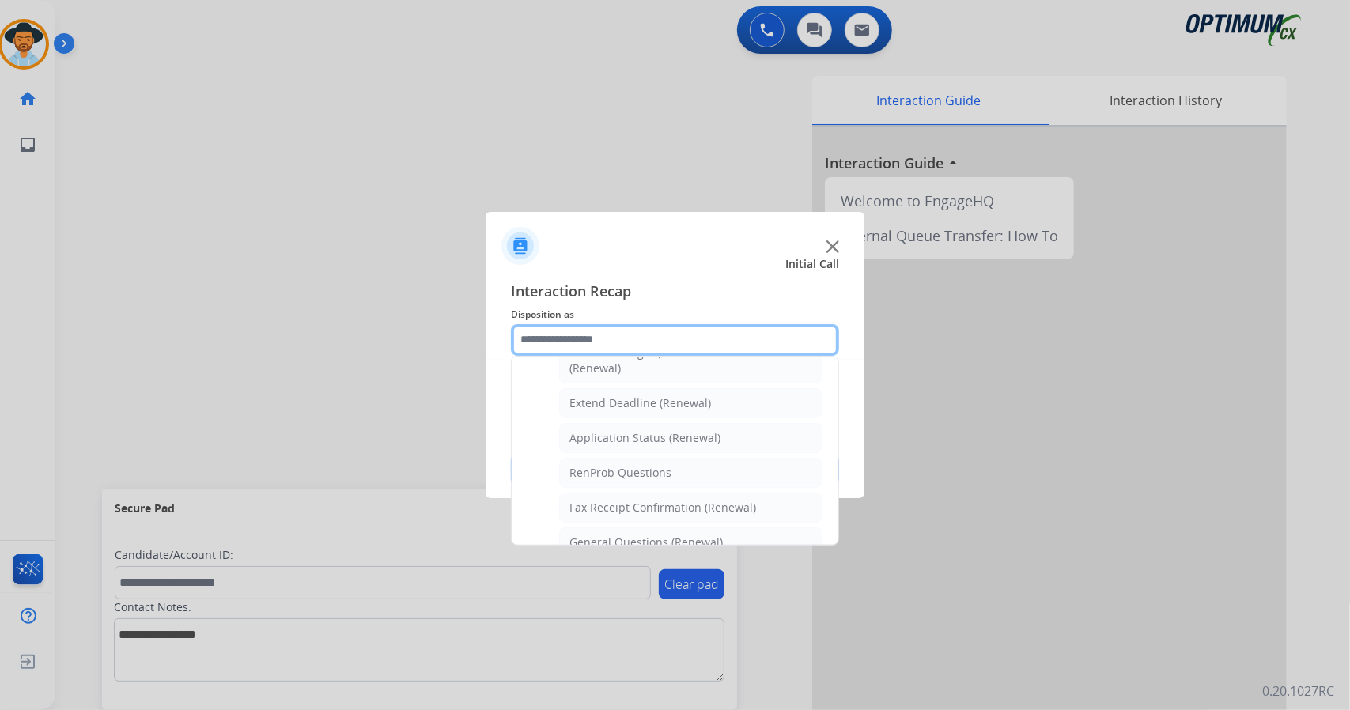
scroll to position [312, 0]
click at [579, 524] on li "General Questions (Renewal)" at bounding box center [690, 539] width 263 height 30
type input "**********"
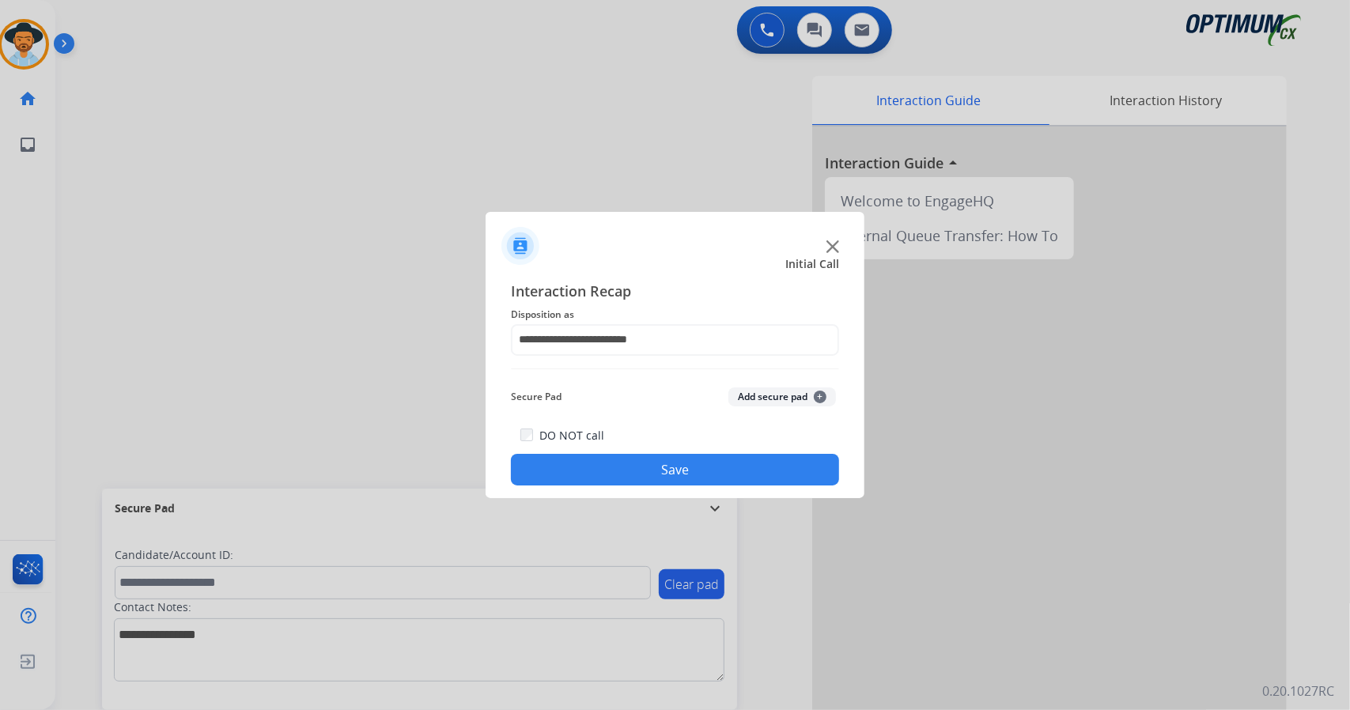
click at [606, 466] on button "Save" at bounding box center [675, 470] width 328 height 32
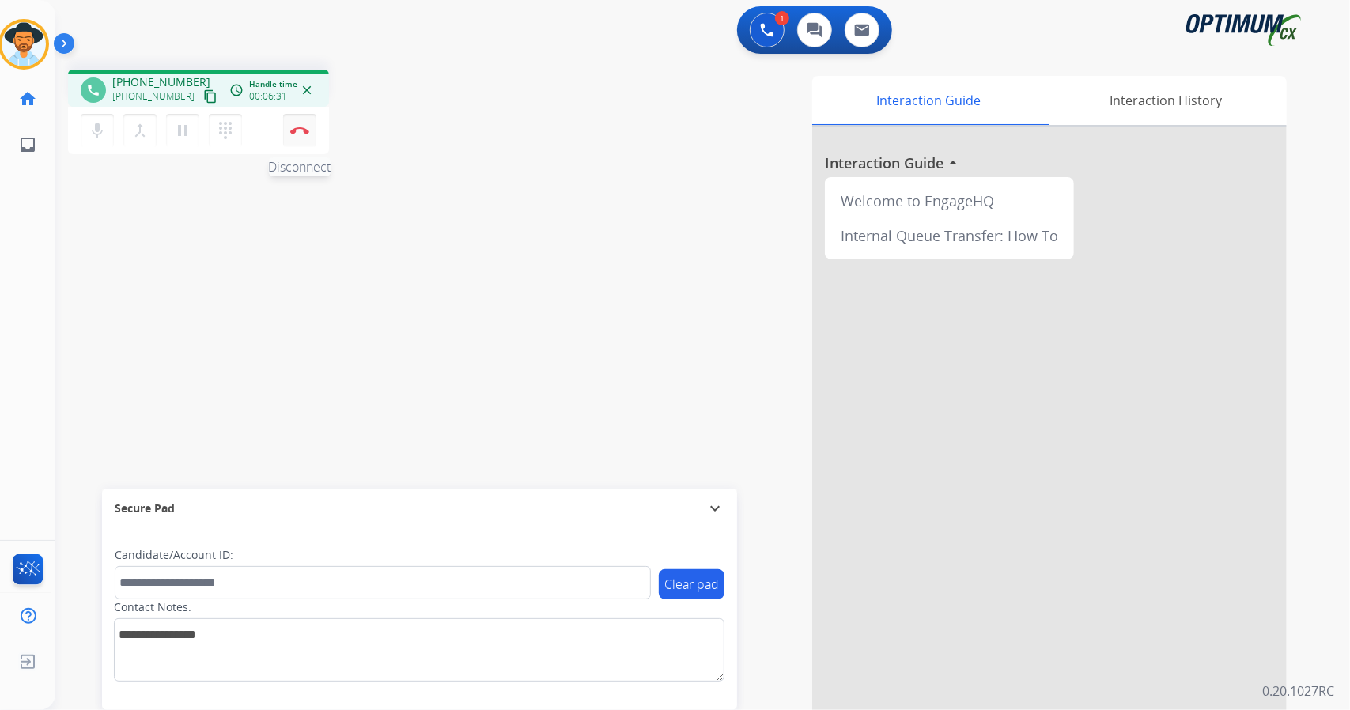
click at [286, 123] on button "Disconnect" at bounding box center [299, 130] width 33 height 33
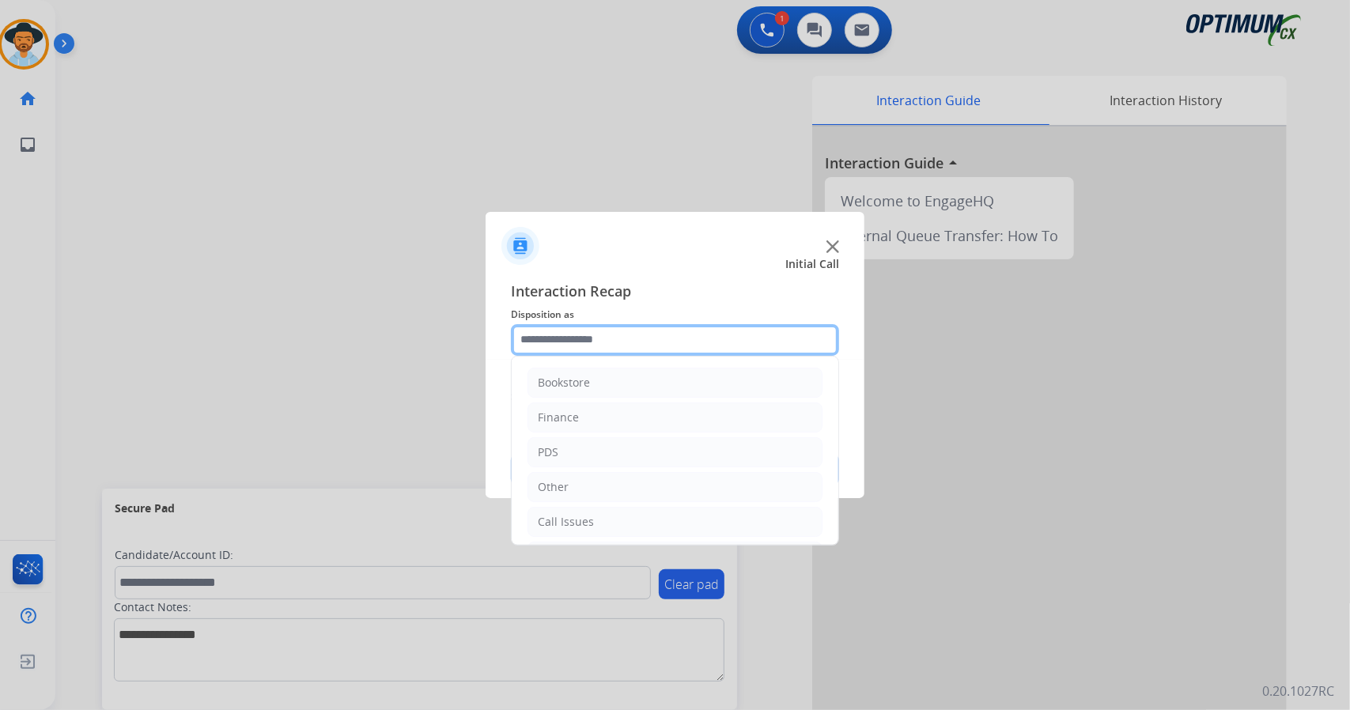
click at [648, 343] on input "text" at bounding box center [675, 340] width 328 height 32
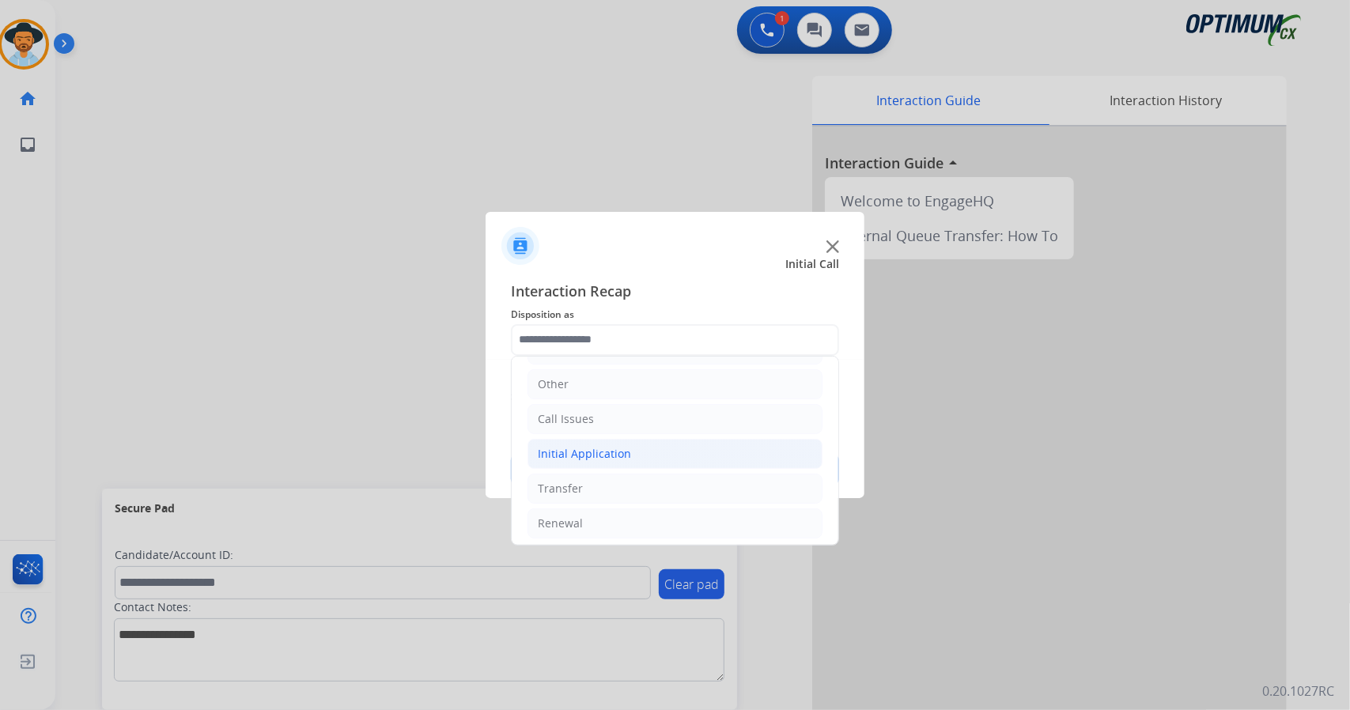
click at [614, 451] on div "Initial Application" at bounding box center [584, 454] width 93 height 16
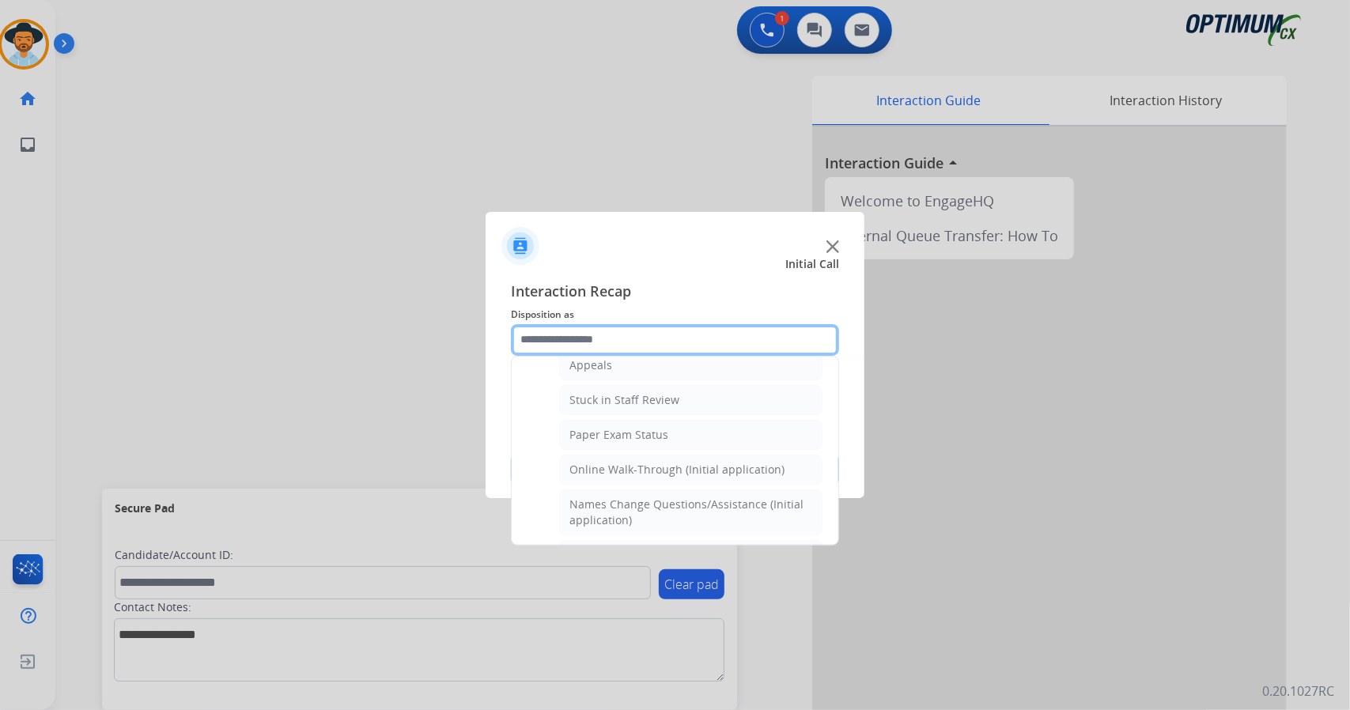
scroll to position [263, 0]
click at [614, 452] on li "Online Walk-Through (Initial application)" at bounding box center [690, 467] width 263 height 30
type input "**********"
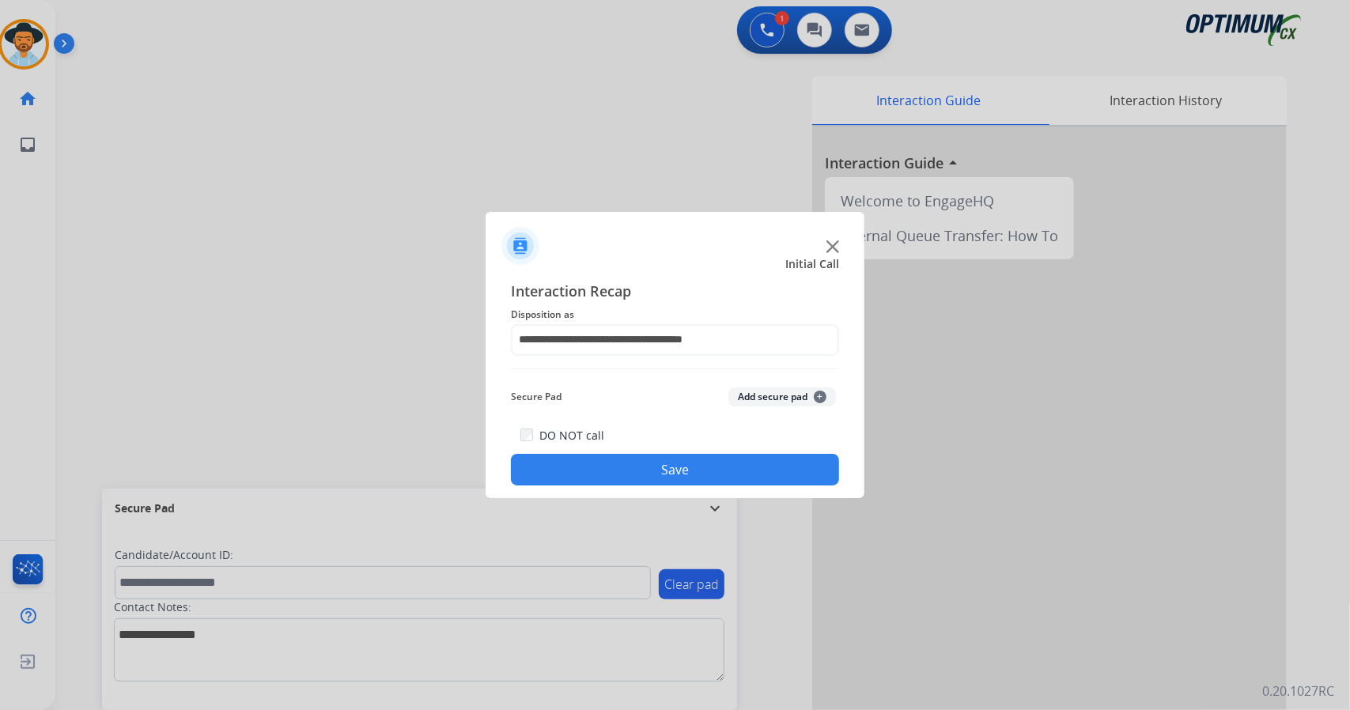
click at [618, 460] on button "Save" at bounding box center [675, 470] width 328 height 32
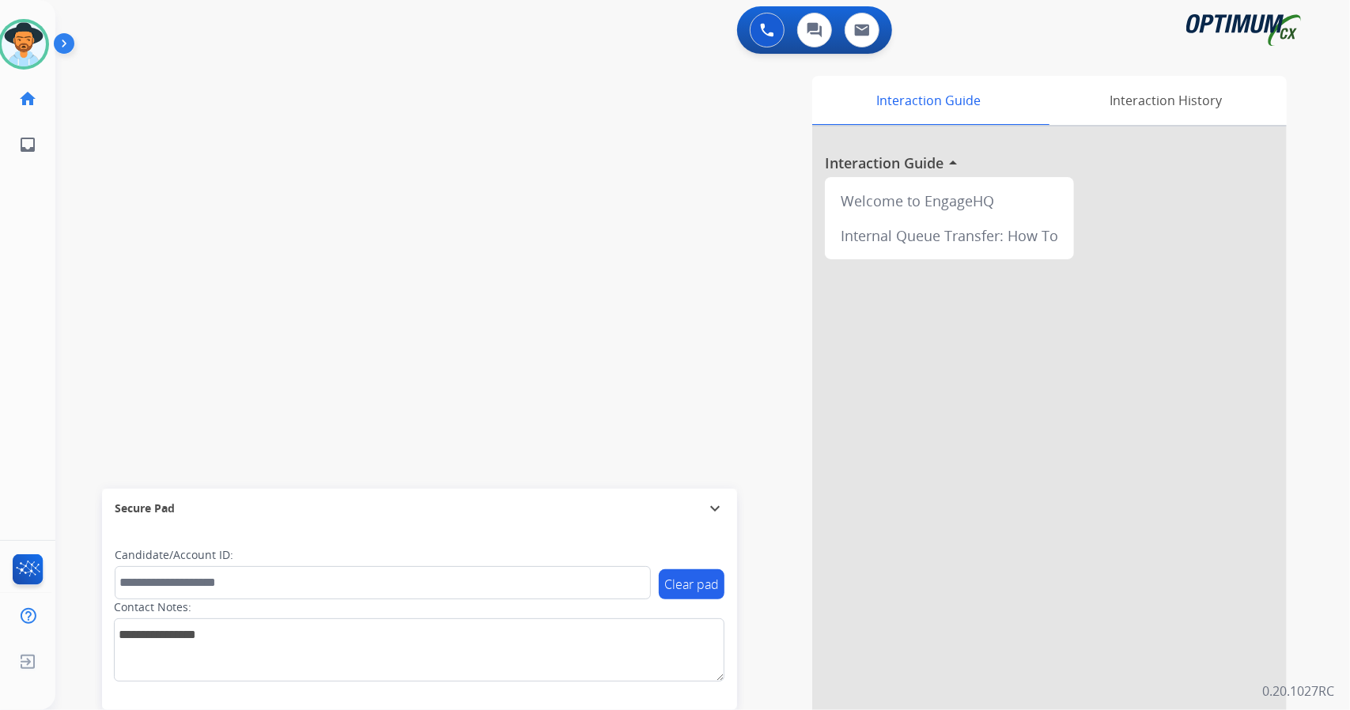
click at [769, 675] on div "Interaction Guide Interaction History Interaction Guide arrow_drop_up Welcome t…" at bounding box center [895, 396] width 783 height 640
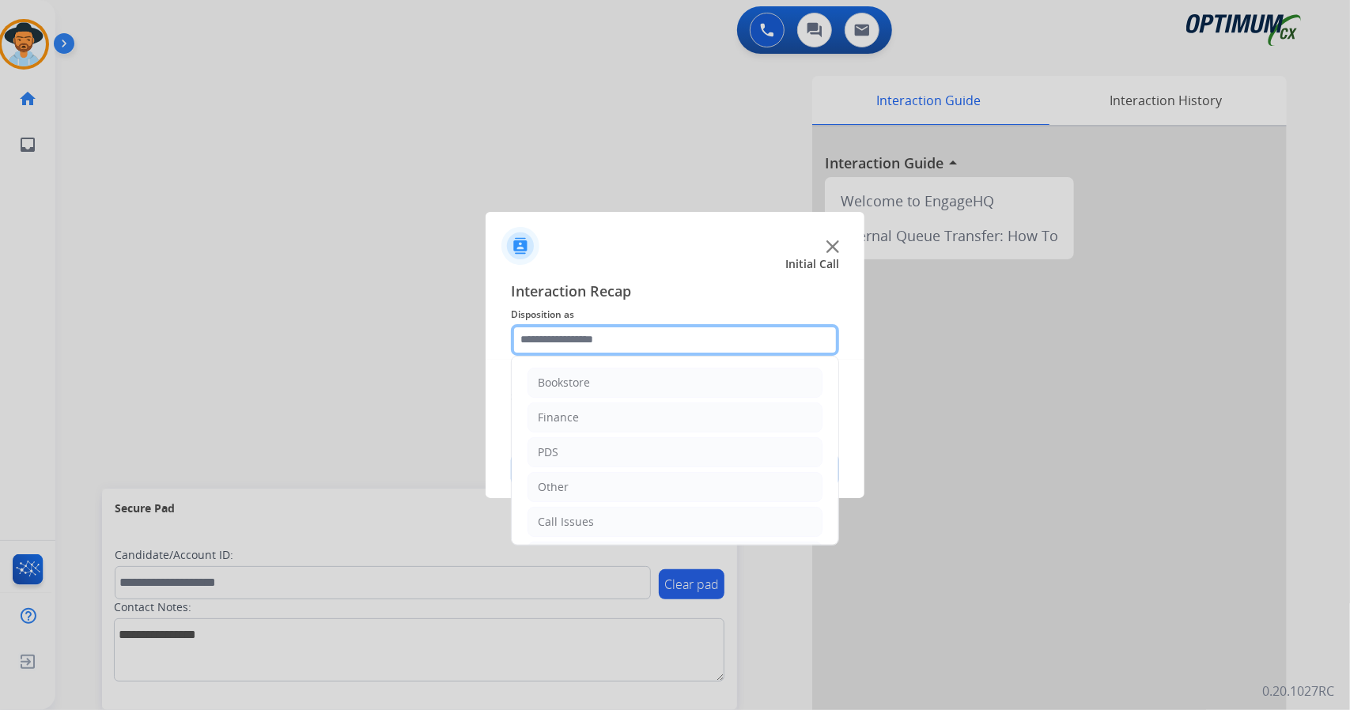
click at [727, 344] on input "text" at bounding box center [675, 340] width 328 height 32
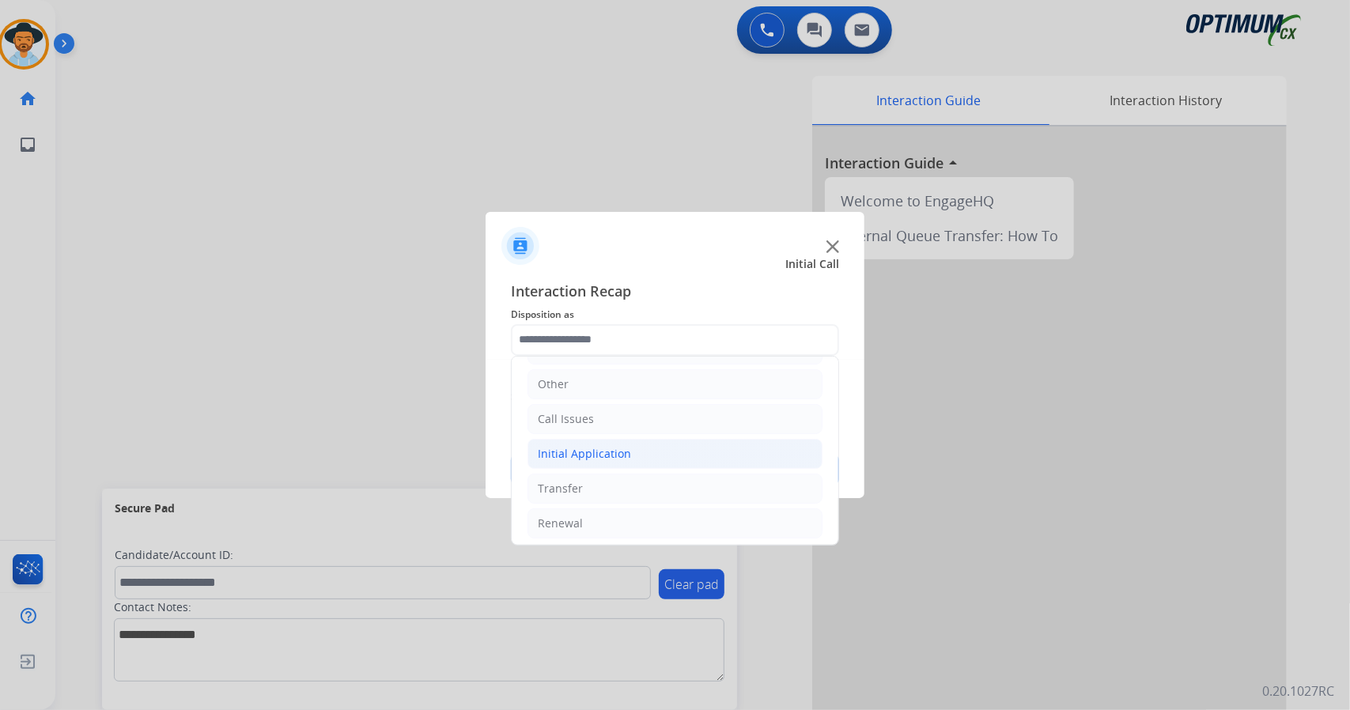
click at [651, 445] on li "Initial Application" at bounding box center [674, 454] width 295 height 30
click at [653, 481] on div "Credential Resend (Initial application)" at bounding box center [669, 489] width 200 height 16
type input "**********"
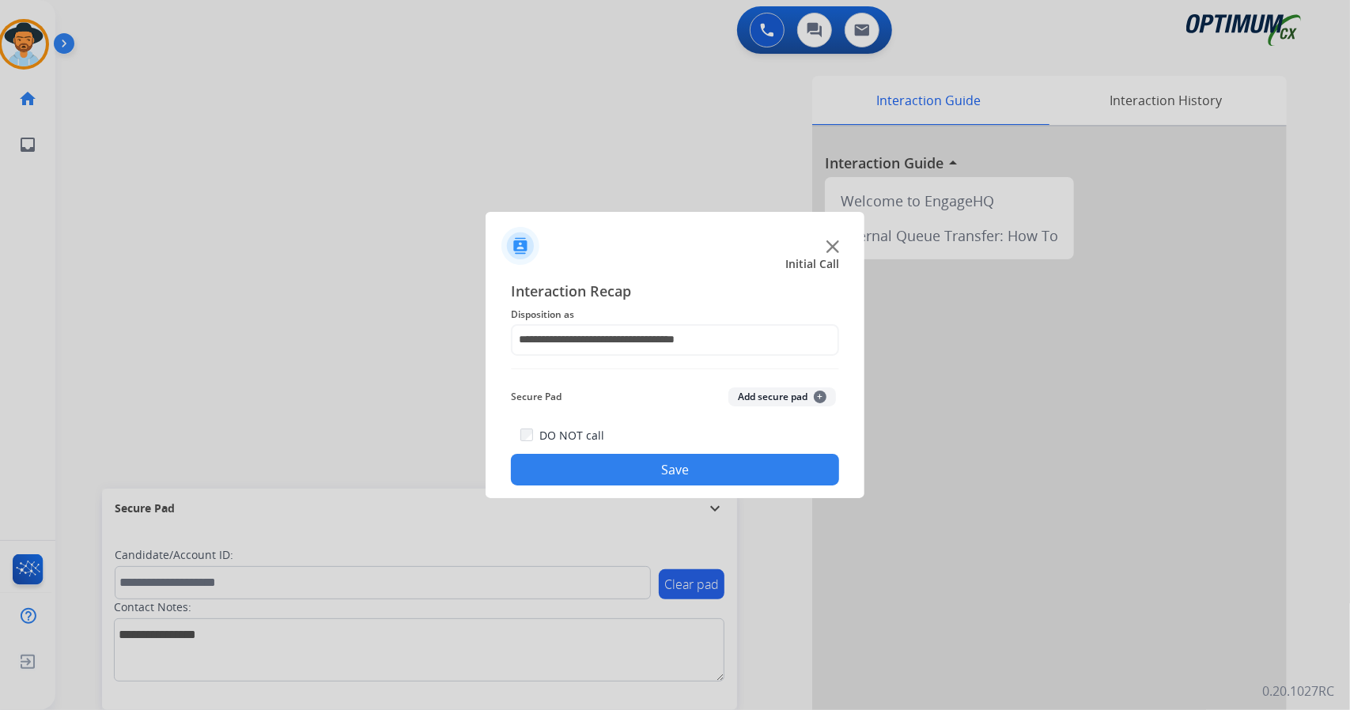
click at [653, 480] on button "Save" at bounding box center [675, 470] width 328 height 32
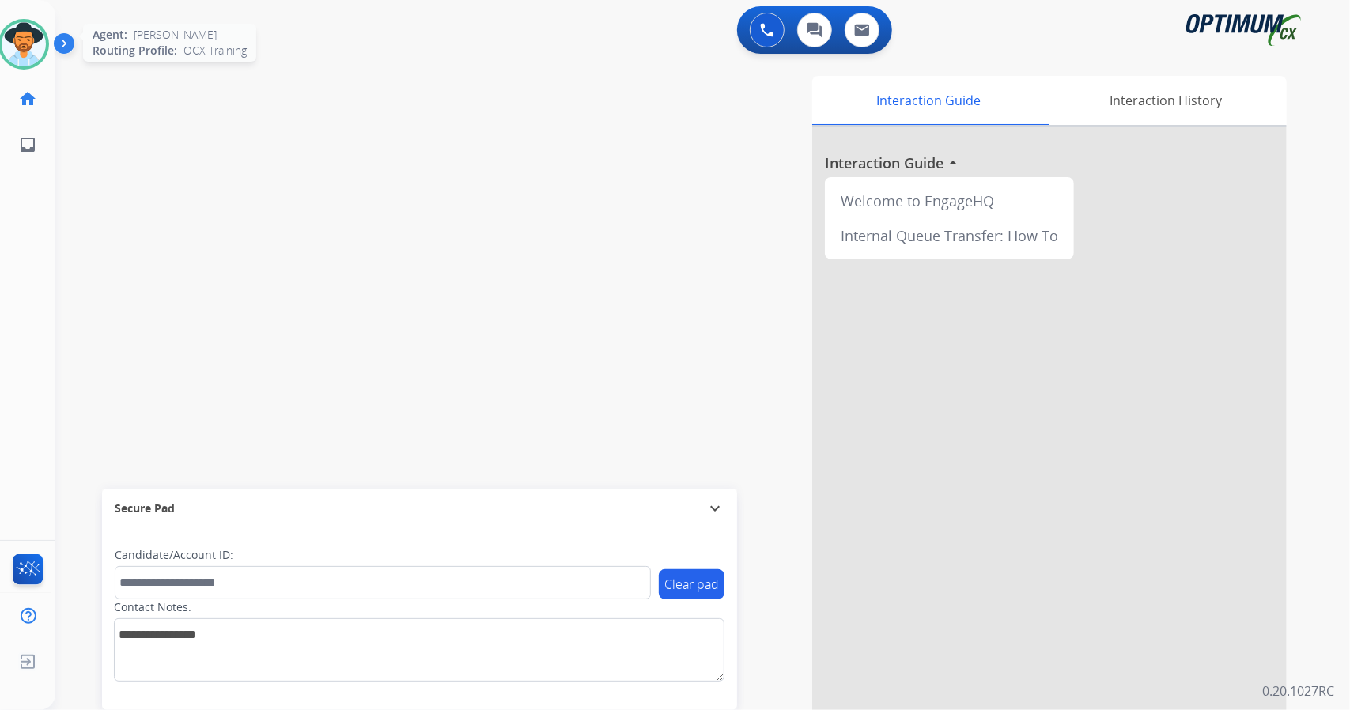
click at [32, 42] on img at bounding box center [24, 44] width 44 height 44
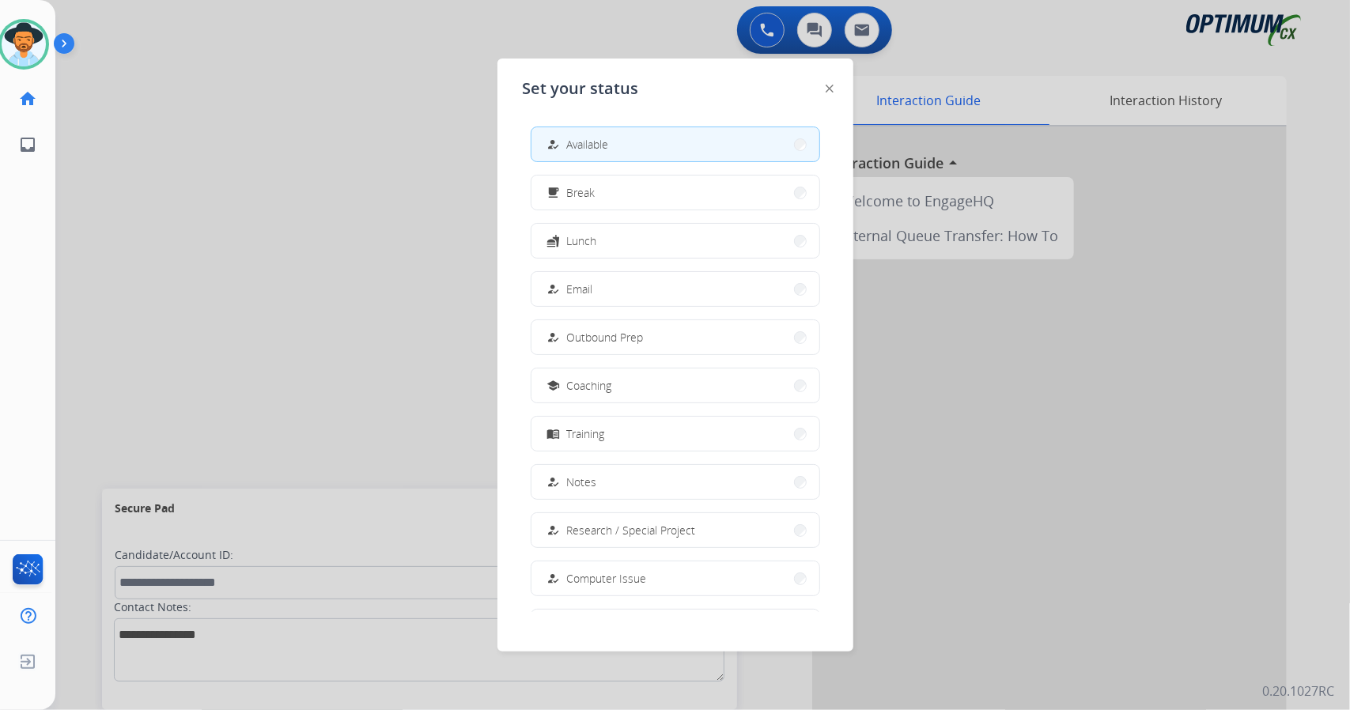
scroll to position [149, 0]
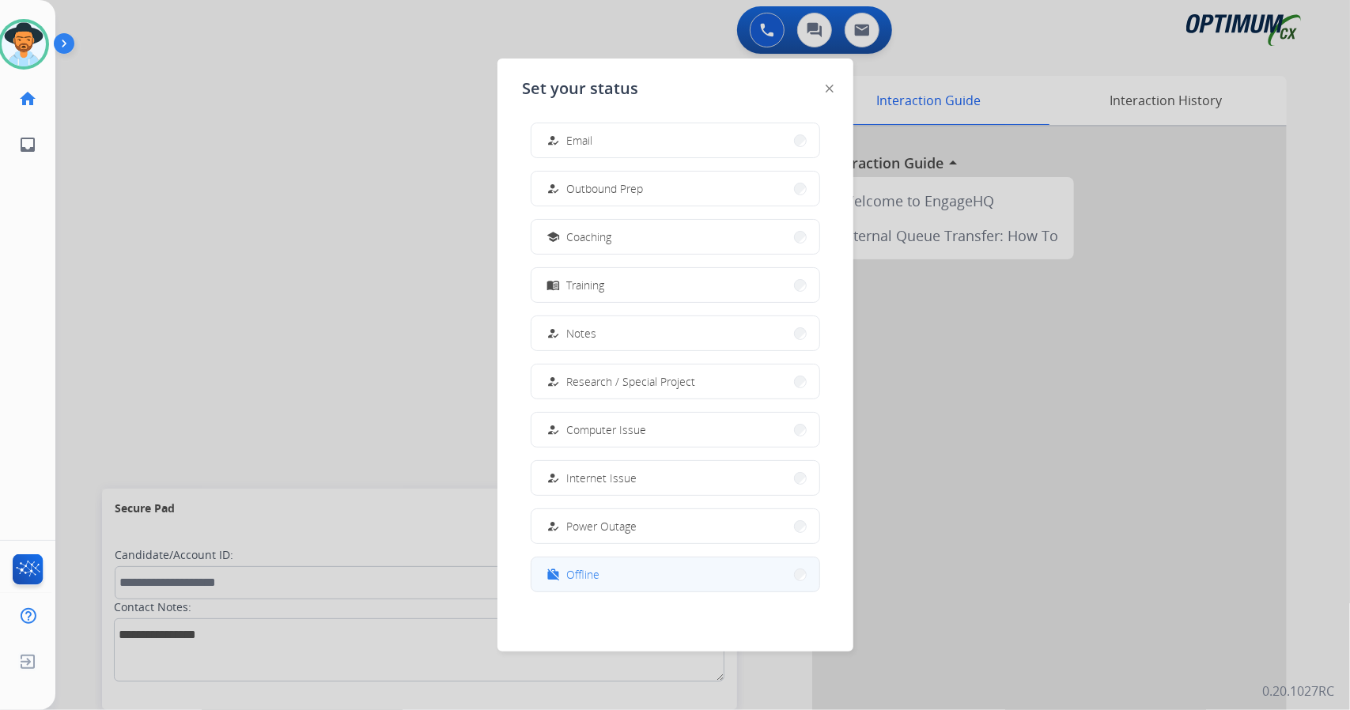
click at [719, 578] on button "work_off Offline" at bounding box center [675, 574] width 288 height 34
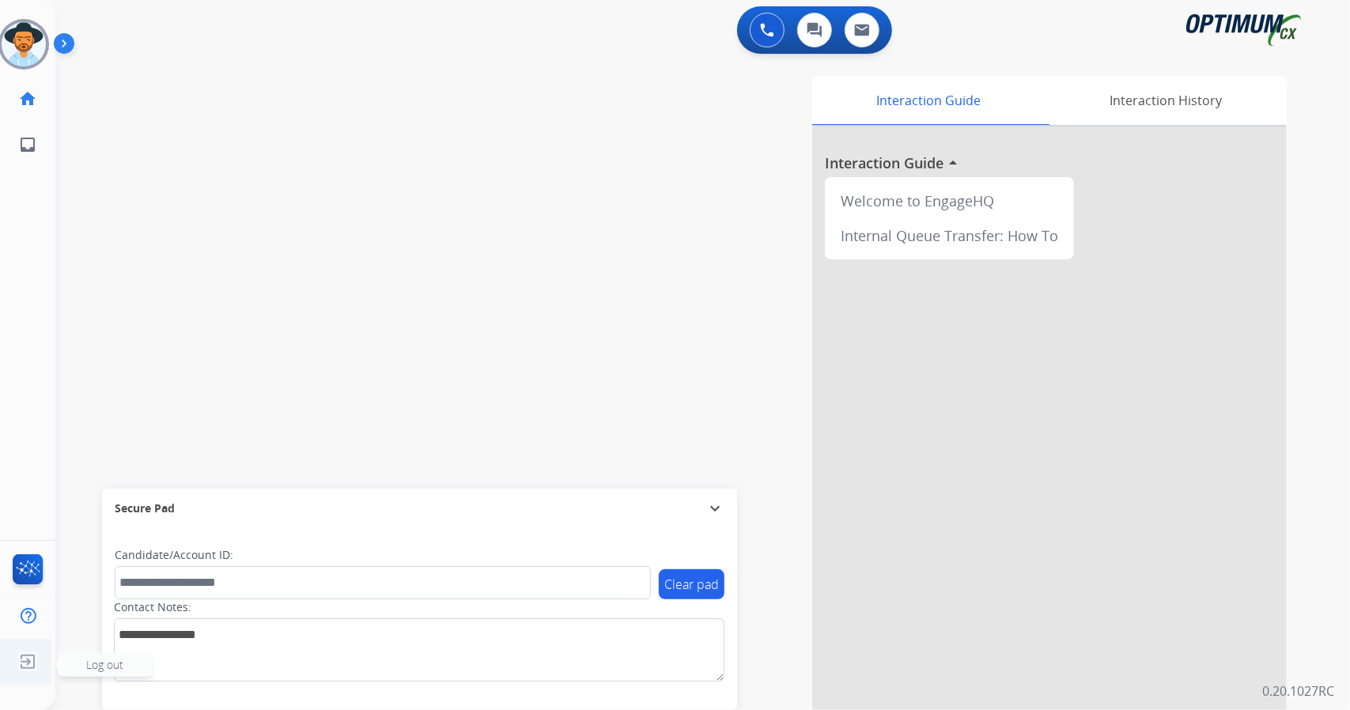
click at [34, 665] on img at bounding box center [27, 662] width 28 height 30
